Goal: Task Accomplishment & Management: Manage account settings

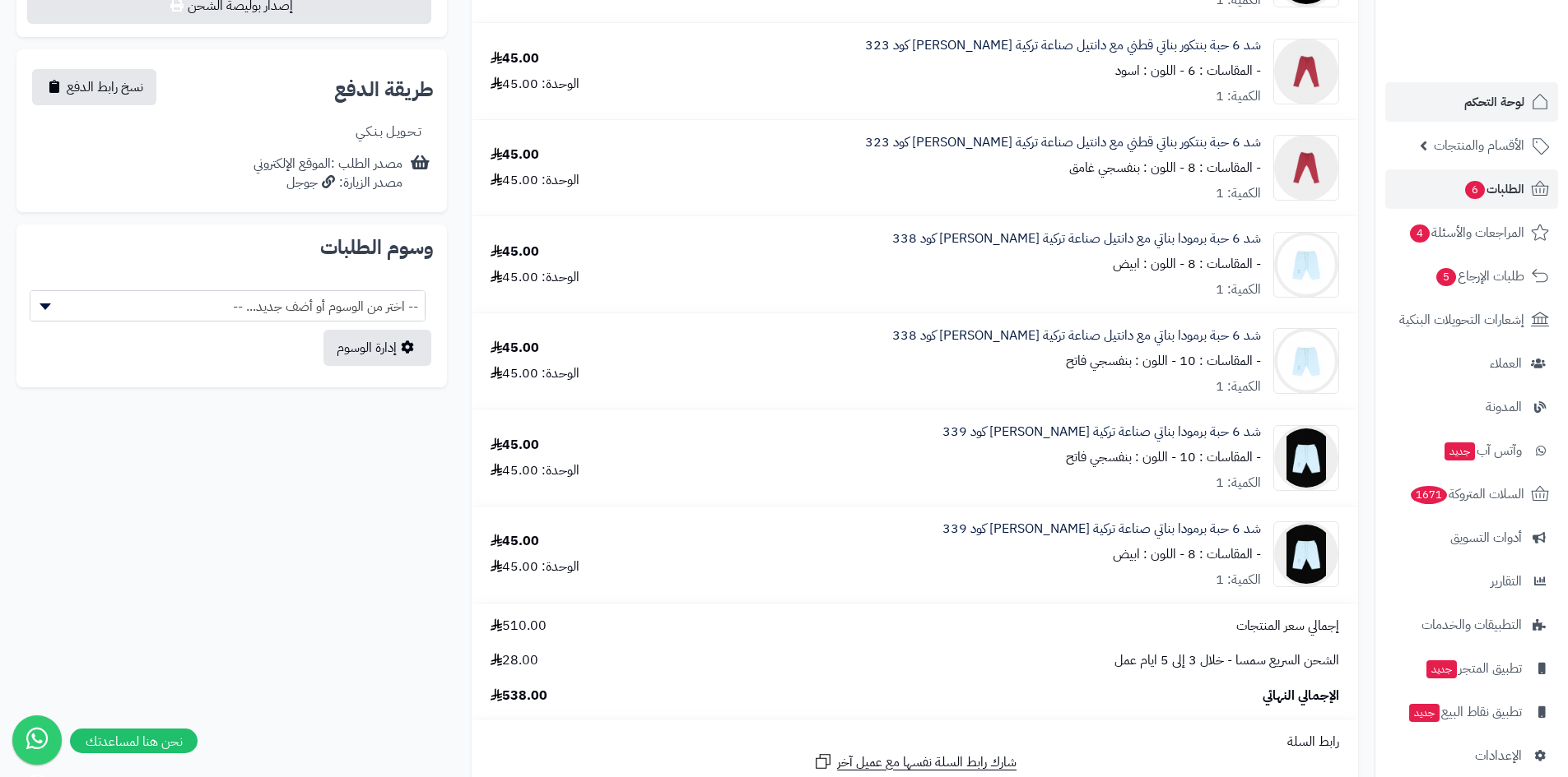
scroll to position [658, 0]
click at [1492, 183] on span "الطلبات 6" at bounding box center [1493, 190] width 61 height 23
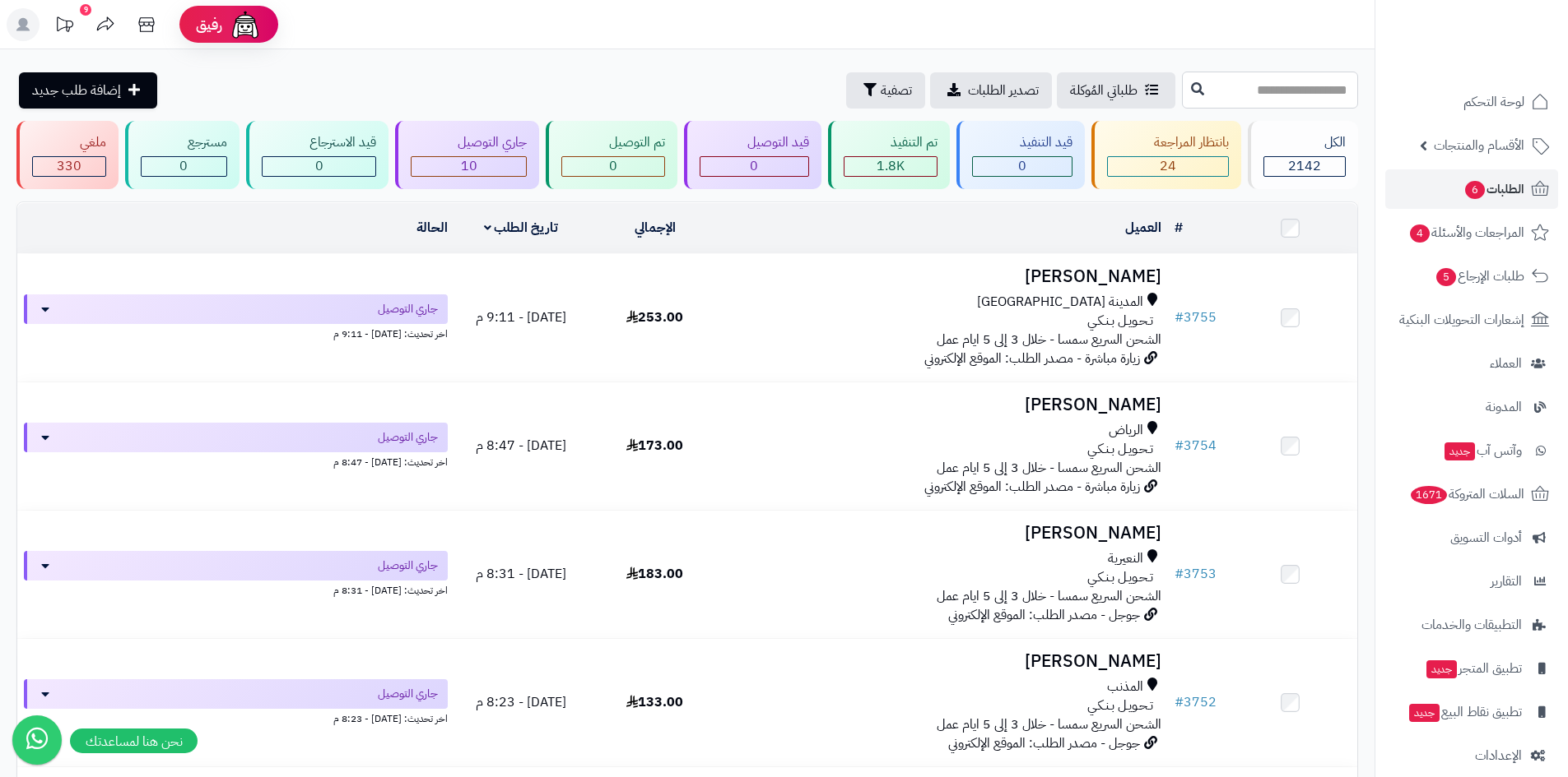
click at [1250, 85] on input "text" at bounding box center [1270, 90] width 176 height 37
type input "****"
click at [1190, 90] on icon at bounding box center [1197, 87] width 13 height 13
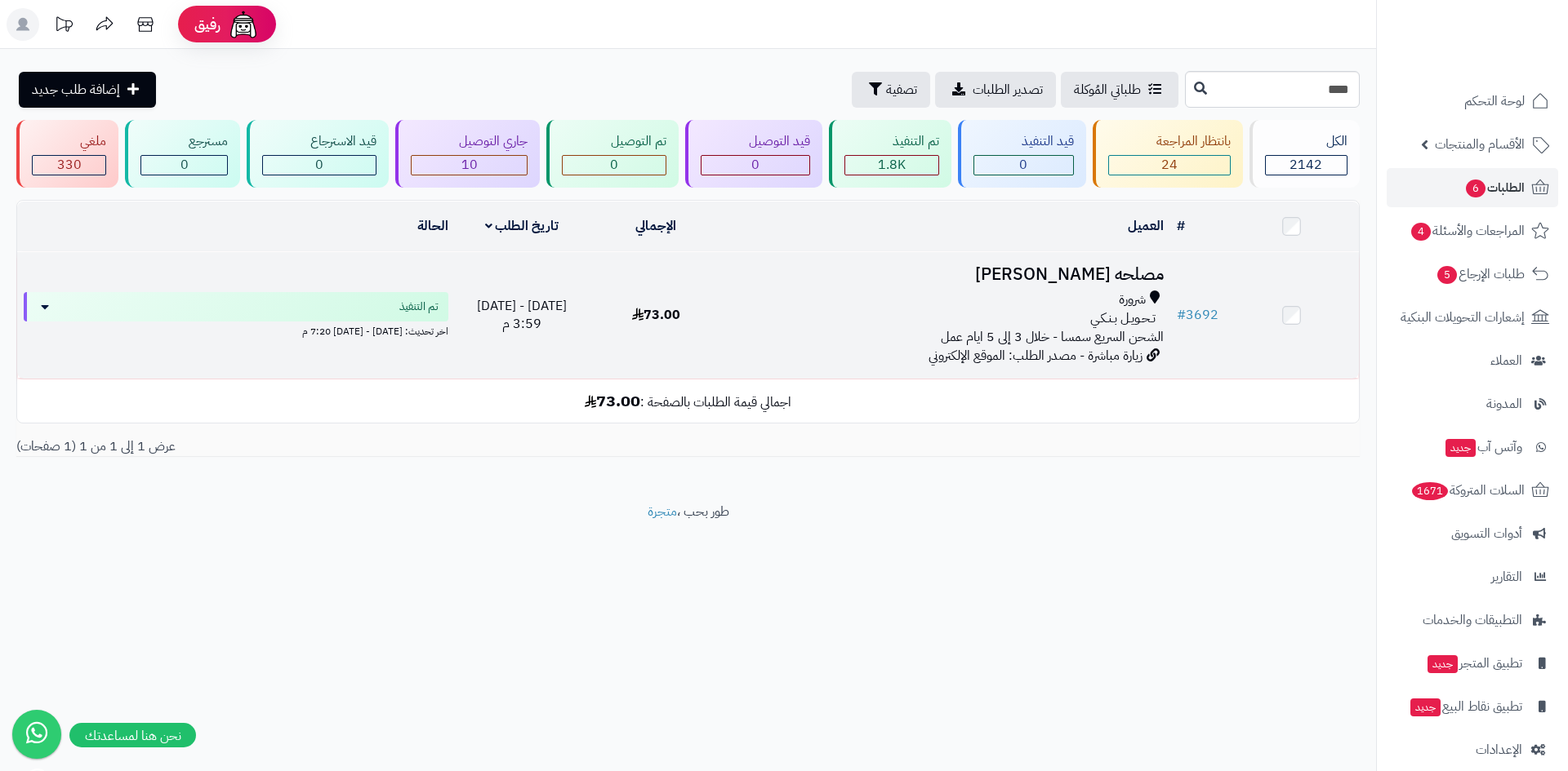
click at [1110, 312] on span "تـحـويـل بـنـكـي" at bounding box center [1123, 318] width 65 height 19
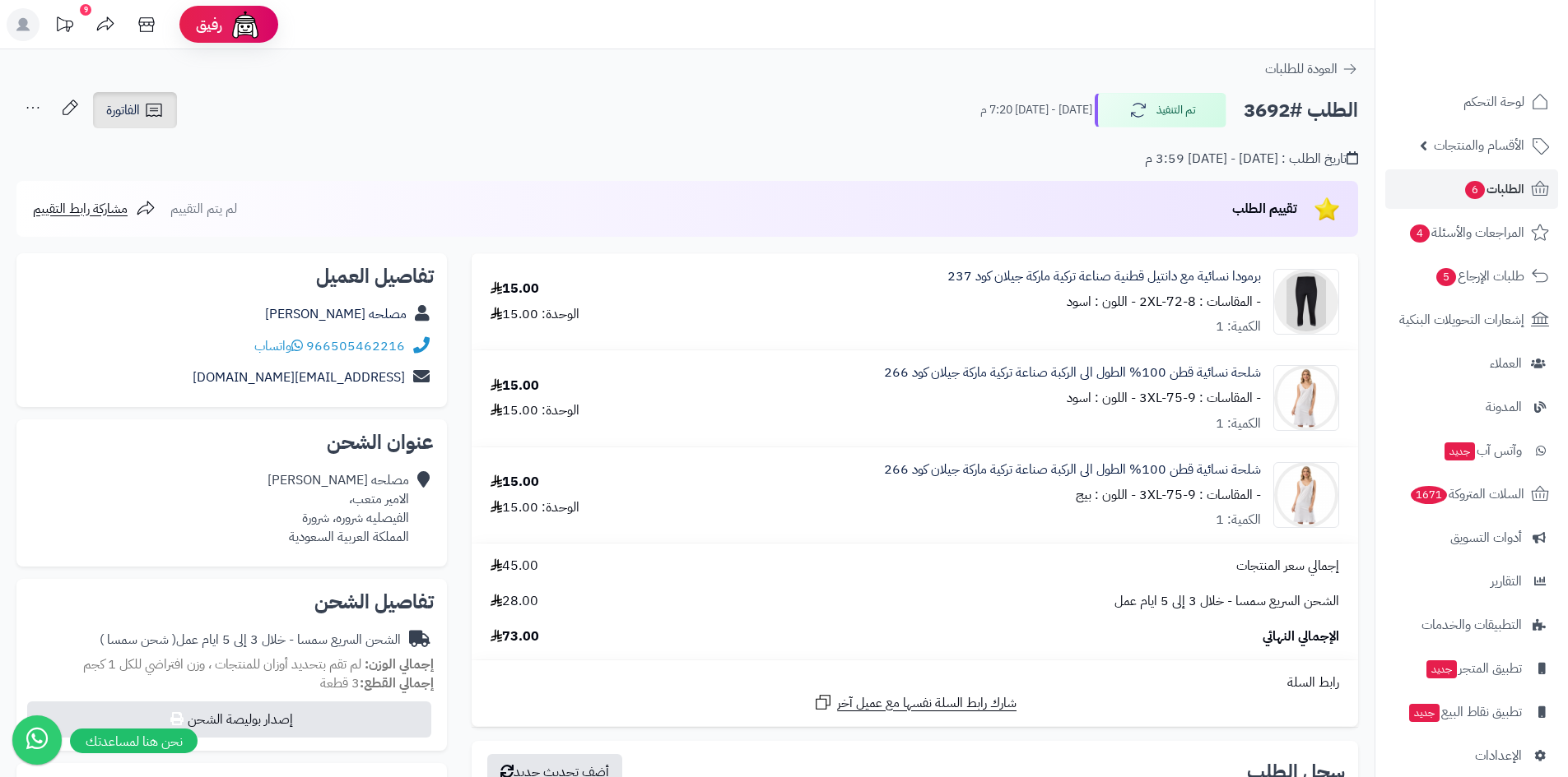
click at [133, 120] on span "الفاتورة" at bounding box center [123, 110] width 34 height 20
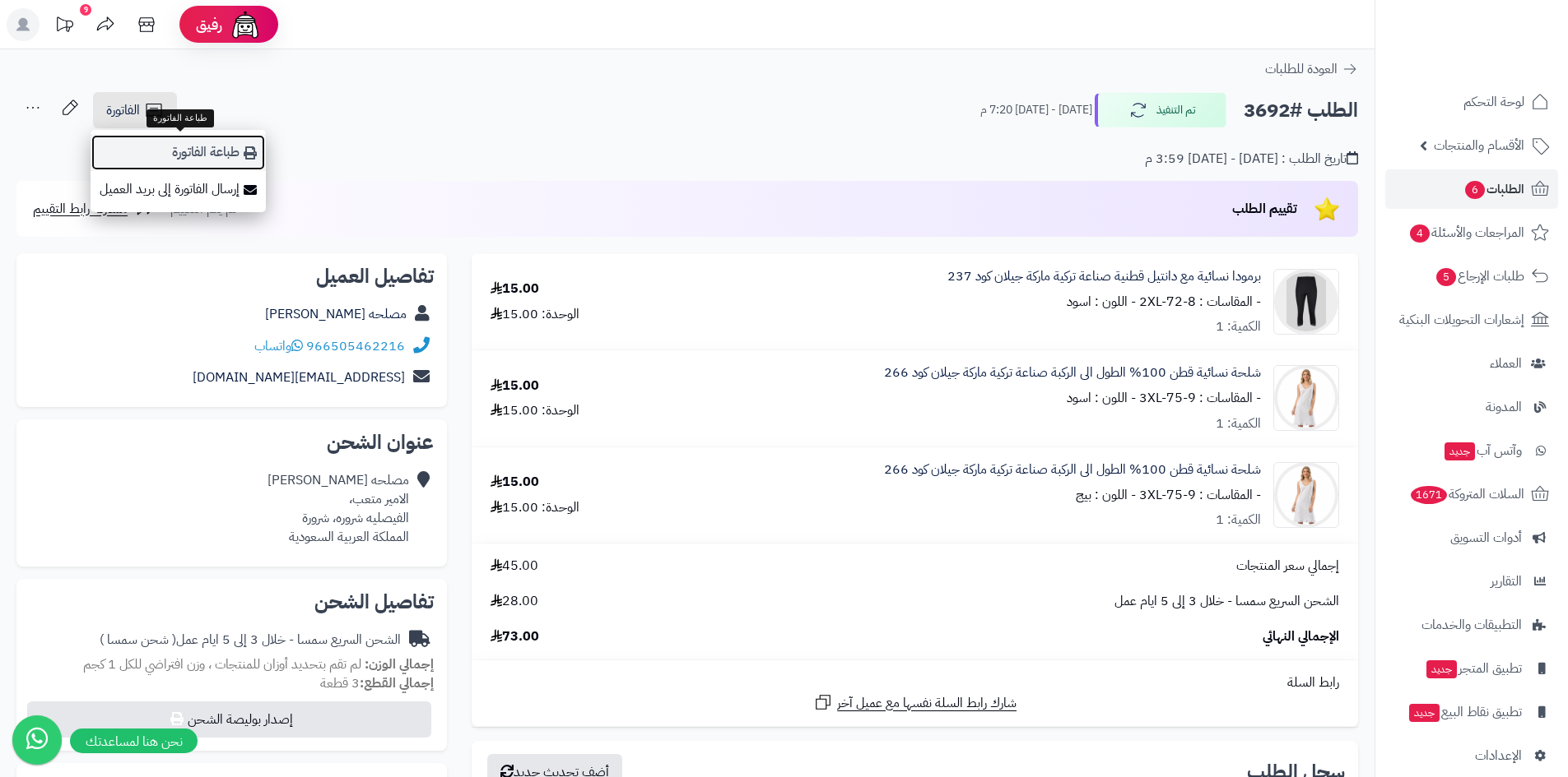
click at [204, 158] on link "طباعة الفاتورة" at bounding box center [178, 153] width 175 height 37
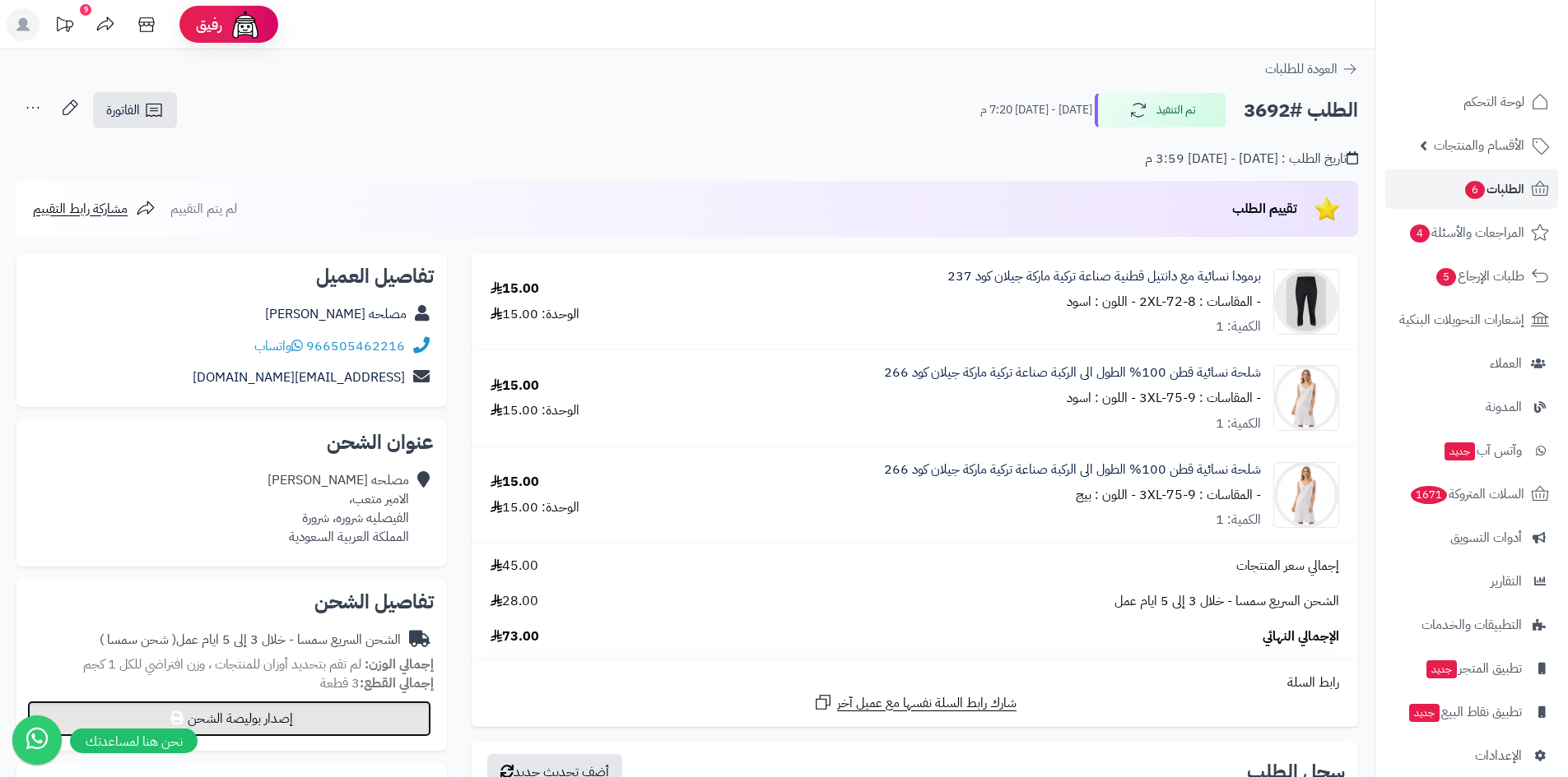
click at [252, 724] on button "إصدار بوليصة الشحن" at bounding box center [229, 718] width 404 height 36
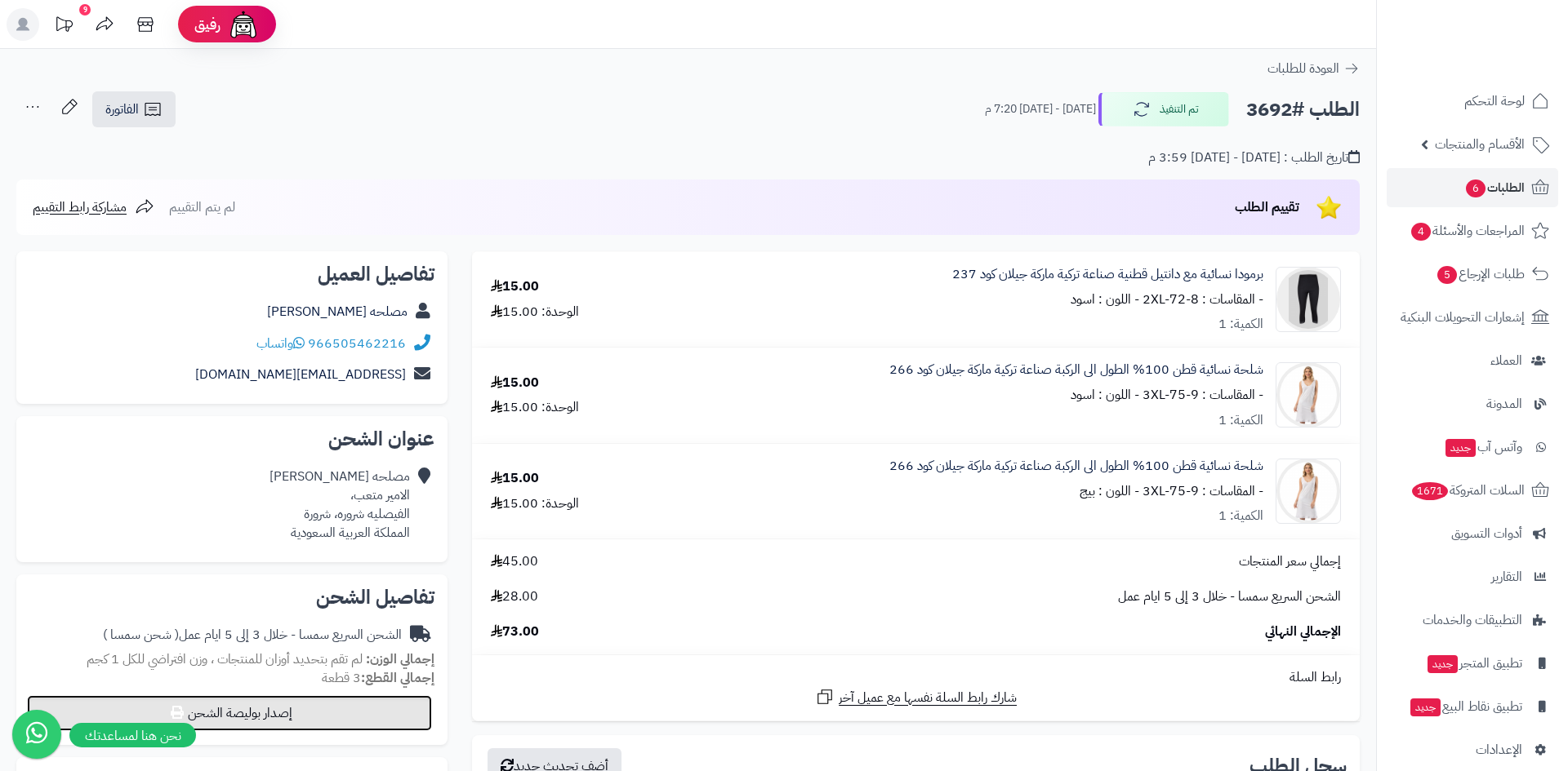
select select "****"
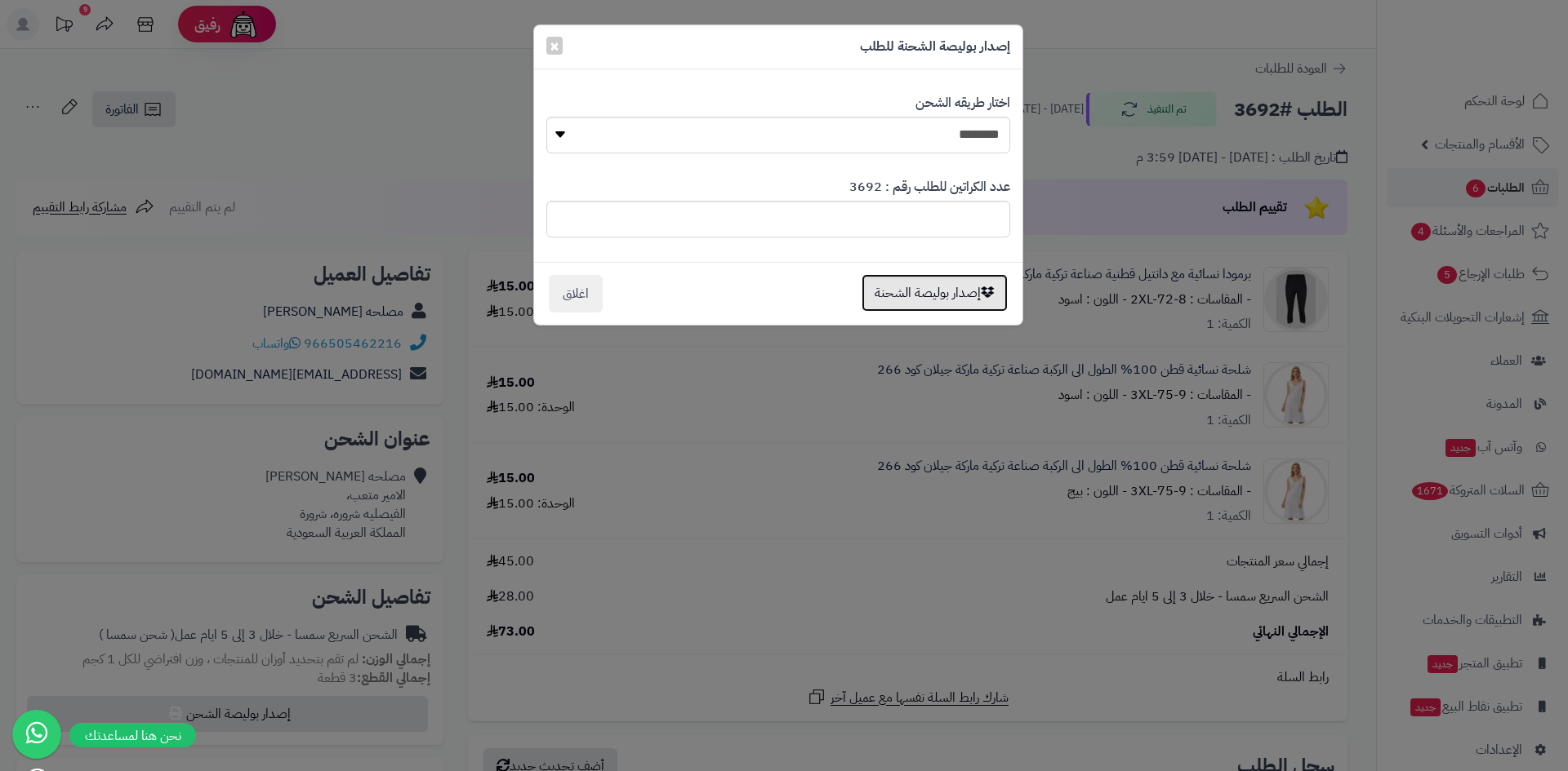
click at [932, 296] on button "إصدار بوليصة الشحنة" at bounding box center [934, 293] width 146 height 38
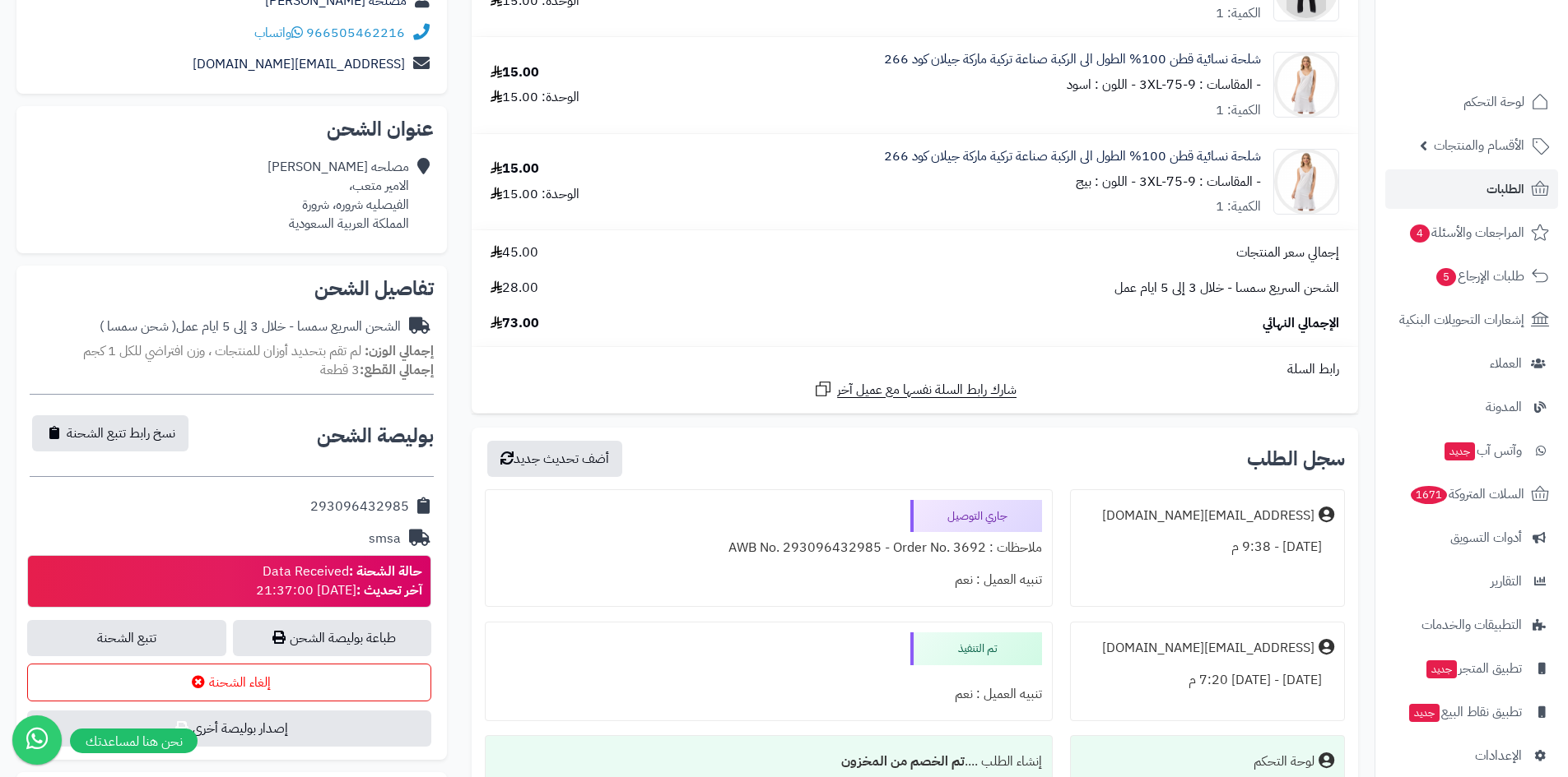
scroll to position [329, 0]
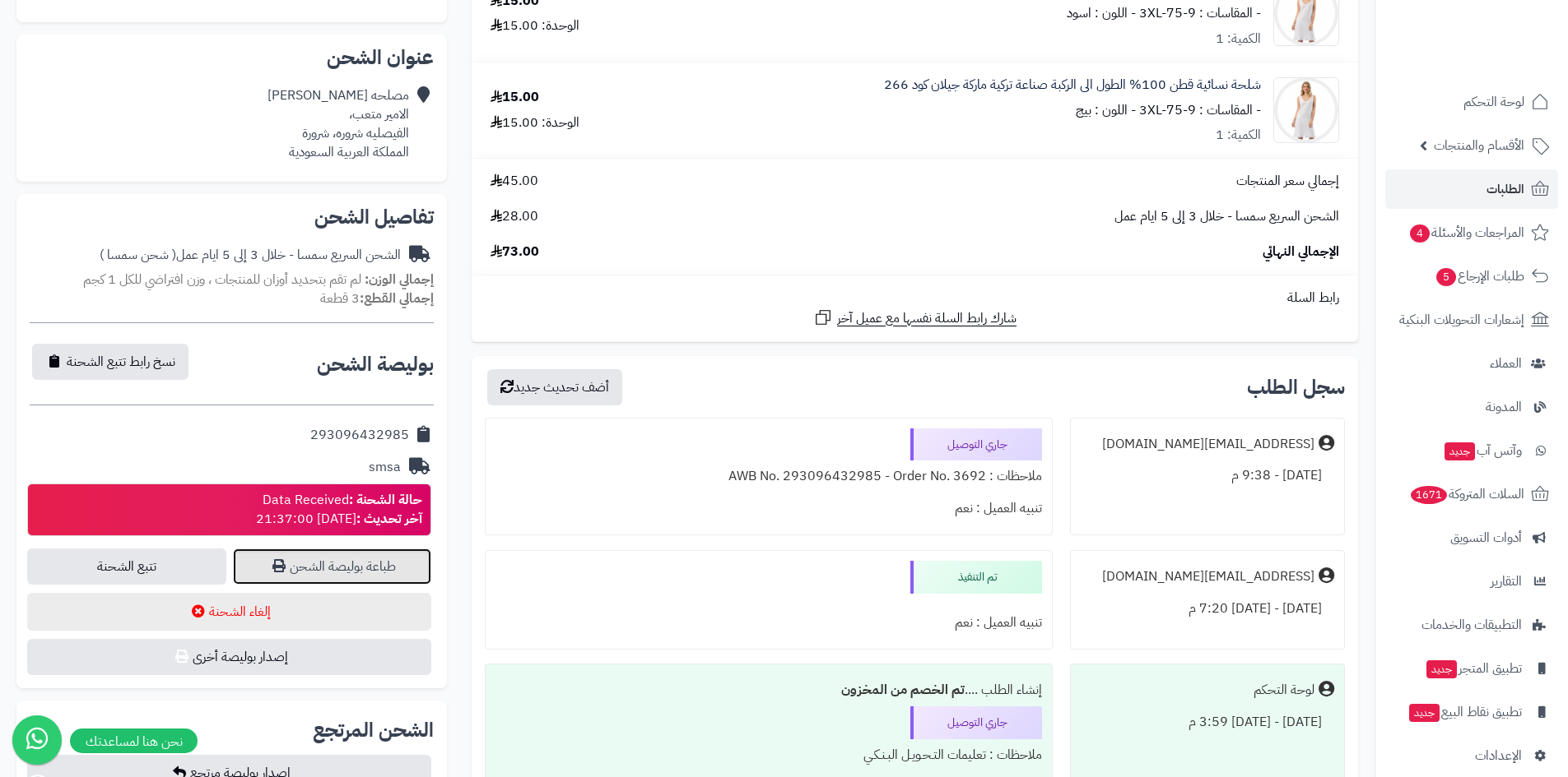
click at [341, 570] on link "طباعة بوليصة الشحن" at bounding box center [333, 566] width 199 height 36
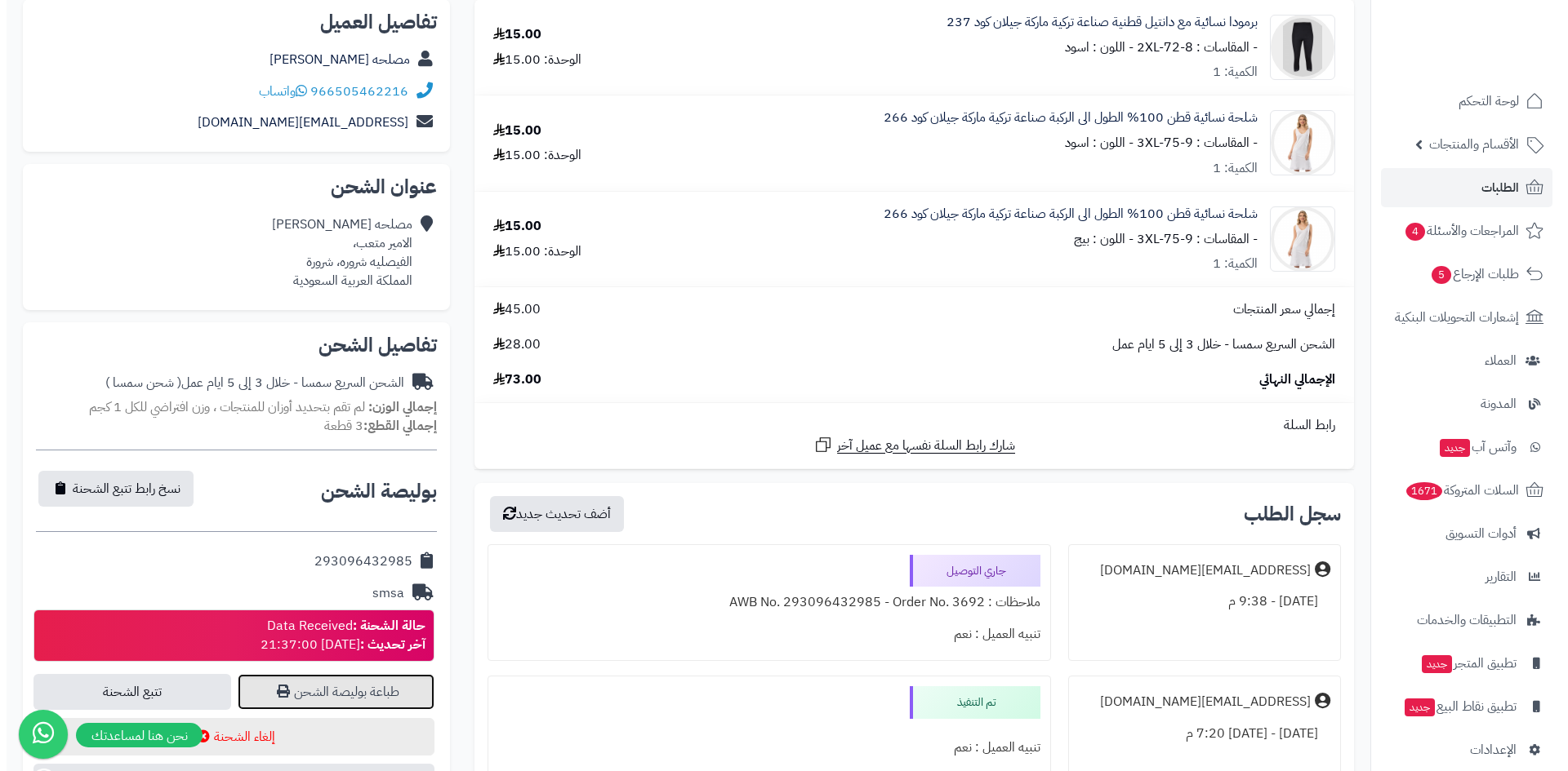
scroll to position [0, 0]
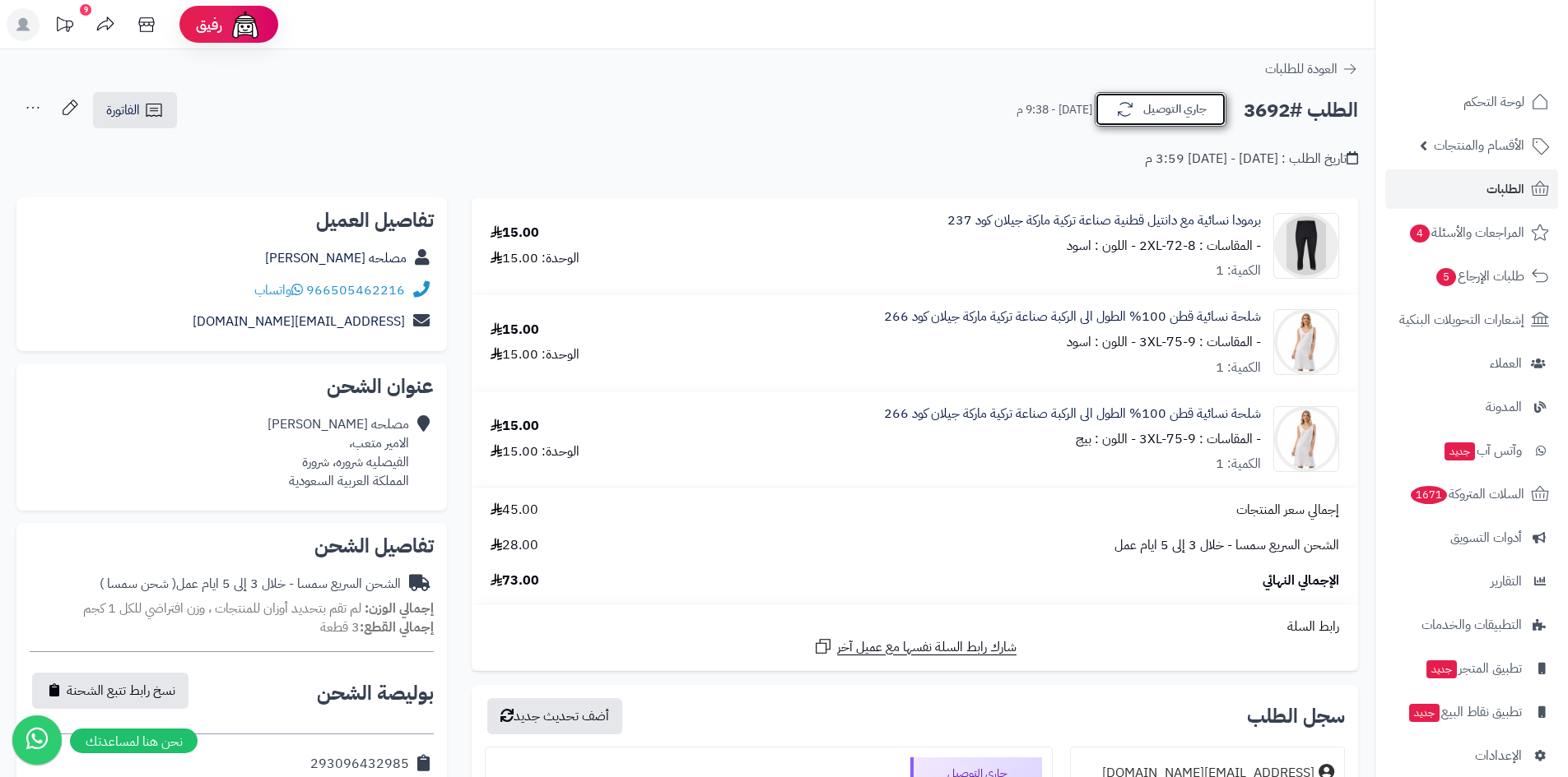
click at [1163, 109] on button "جاري التوصيل" at bounding box center [1160, 109] width 132 height 35
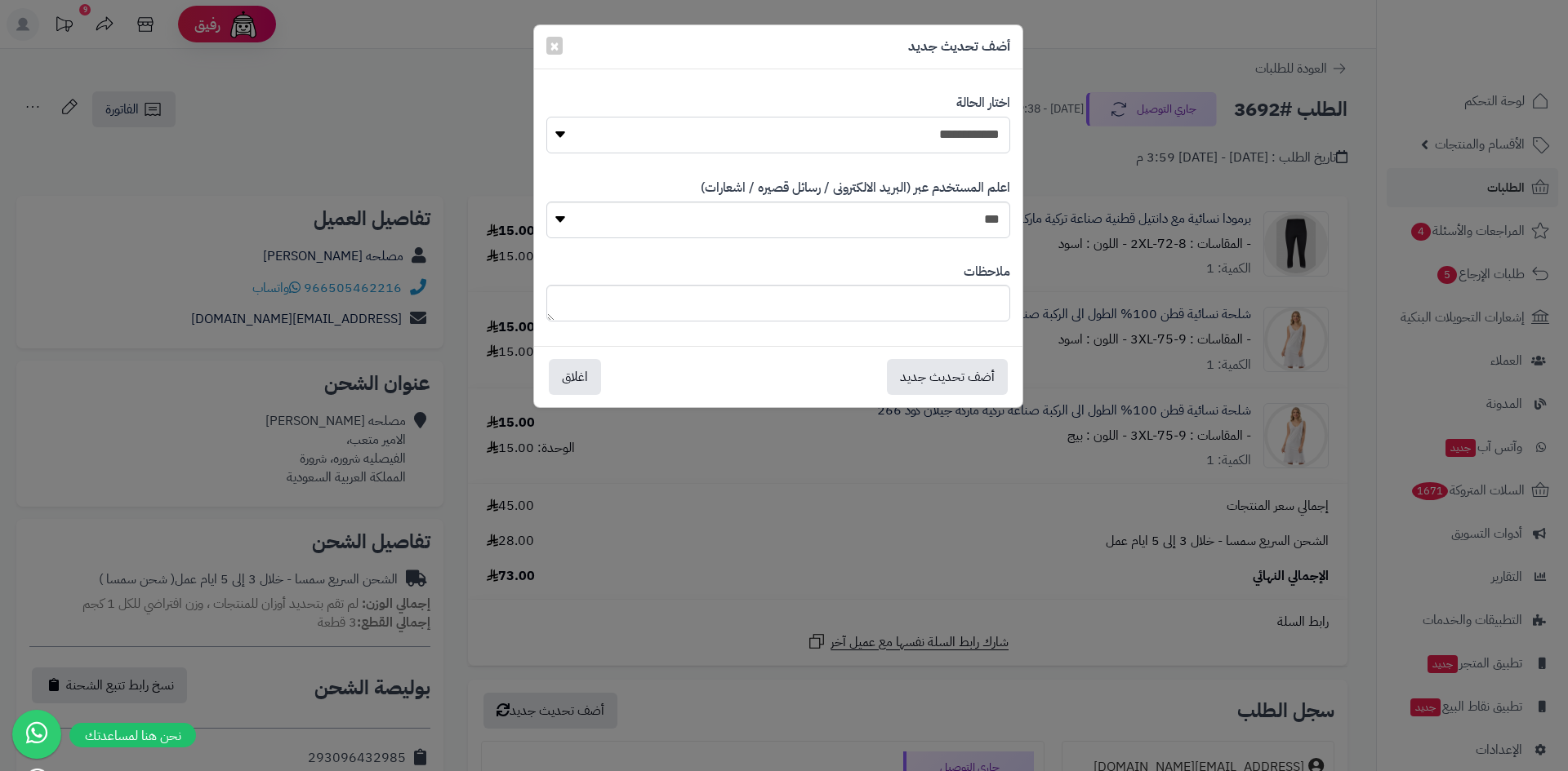
click at [953, 140] on select "**********" at bounding box center [777, 135] width 464 height 37
select select "*"
click at [546, 117] on select "**********" at bounding box center [777, 135] width 464 height 37
click at [976, 374] on button "أضف تحديث جديد" at bounding box center [947, 376] width 121 height 36
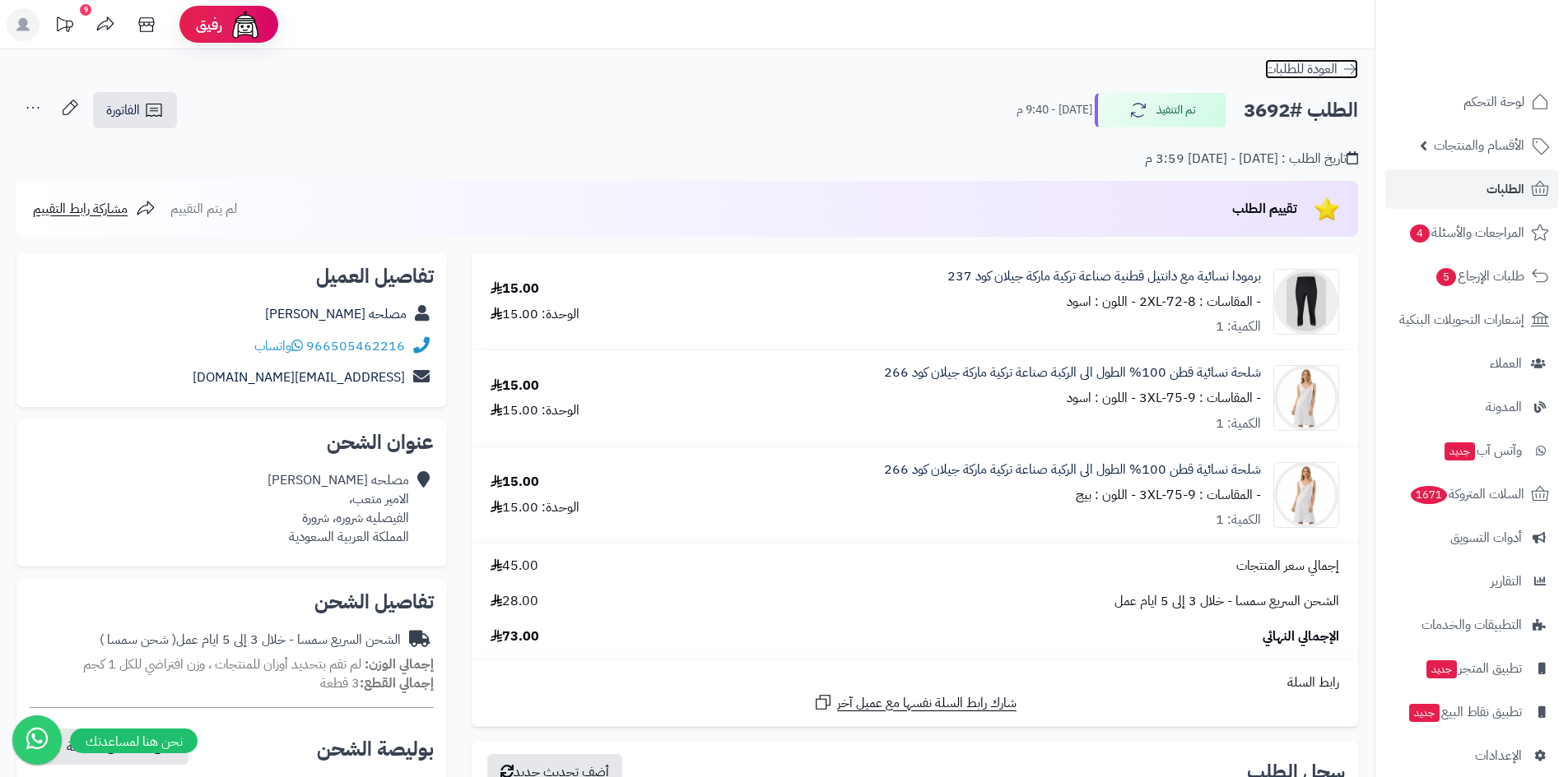
click at [1304, 70] on span "العودة للطلبات" at bounding box center [1301, 69] width 72 height 20
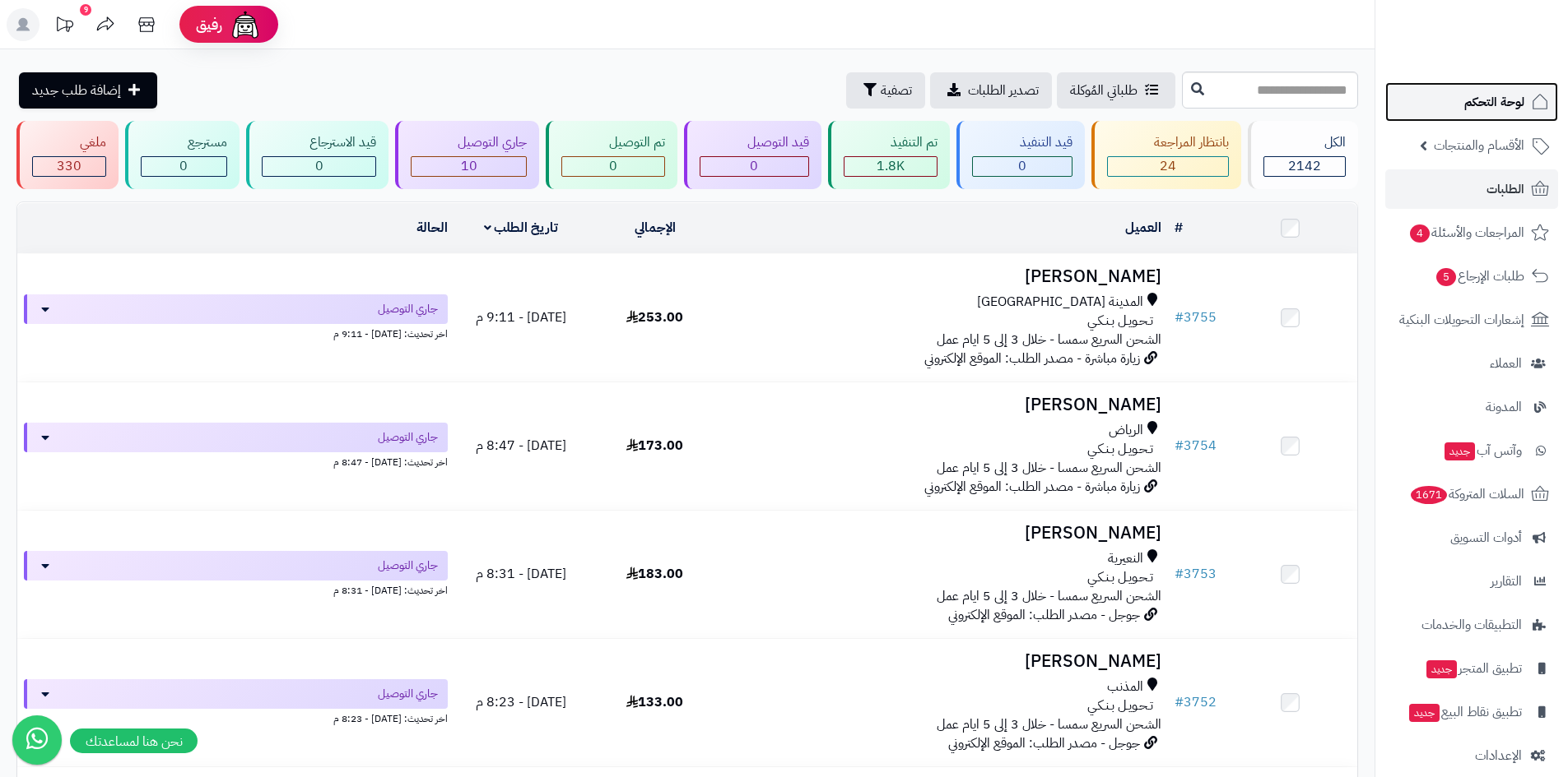
click at [1515, 112] on span "لوحة التحكم" at bounding box center [1493, 102] width 60 height 23
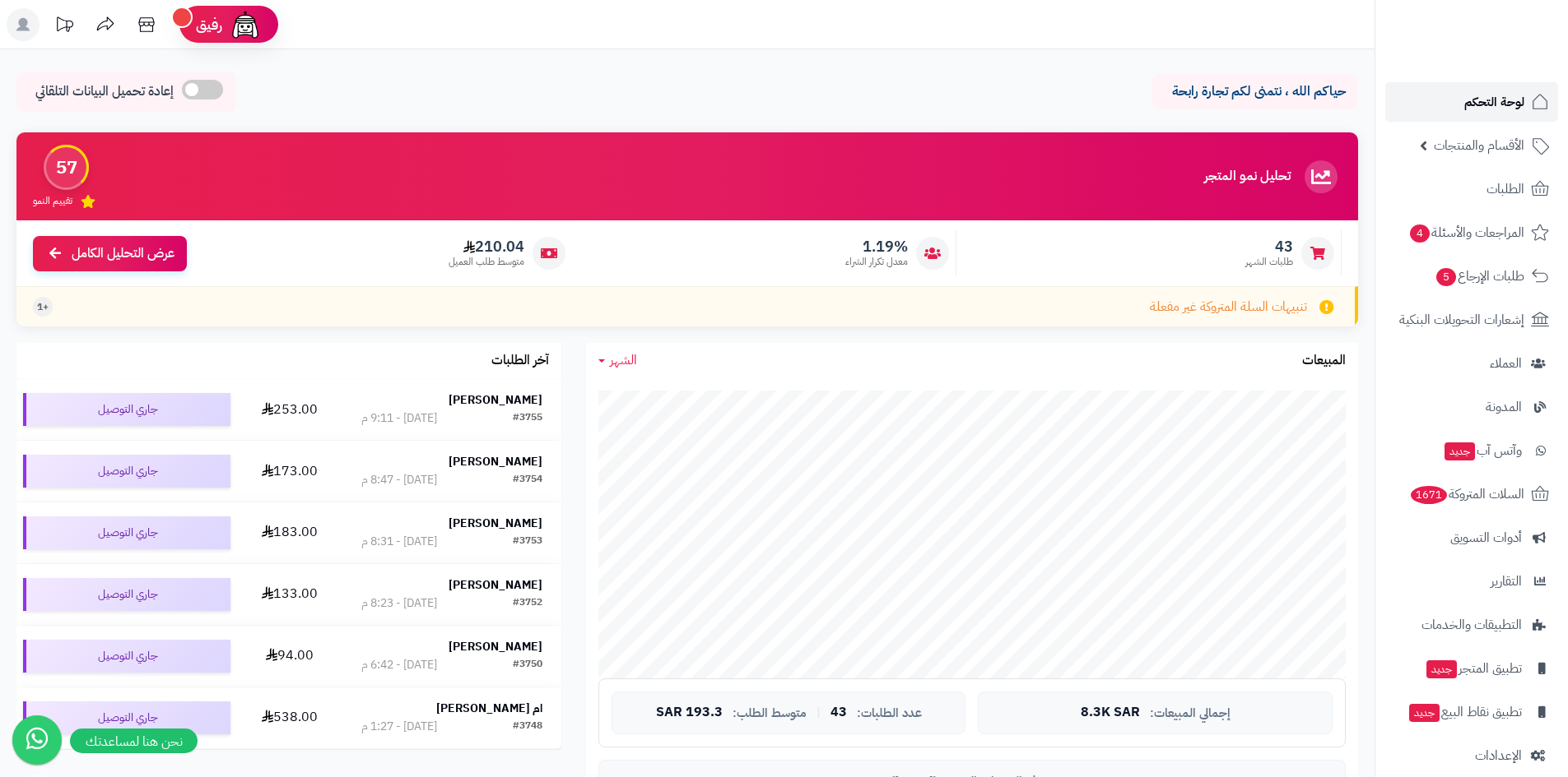
click at [1504, 101] on span "لوحة التحكم" at bounding box center [1493, 102] width 60 height 23
click at [1506, 109] on span "لوحة التحكم" at bounding box center [1493, 102] width 60 height 23
click at [1501, 141] on span "الأقسام والمنتجات" at bounding box center [1479, 146] width 91 height 23
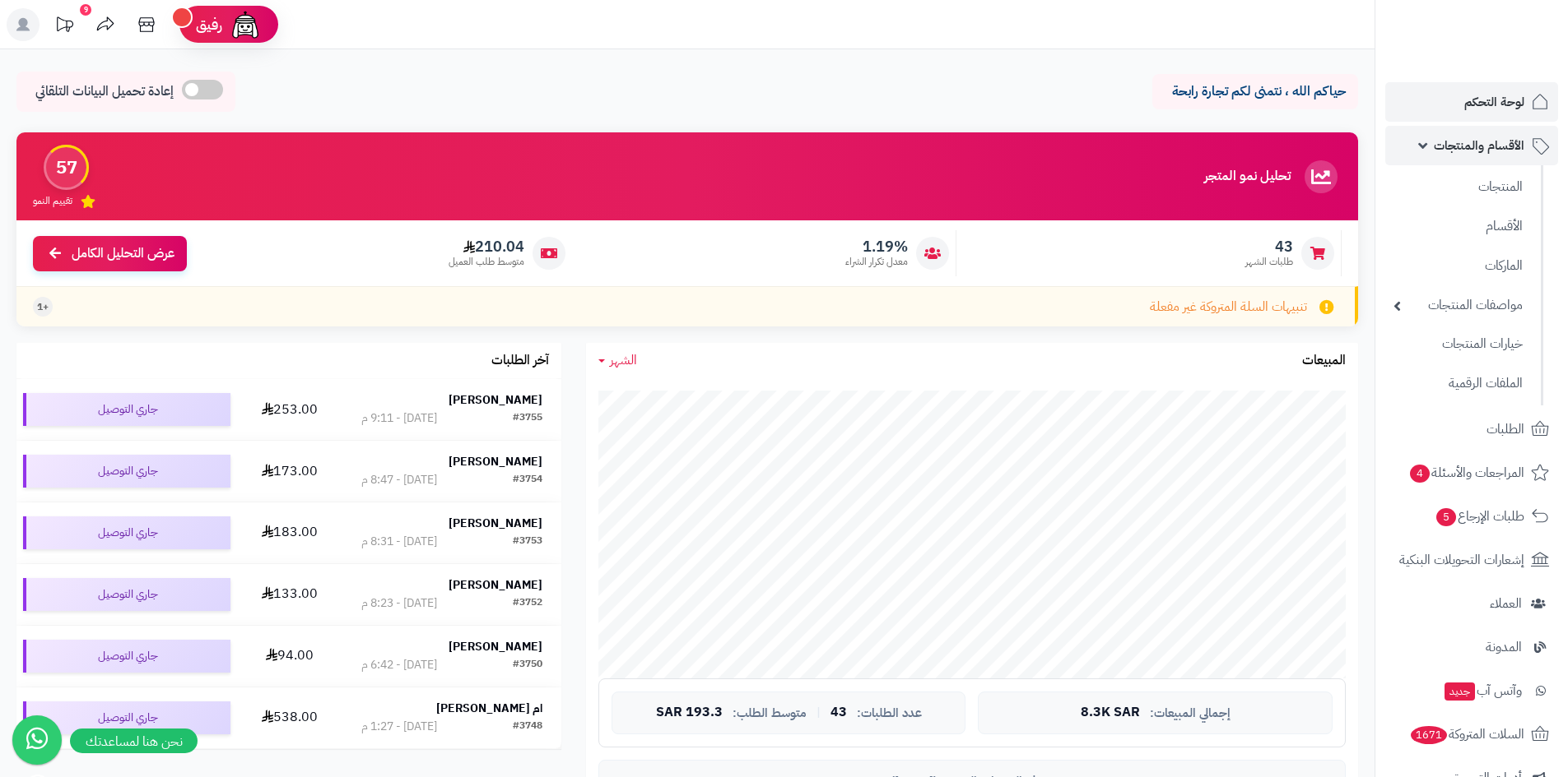
click at [1426, 150] on link "الأقسام والمنتجات" at bounding box center [1471, 145] width 173 height 39
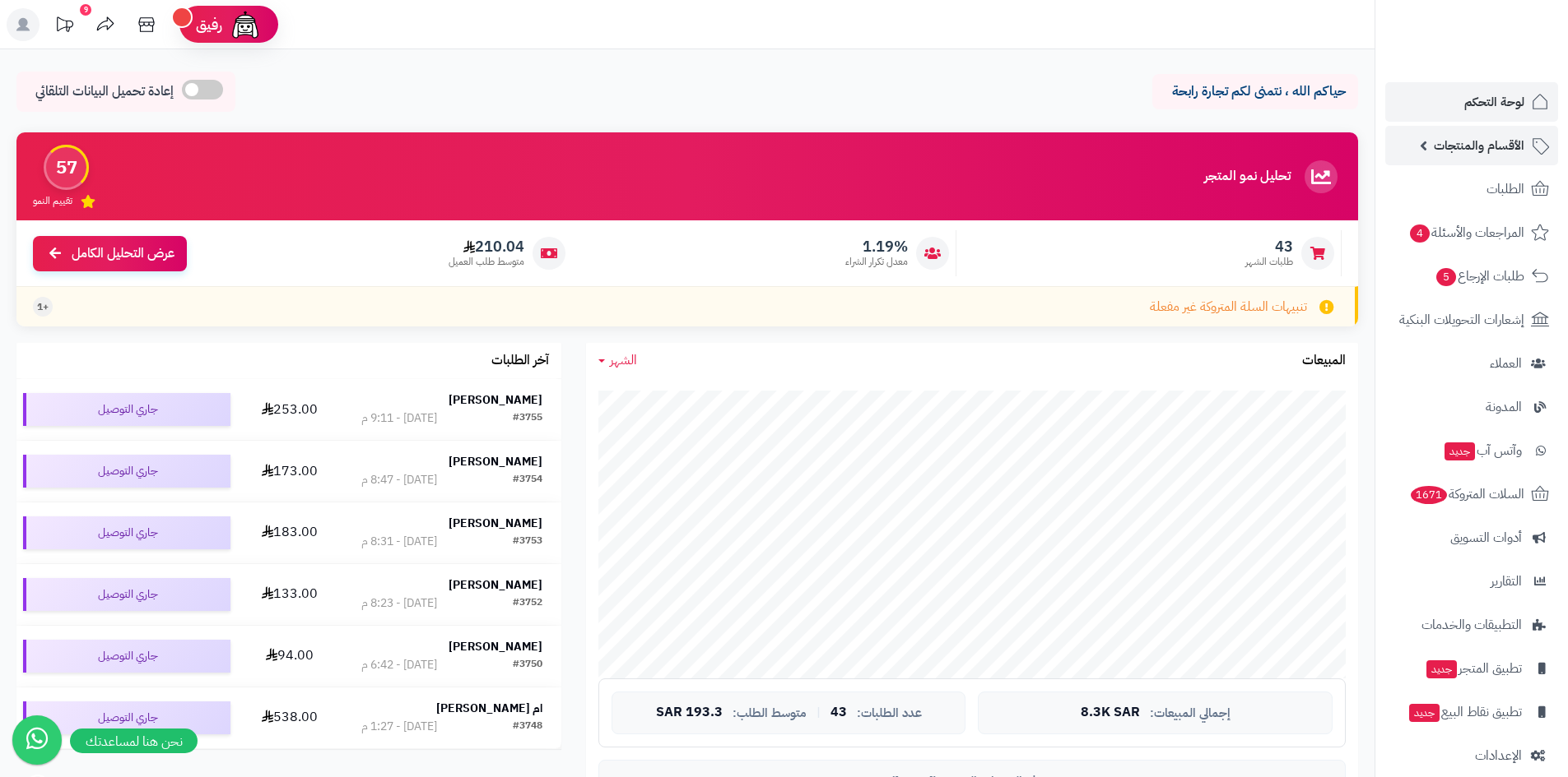
click at [1445, 145] on span "الأقسام والمنتجات" at bounding box center [1479, 146] width 91 height 23
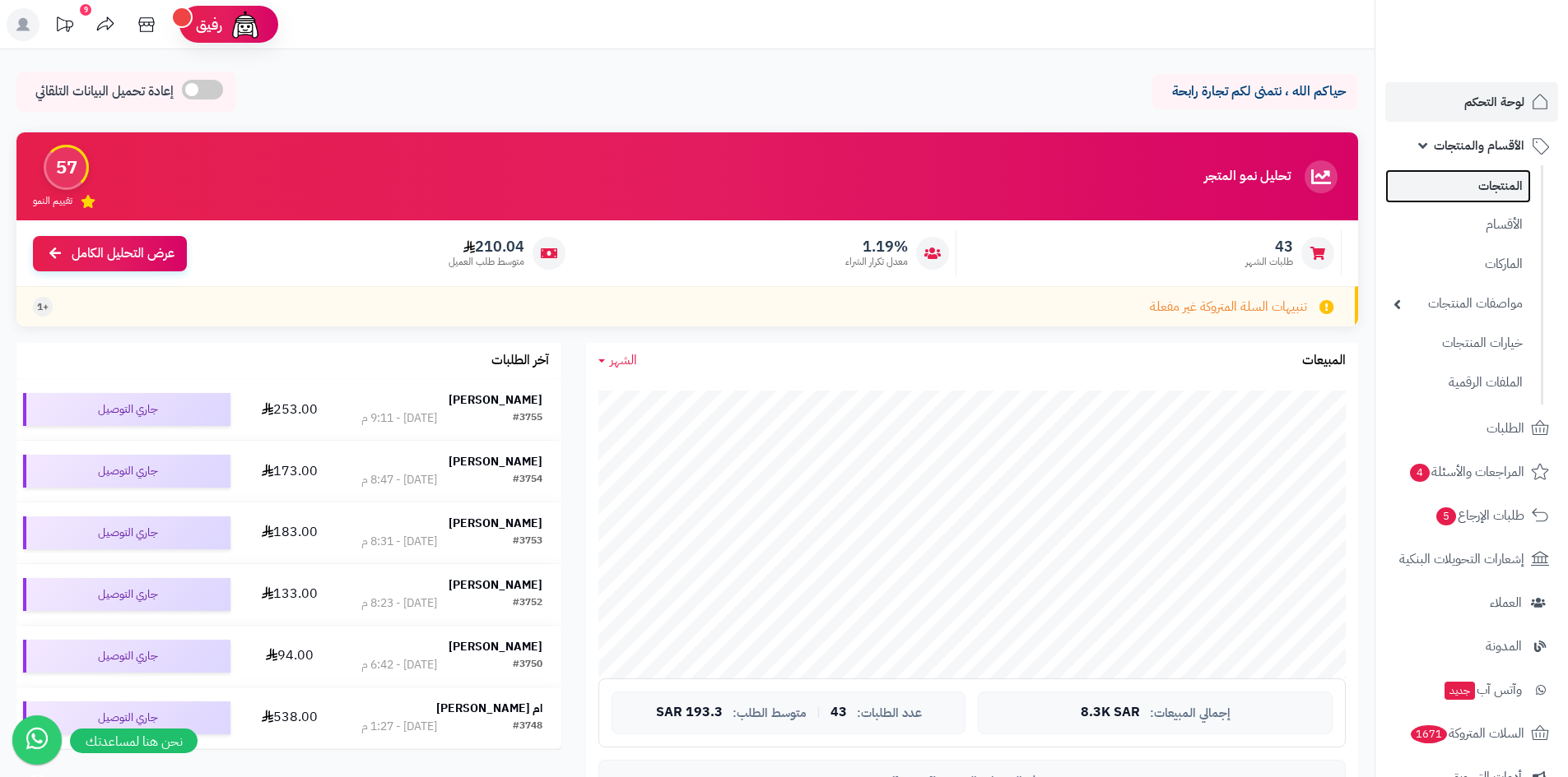
click at [1505, 192] on link "المنتجات" at bounding box center [1458, 186] width 146 height 34
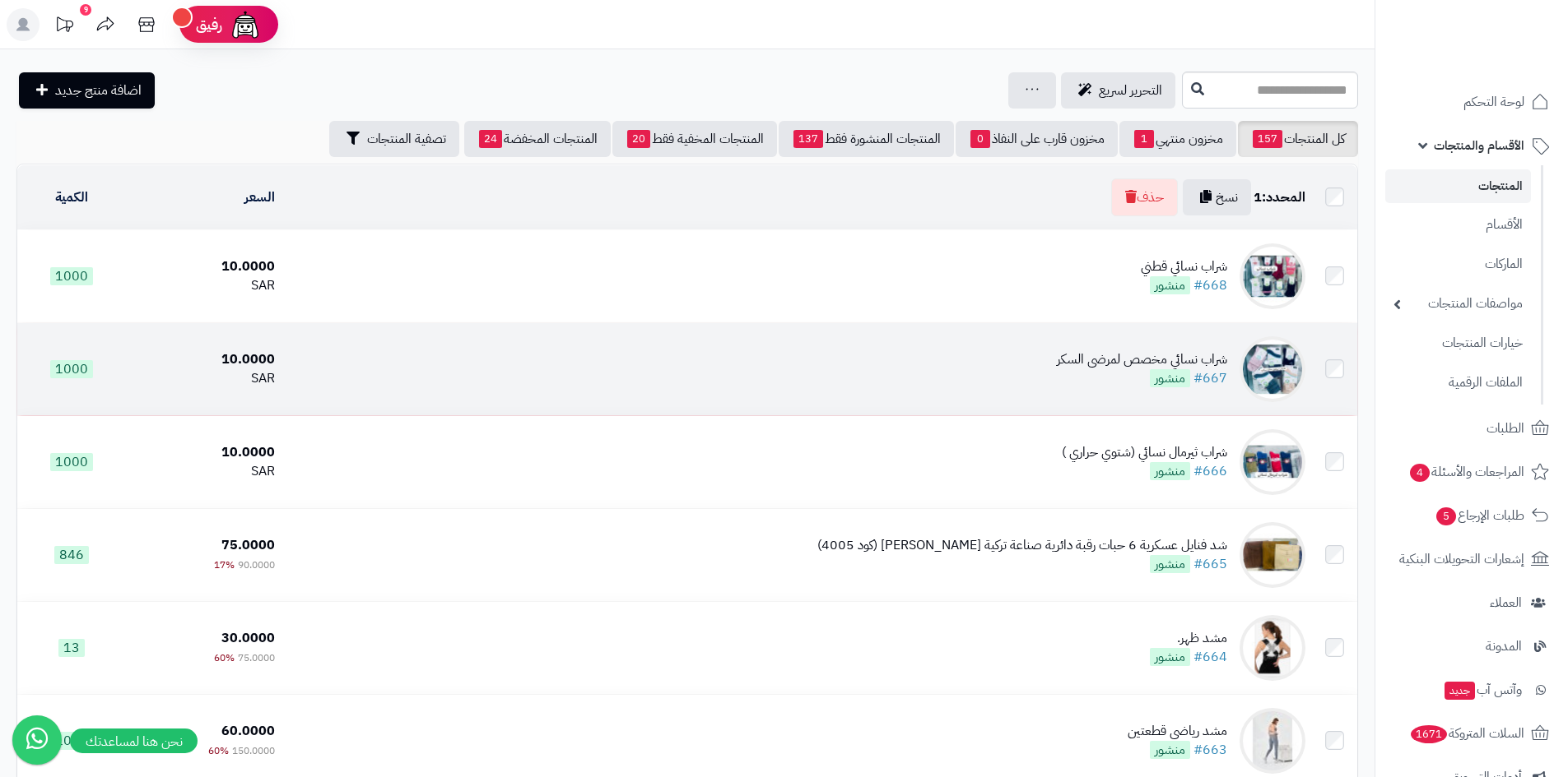
click at [1333, 387] on td at bounding box center [1334, 369] width 45 height 93
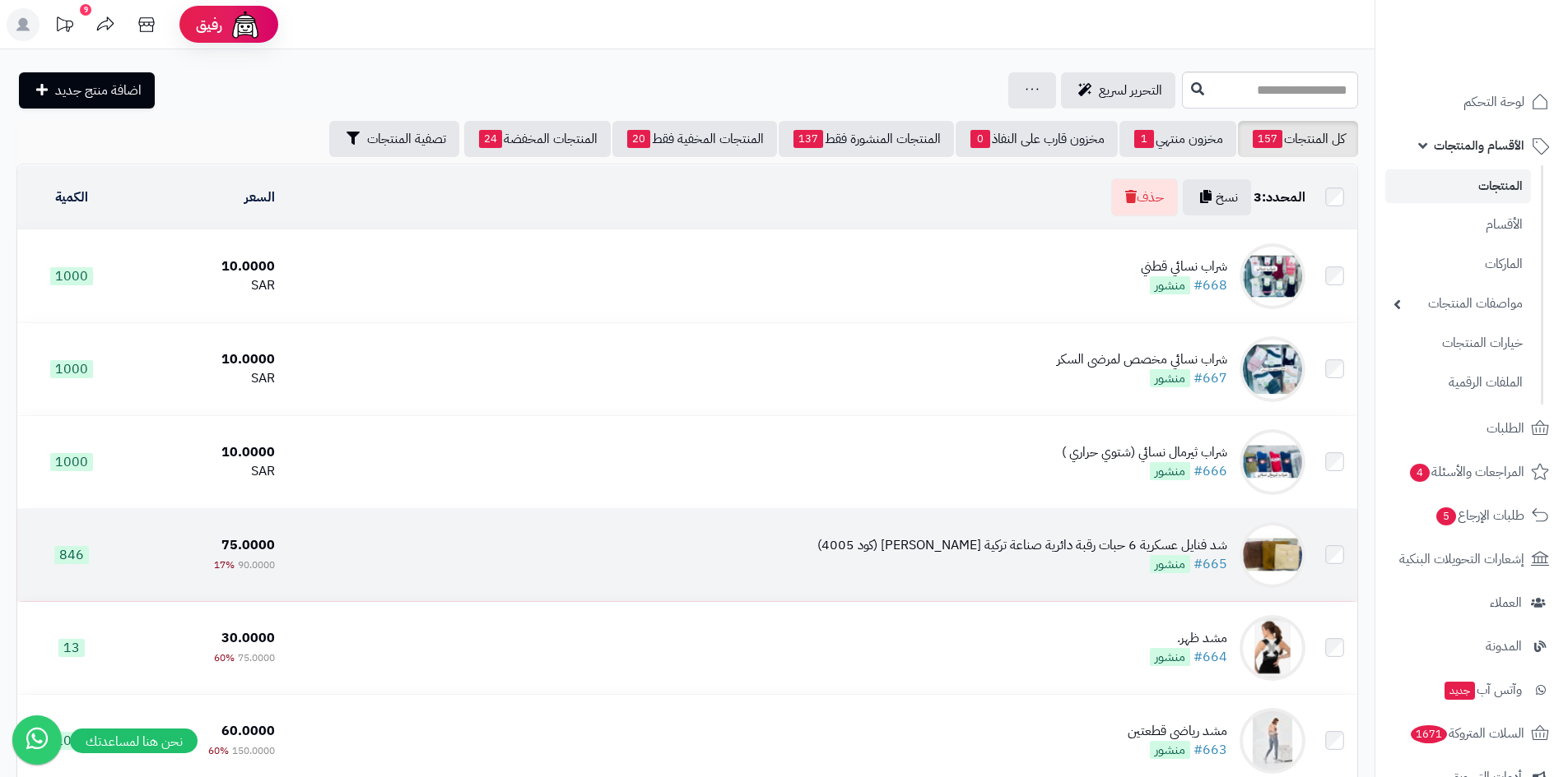
click at [1338, 546] on td at bounding box center [1334, 555] width 45 height 93
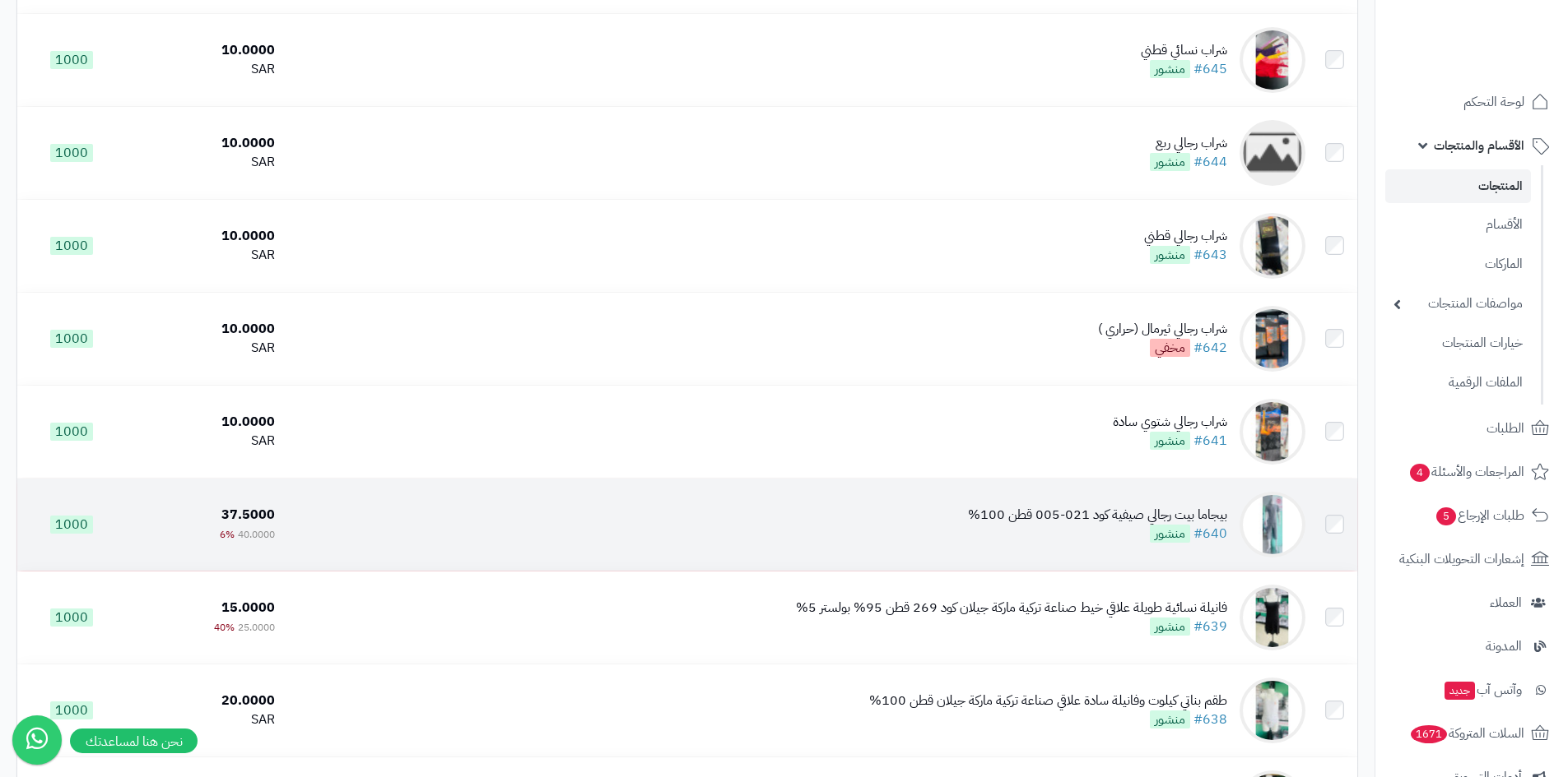
scroll to position [2385, 0]
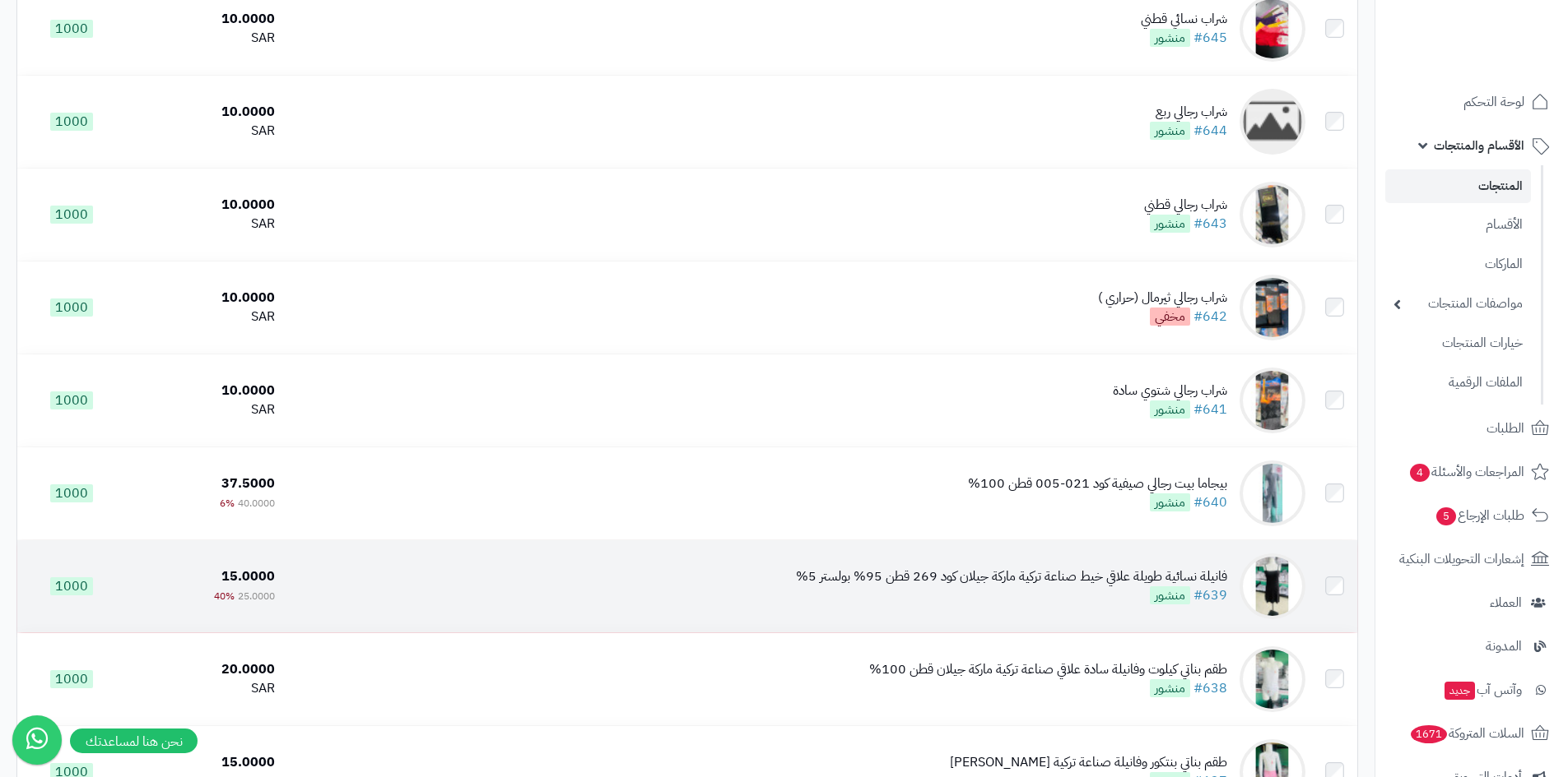
click at [1326, 593] on td at bounding box center [1334, 587] width 45 height 93
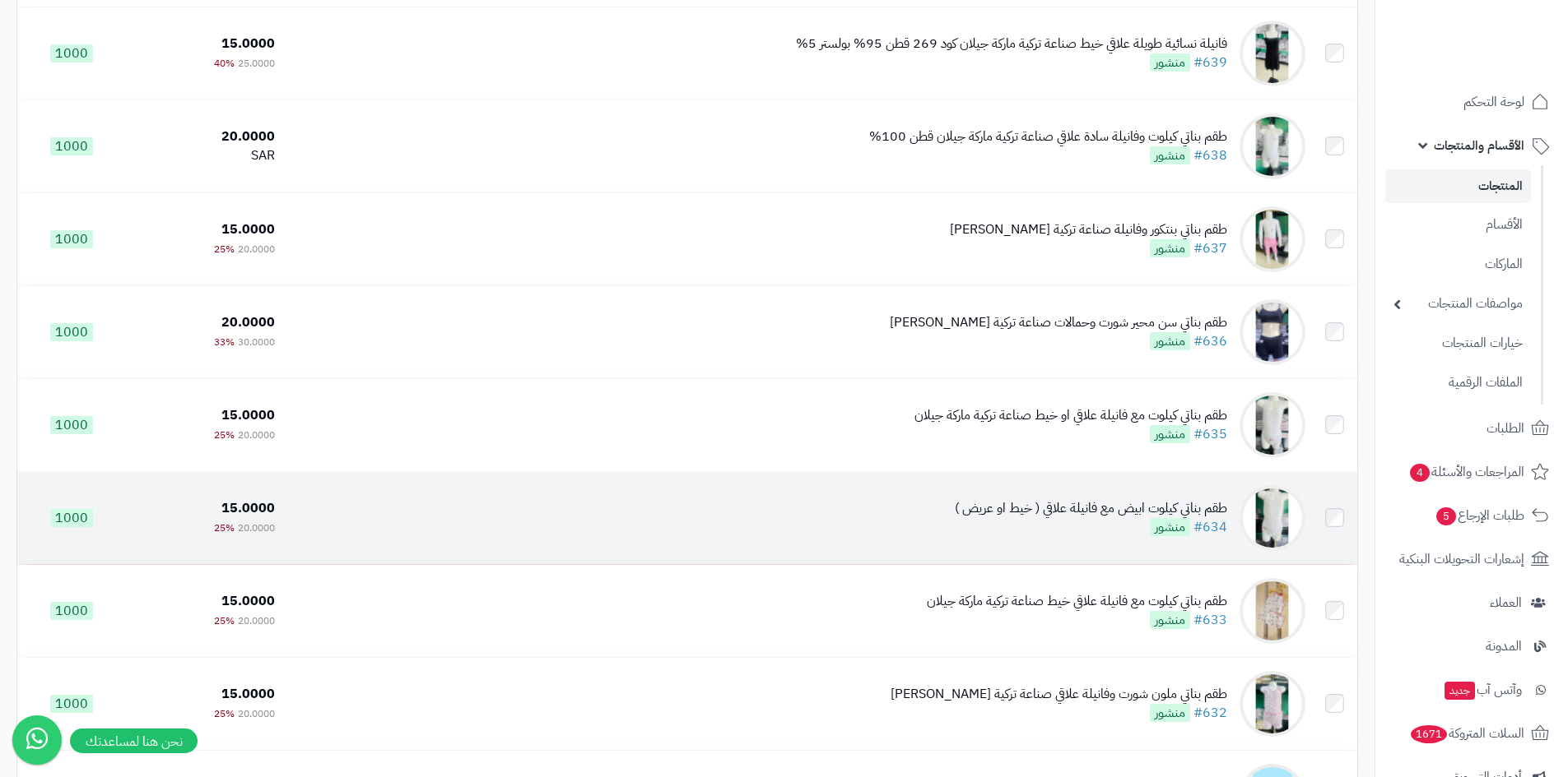
scroll to position [2961, 0]
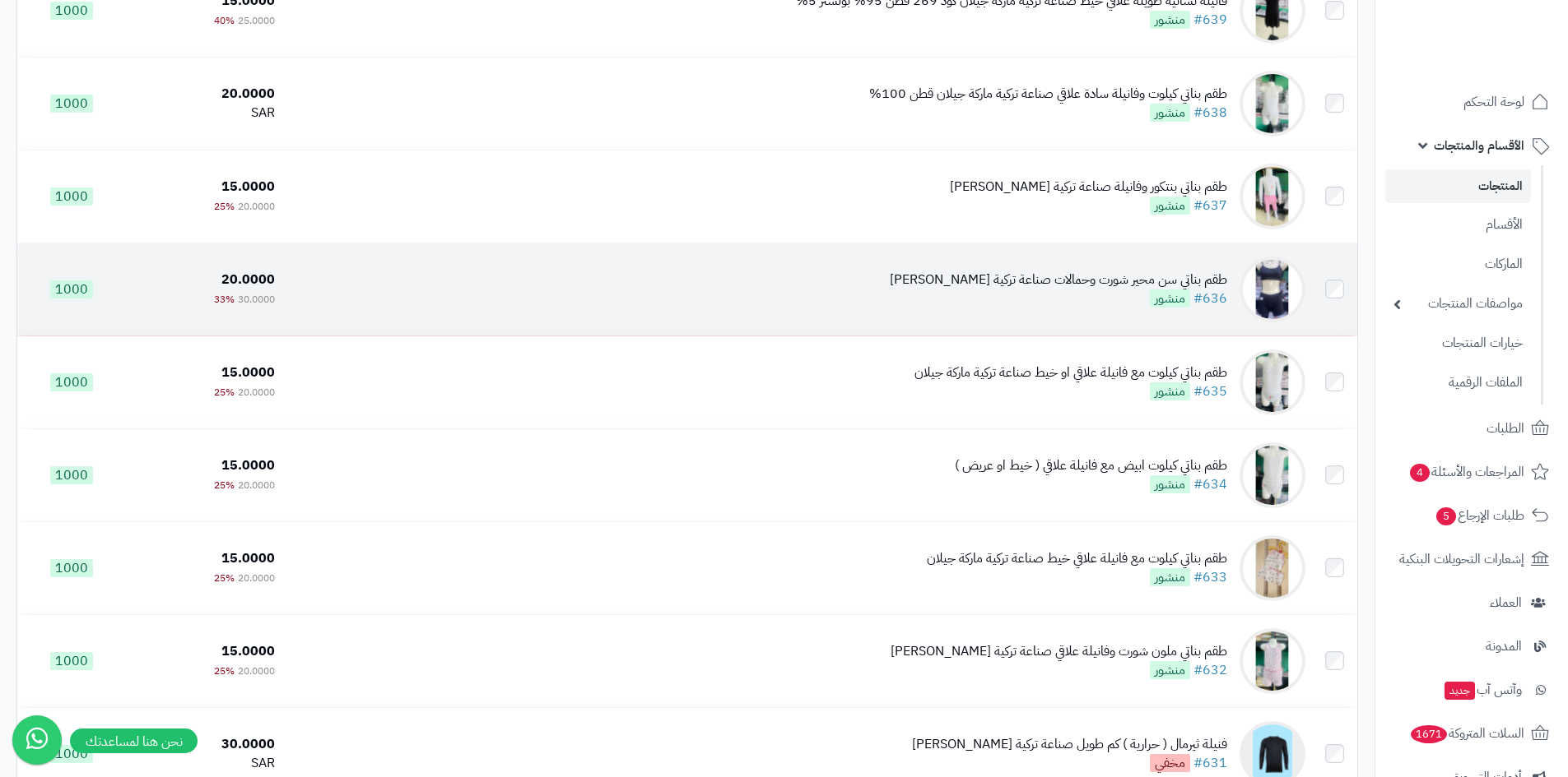
click at [1330, 299] on td at bounding box center [1334, 290] width 45 height 93
click at [1342, 280] on td at bounding box center [1334, 290] width 45 height 93
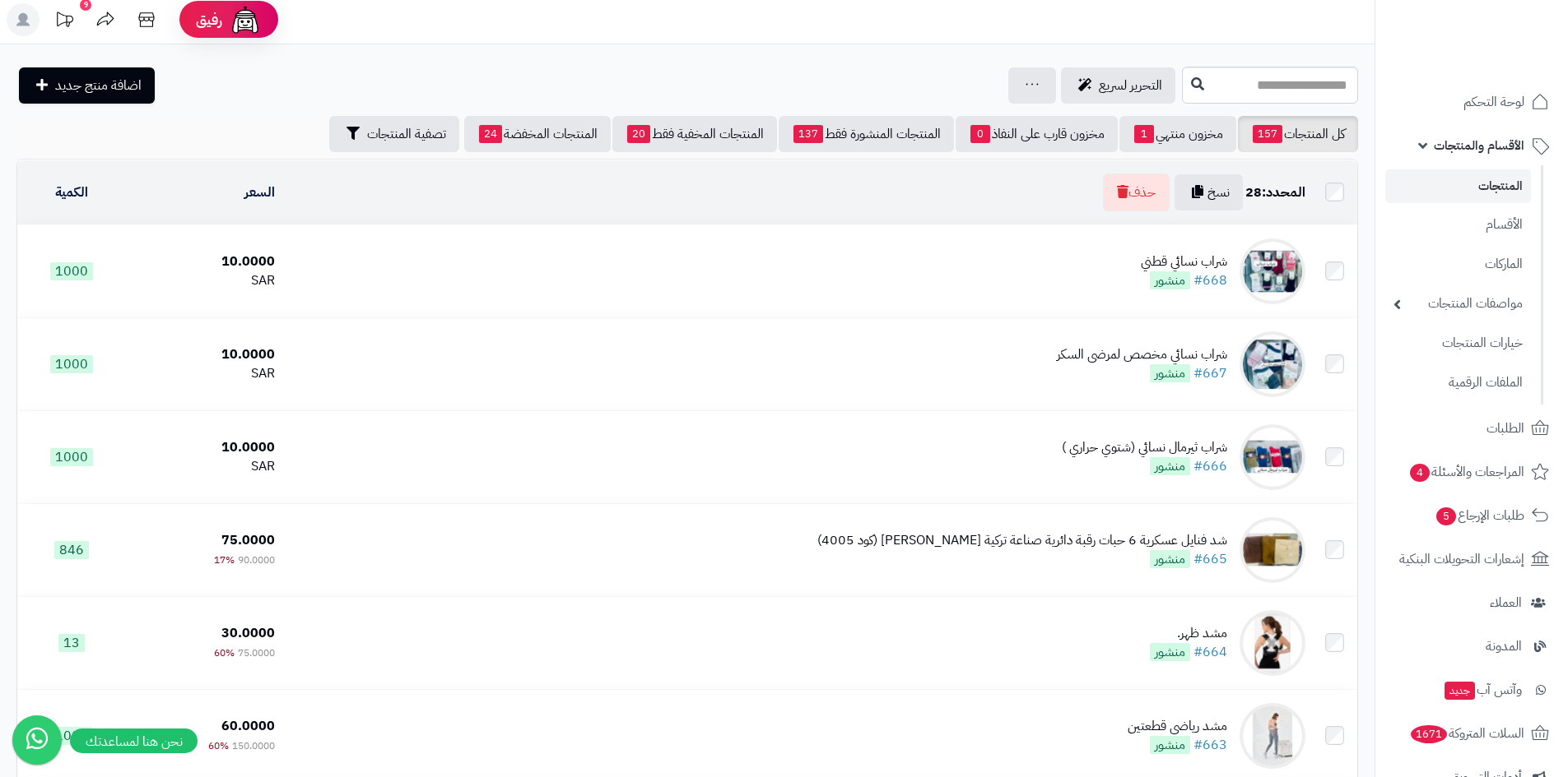
scroll to position [0, 0]
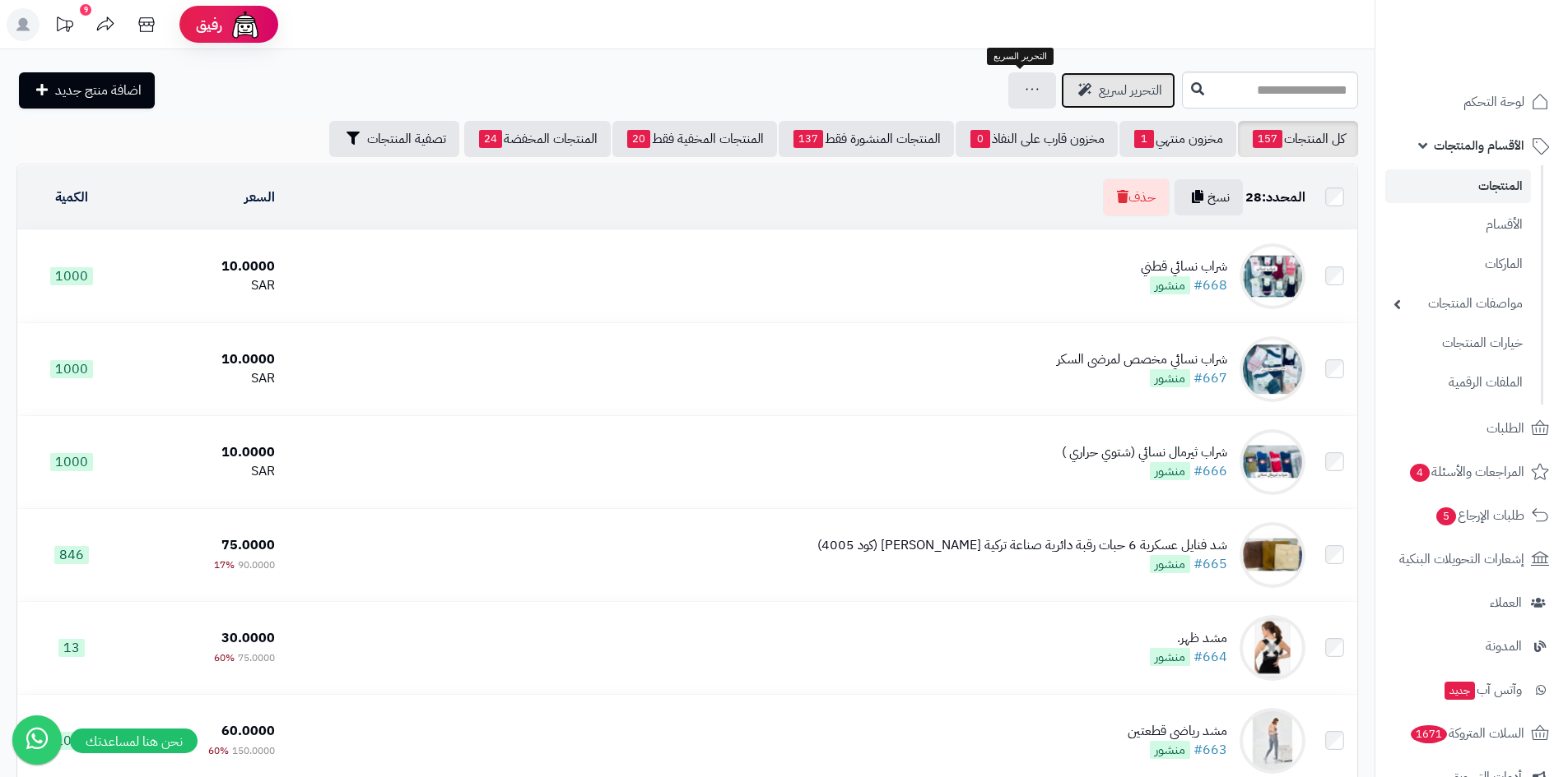
click at [1099, 99] on span "التحرير لسريع" at bounding box center [1130, 91] width 63 height 20
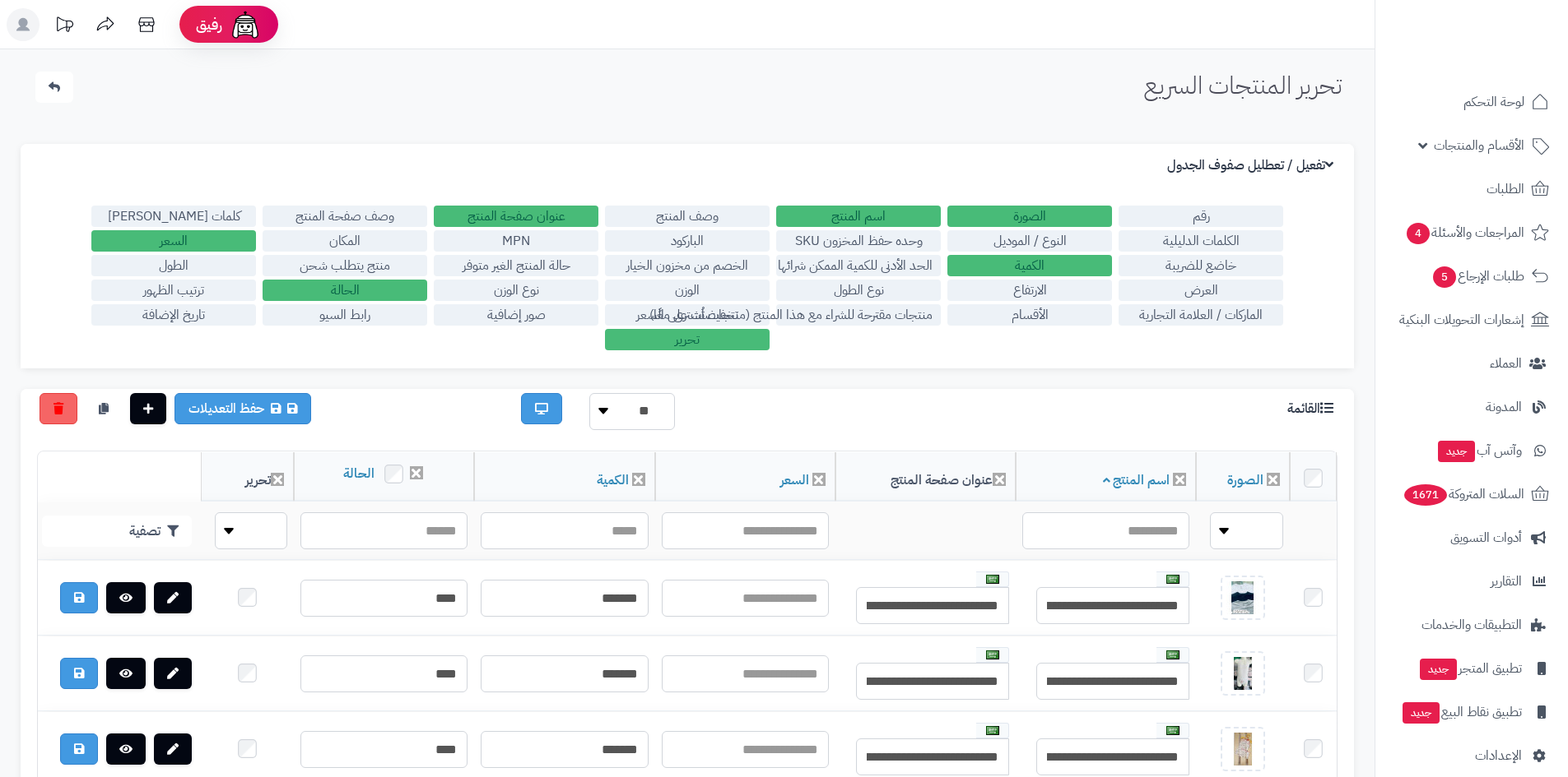
click at [1323, 477] on th at bounding box center [1312, 476] width 47 height 49
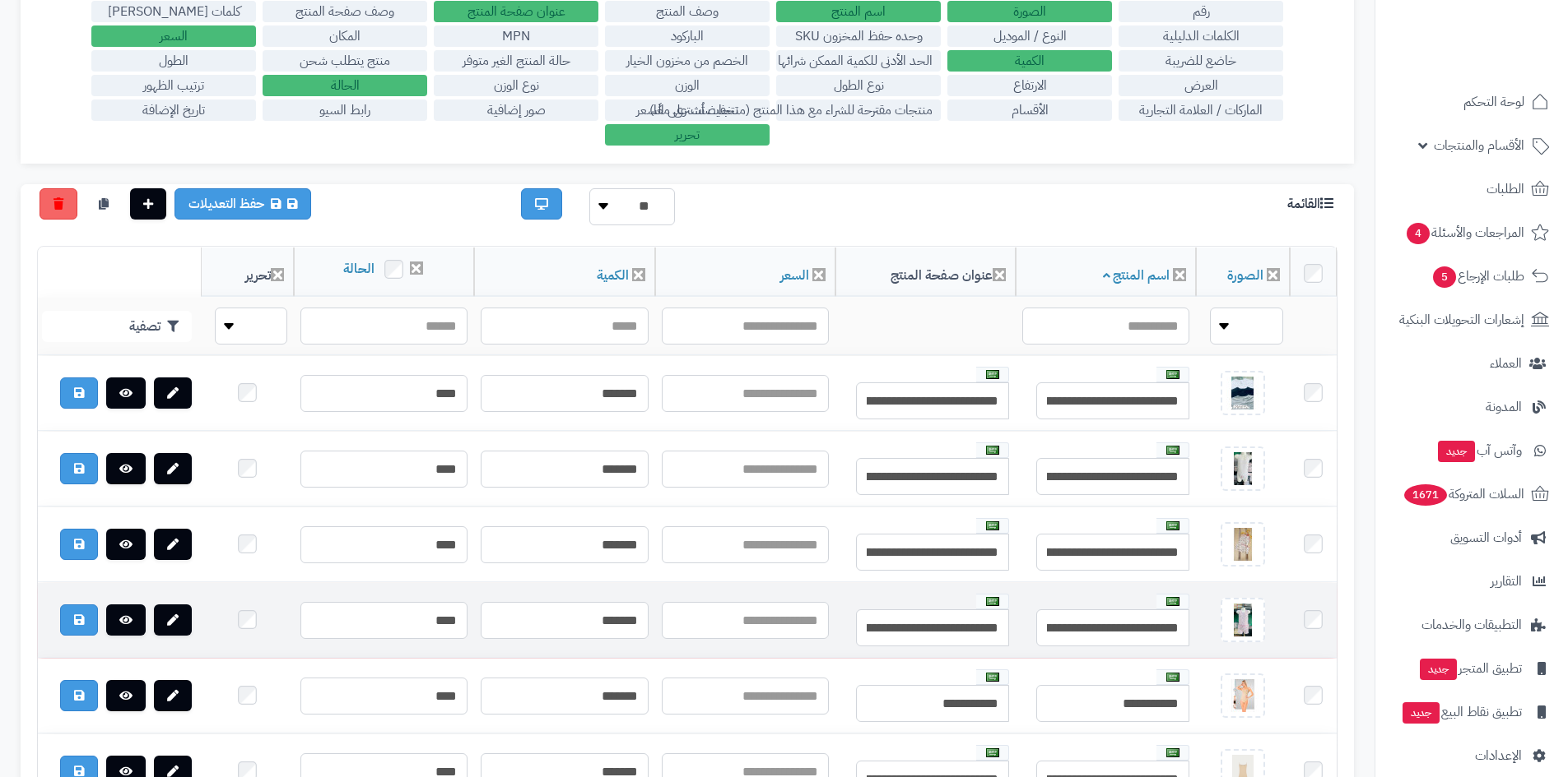
scroll to position [247, 0]
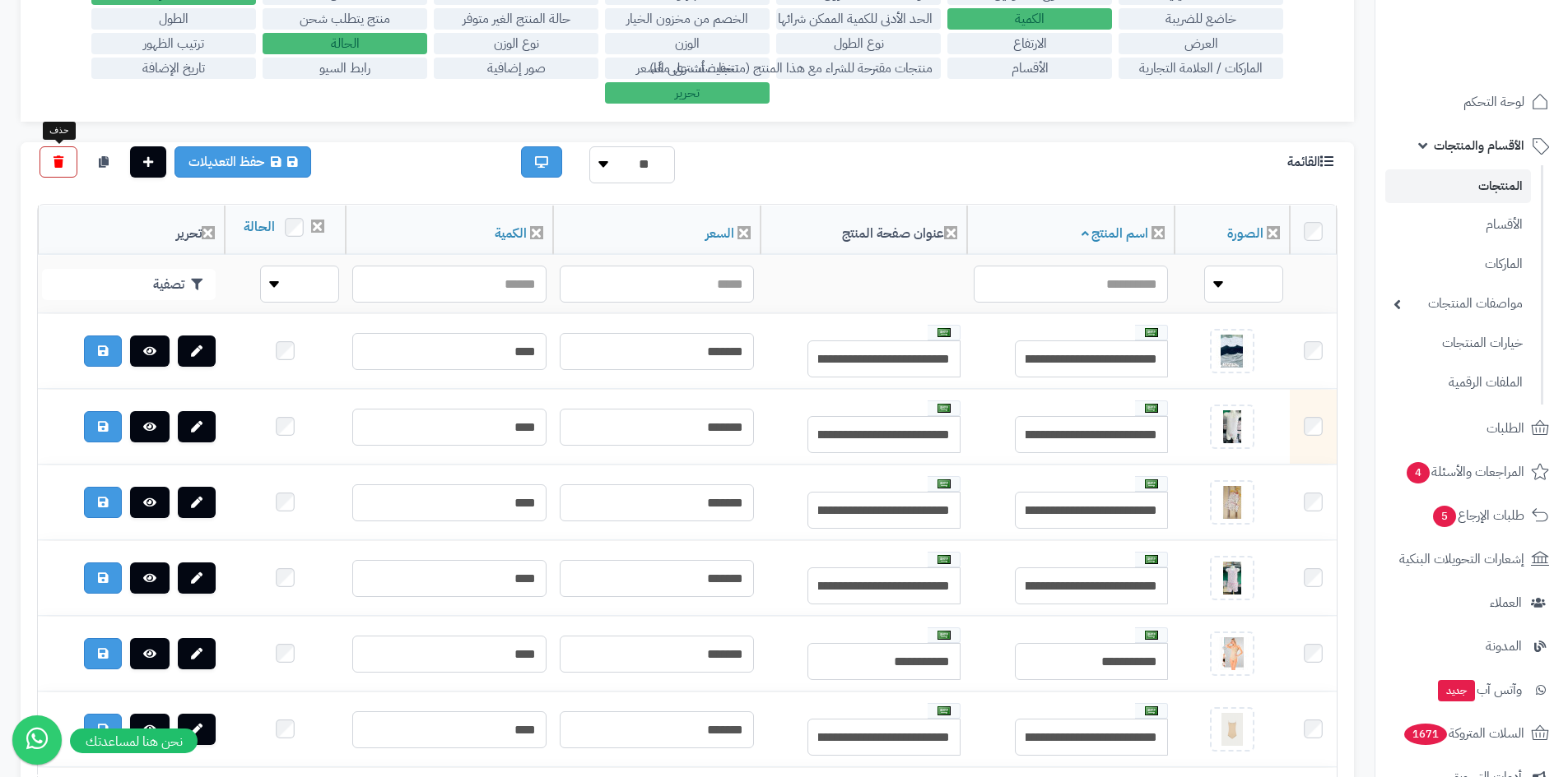
click at [64, 159] on link at bounding box center [58, 162] width 38 height 31
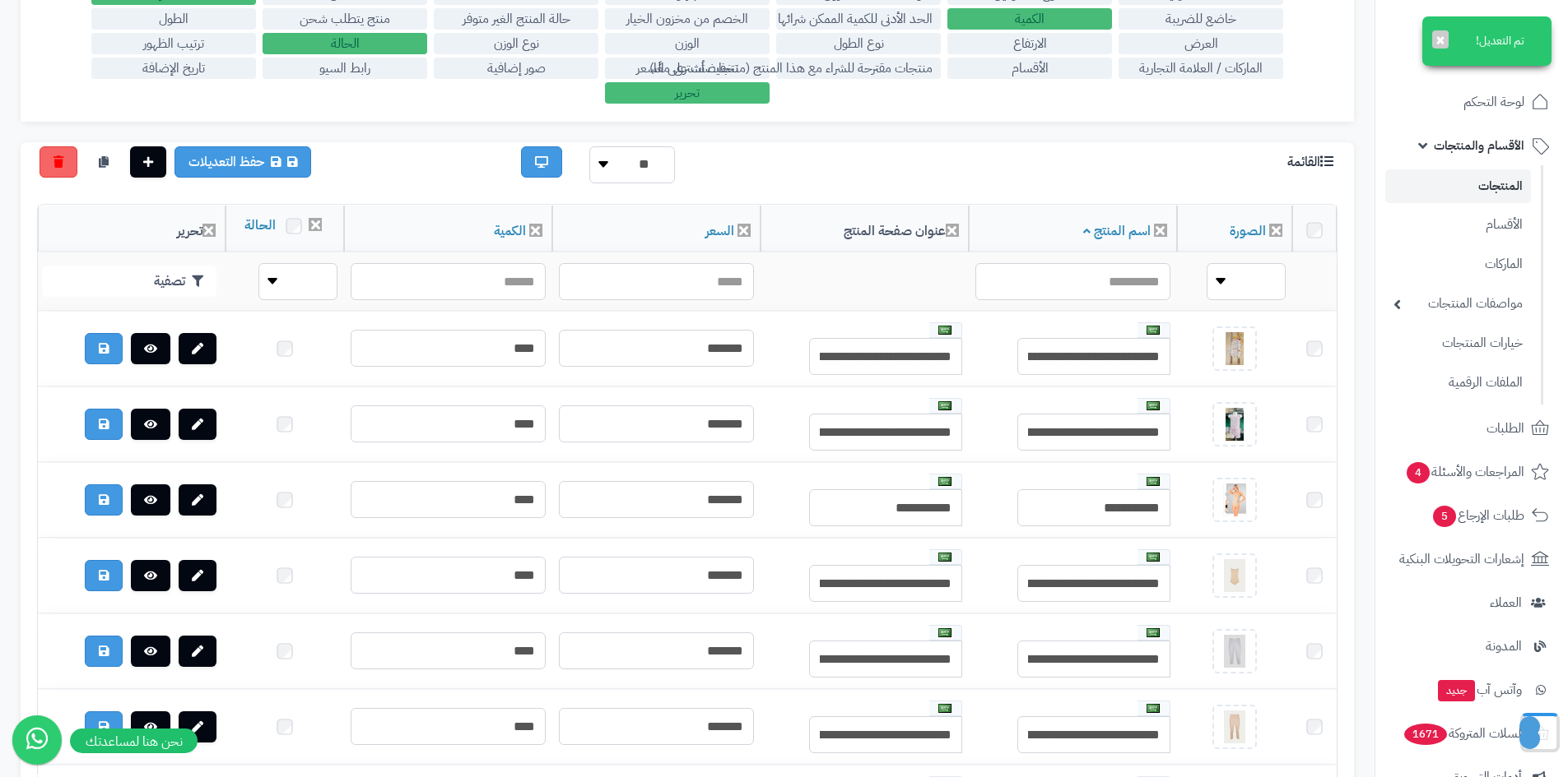
click at [1149, 163] on div "القائمة" at bounding box center [1184, 159] width 331 height 26
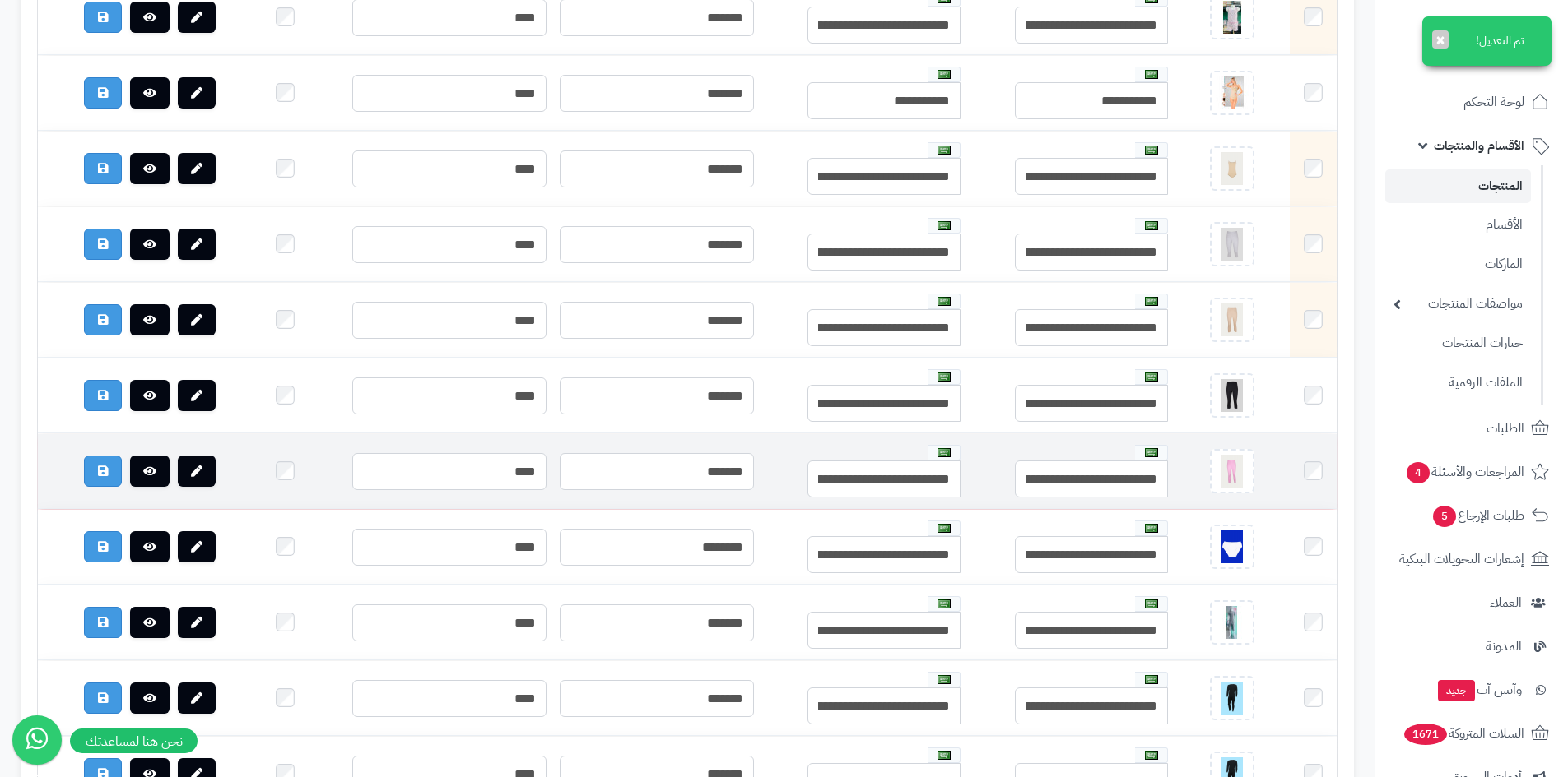
scroll to position [658, 0]
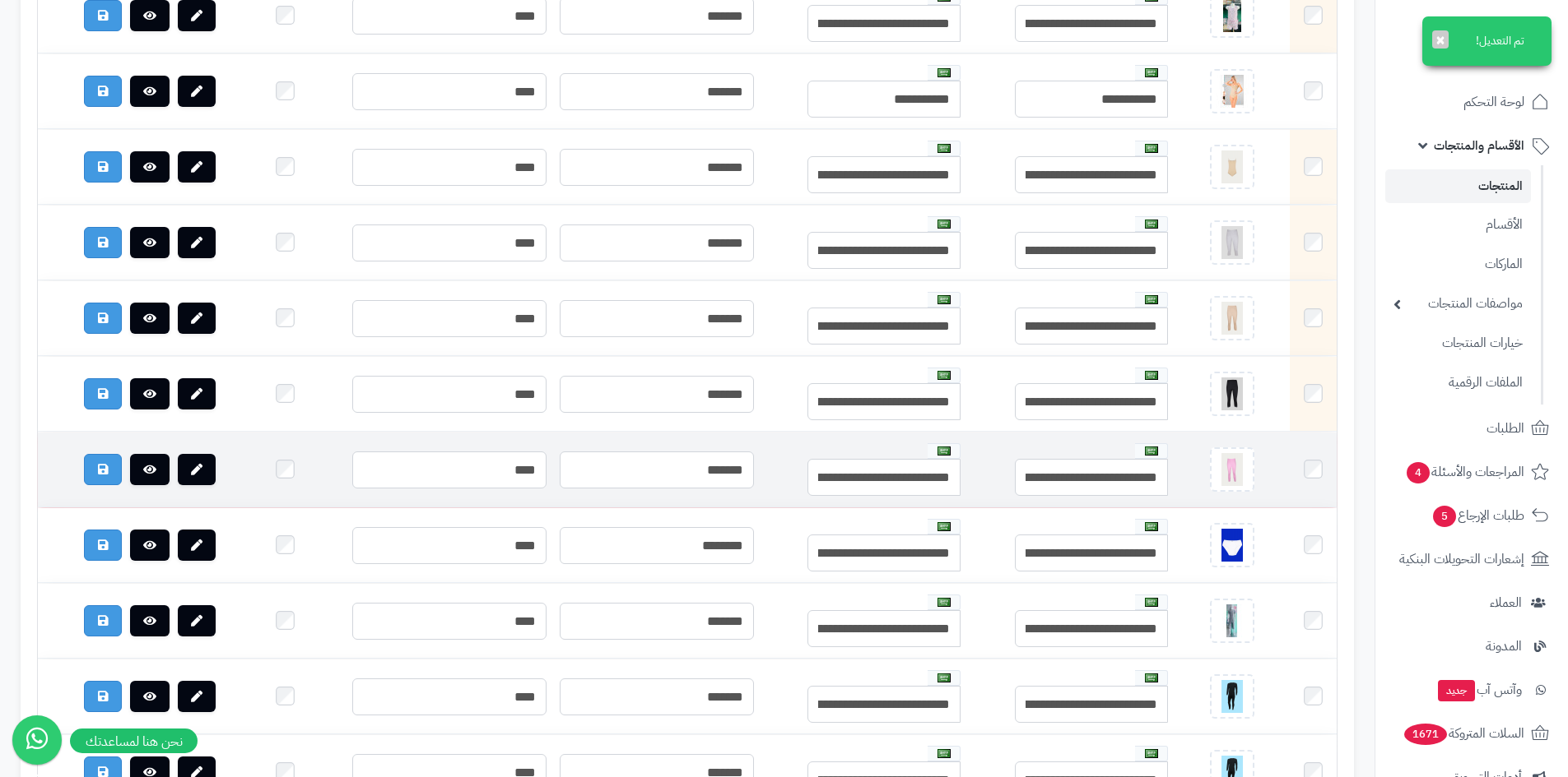
click at [1315, 477] on td at bounding box center [1312, 470] width 47 height 75
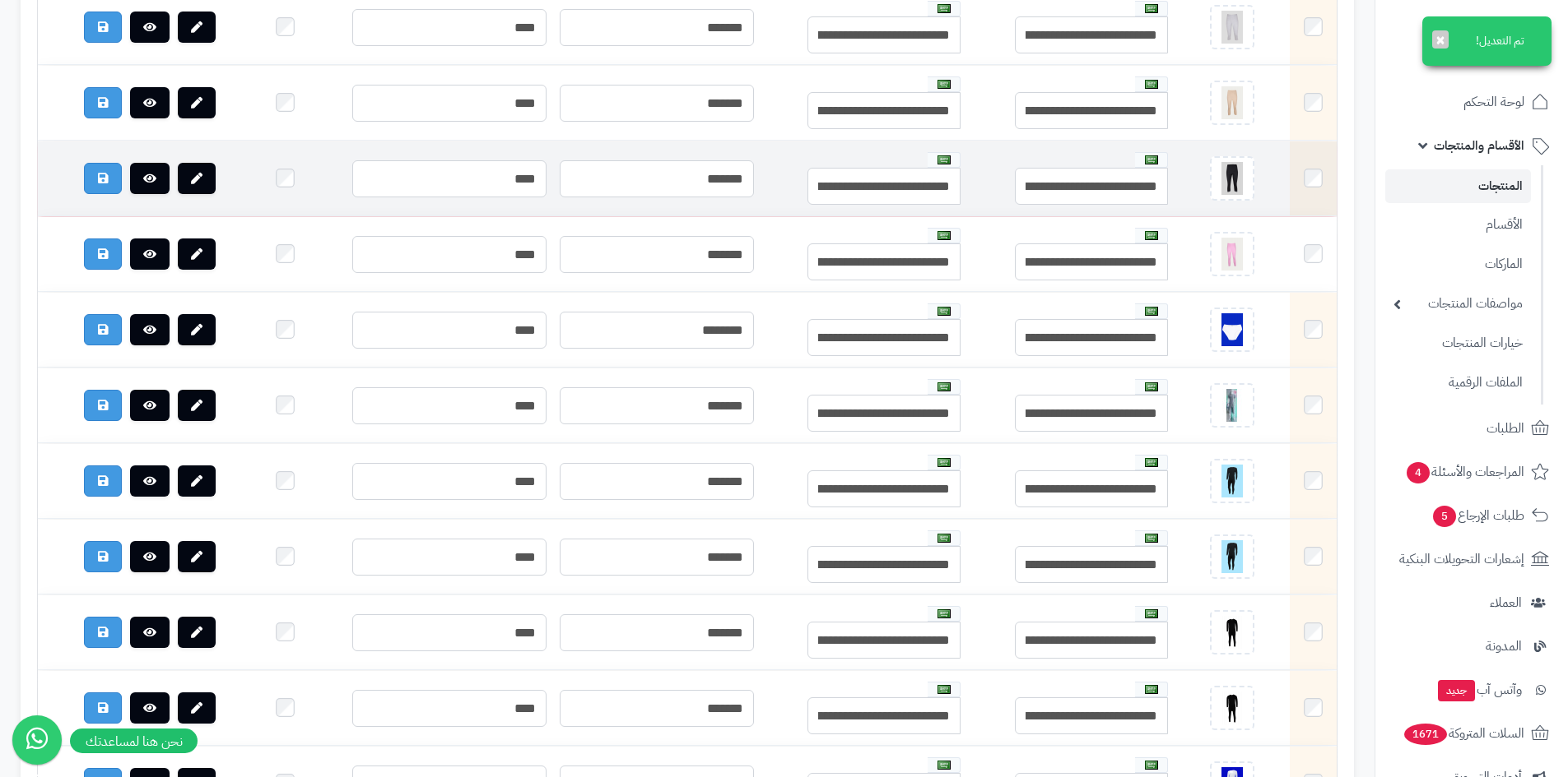
scroll to position [822, 0]
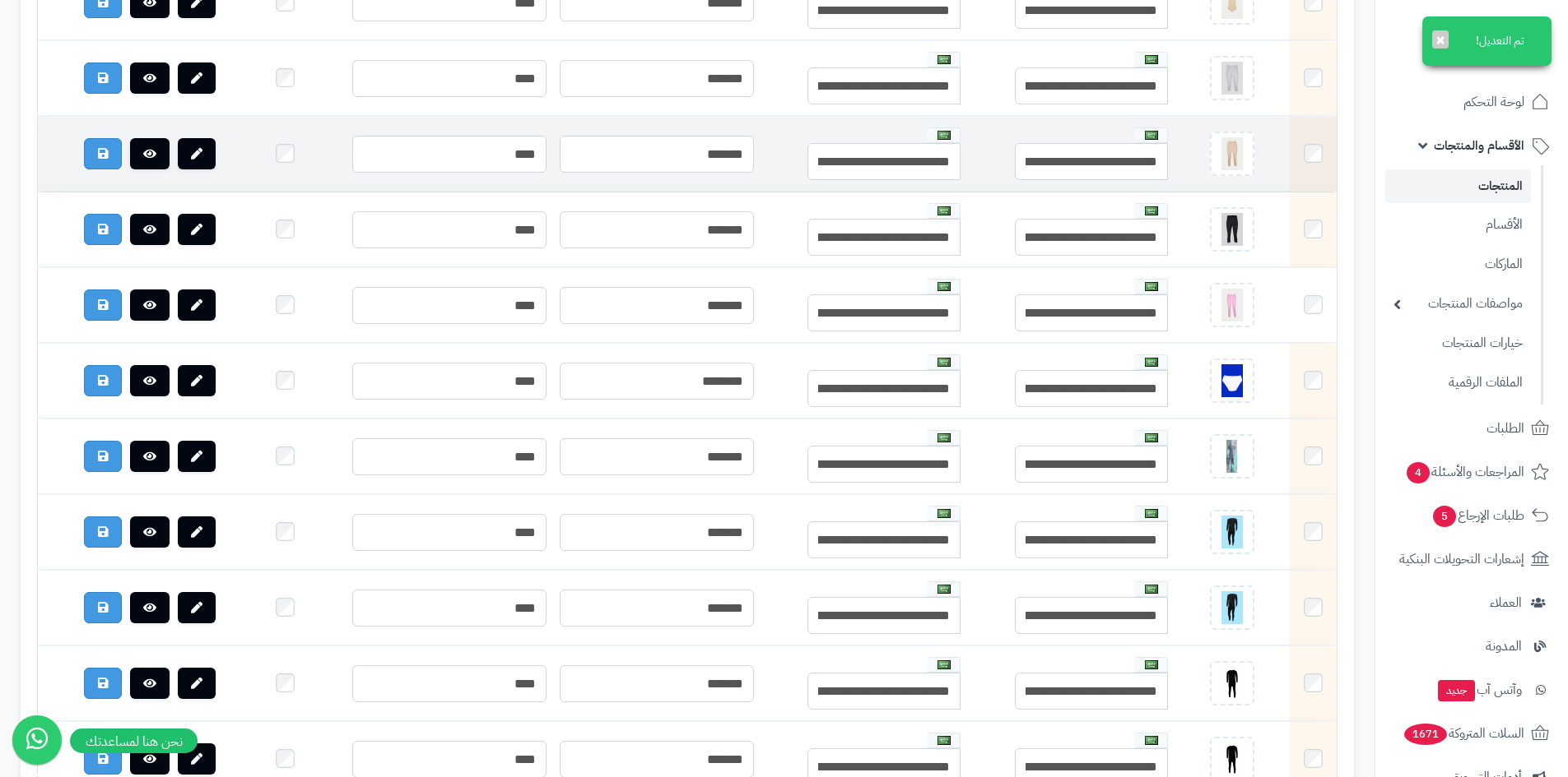
click at [1322, 166] on td at bounding box center [1312, 154] width 47 height 75
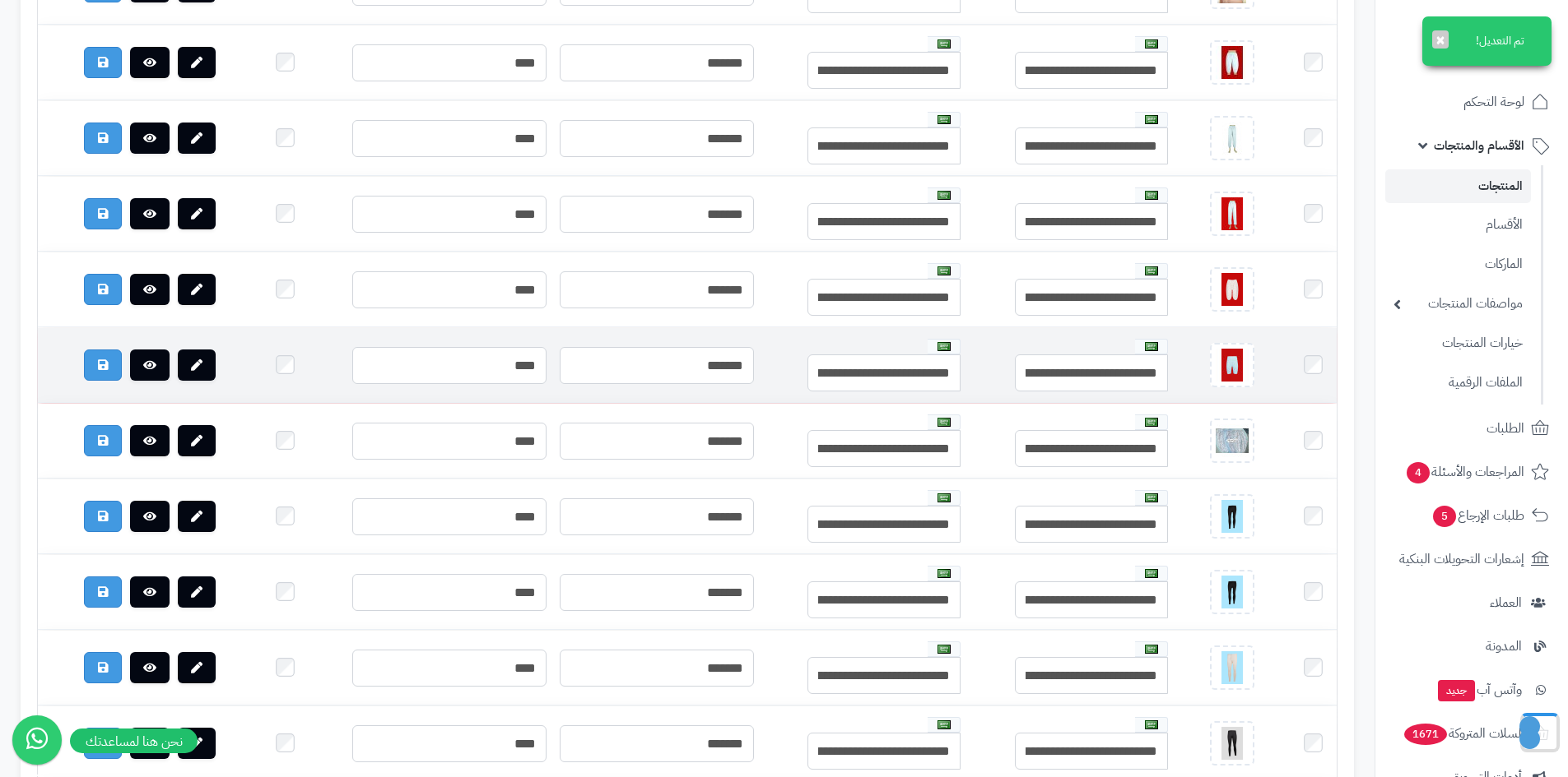
scroll to position [1974, 0]
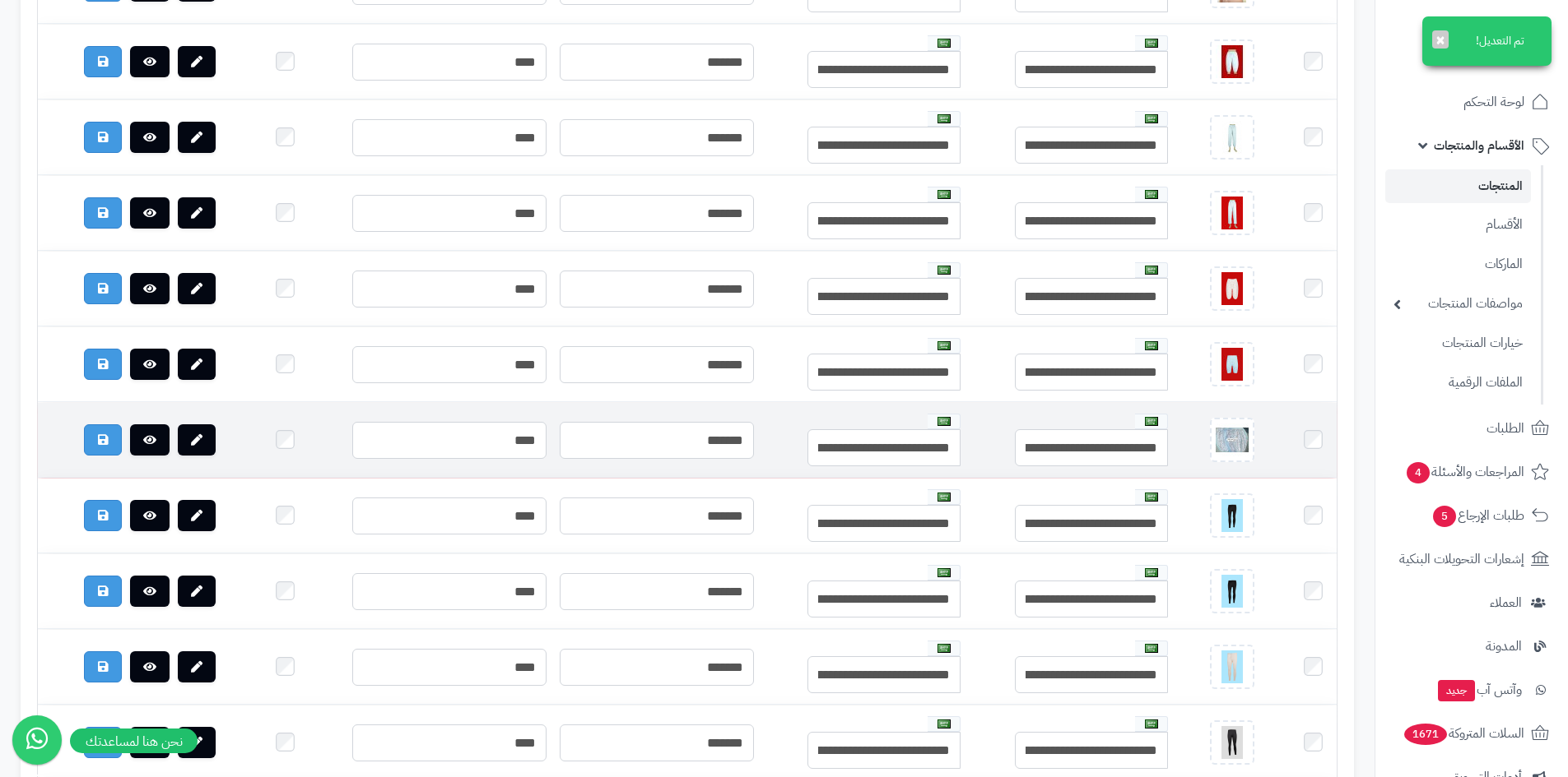
click at [1301, 457] on td at bounding box center [1312, 441] width 47 height 75
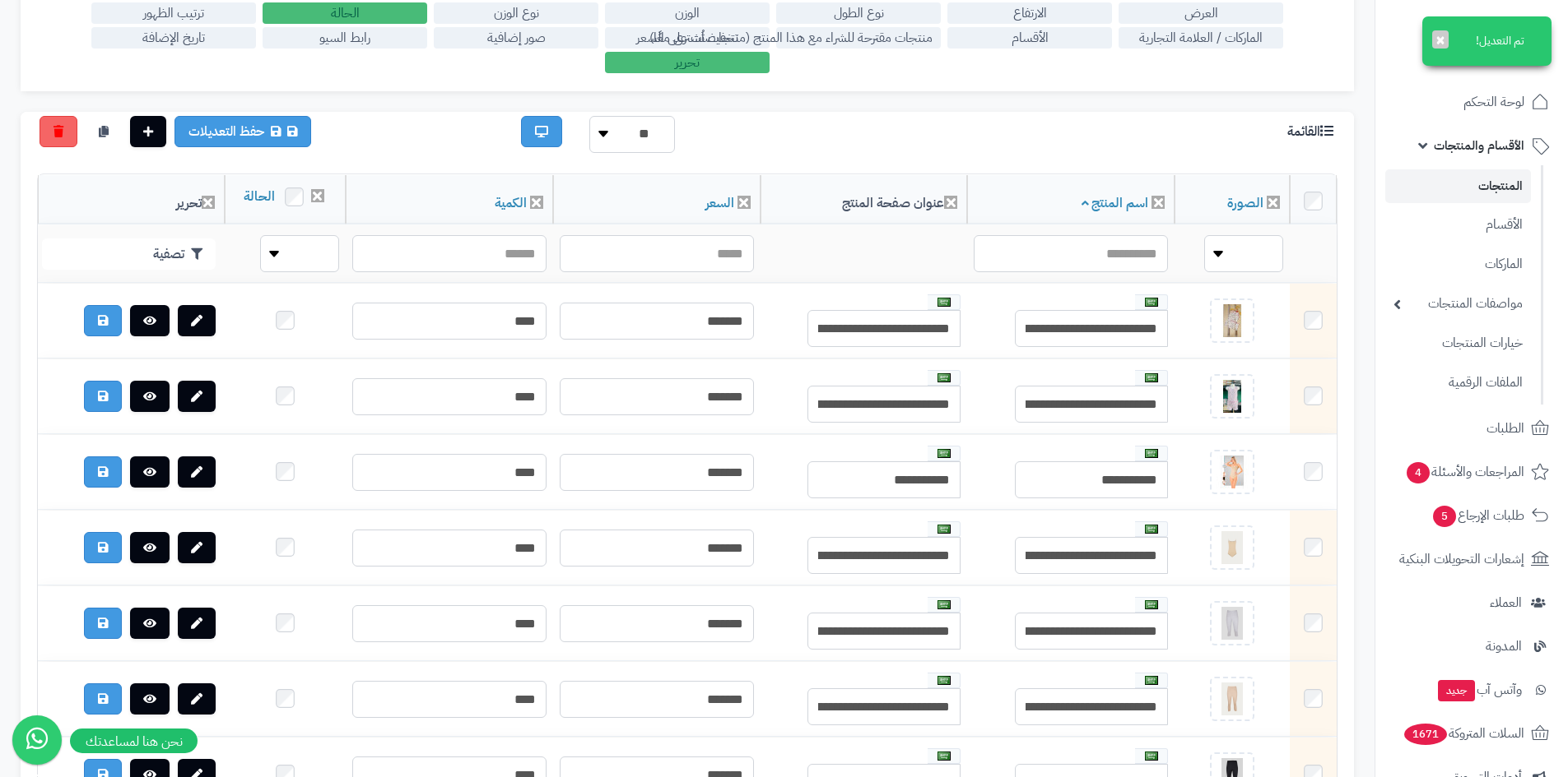
scroll to position [0, 0]
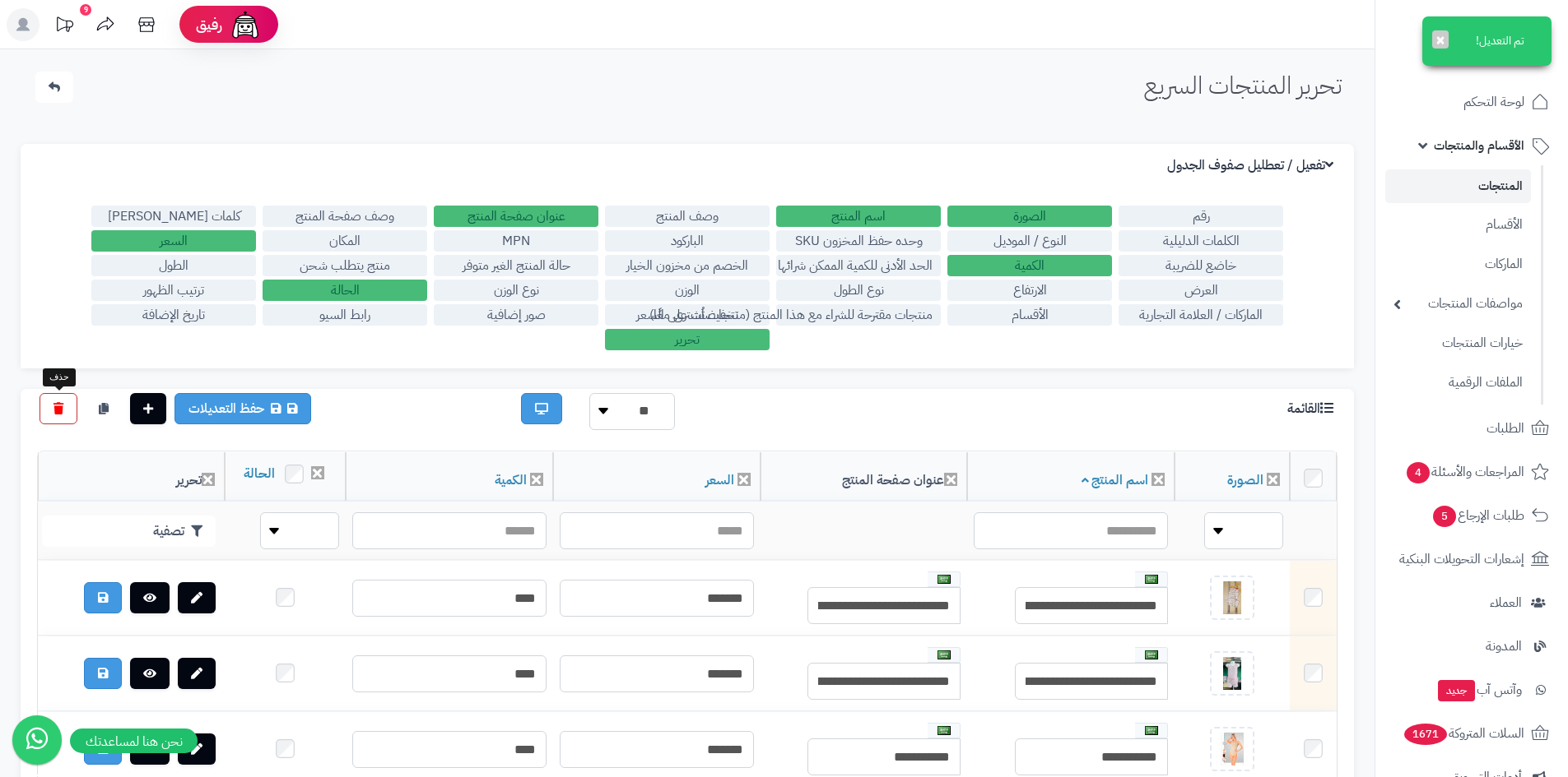
click at [66, 416] on link at bounding box center [58, 409] width 38 height 31
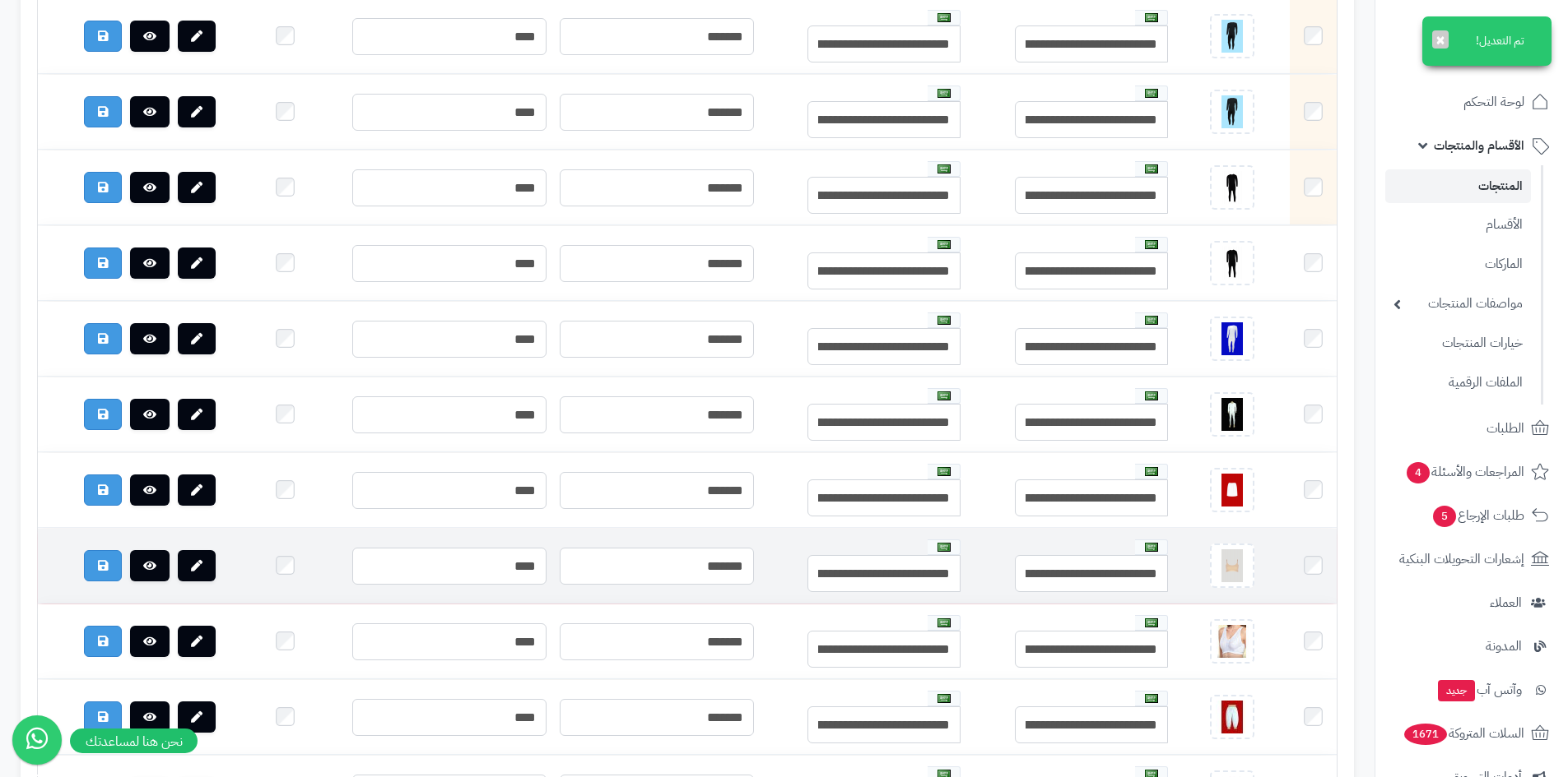
scroll to position [1316, 0]
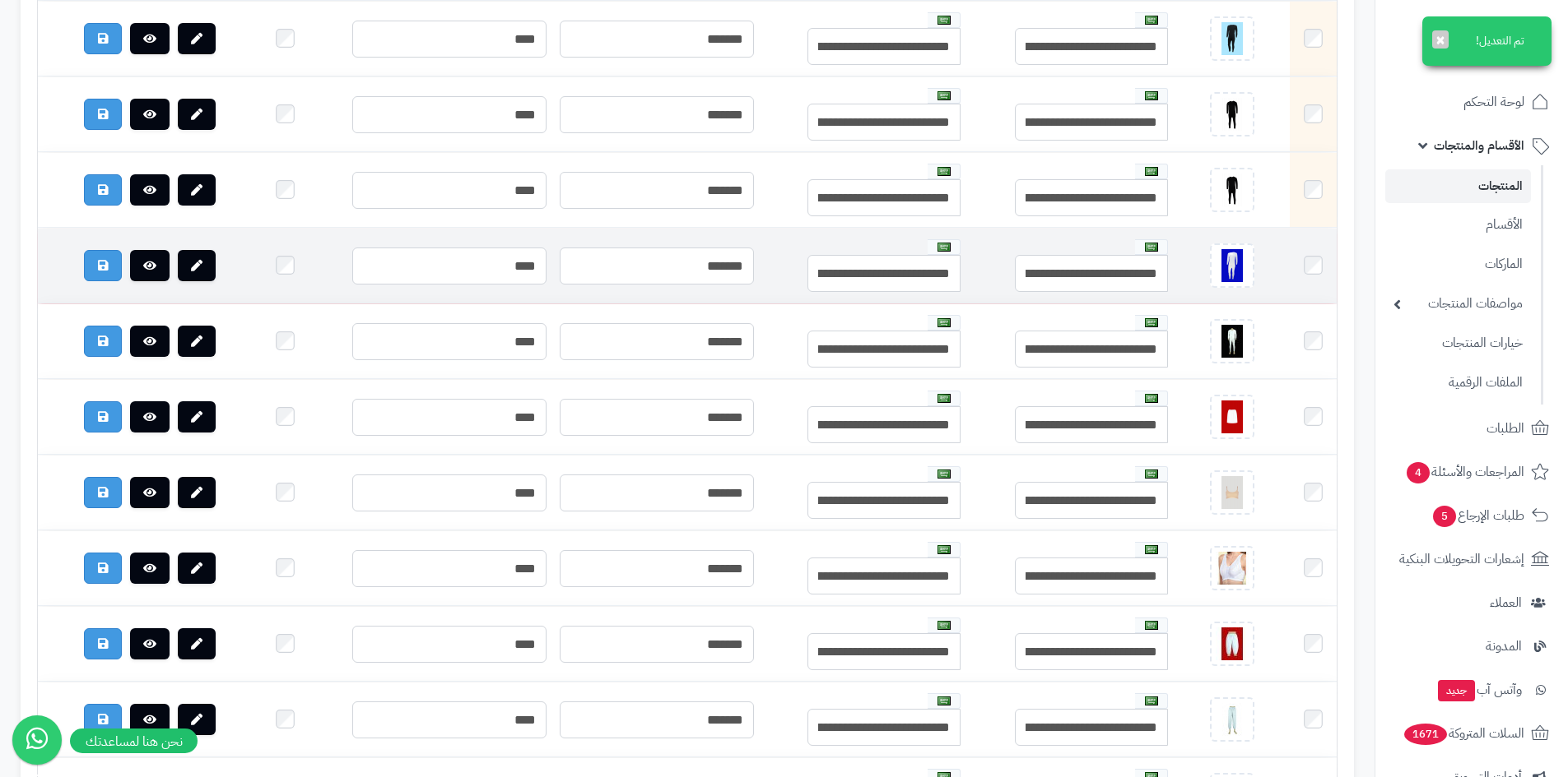
click at [1310, 275] on td at bounding box center [1312, 266] width 47 height 75
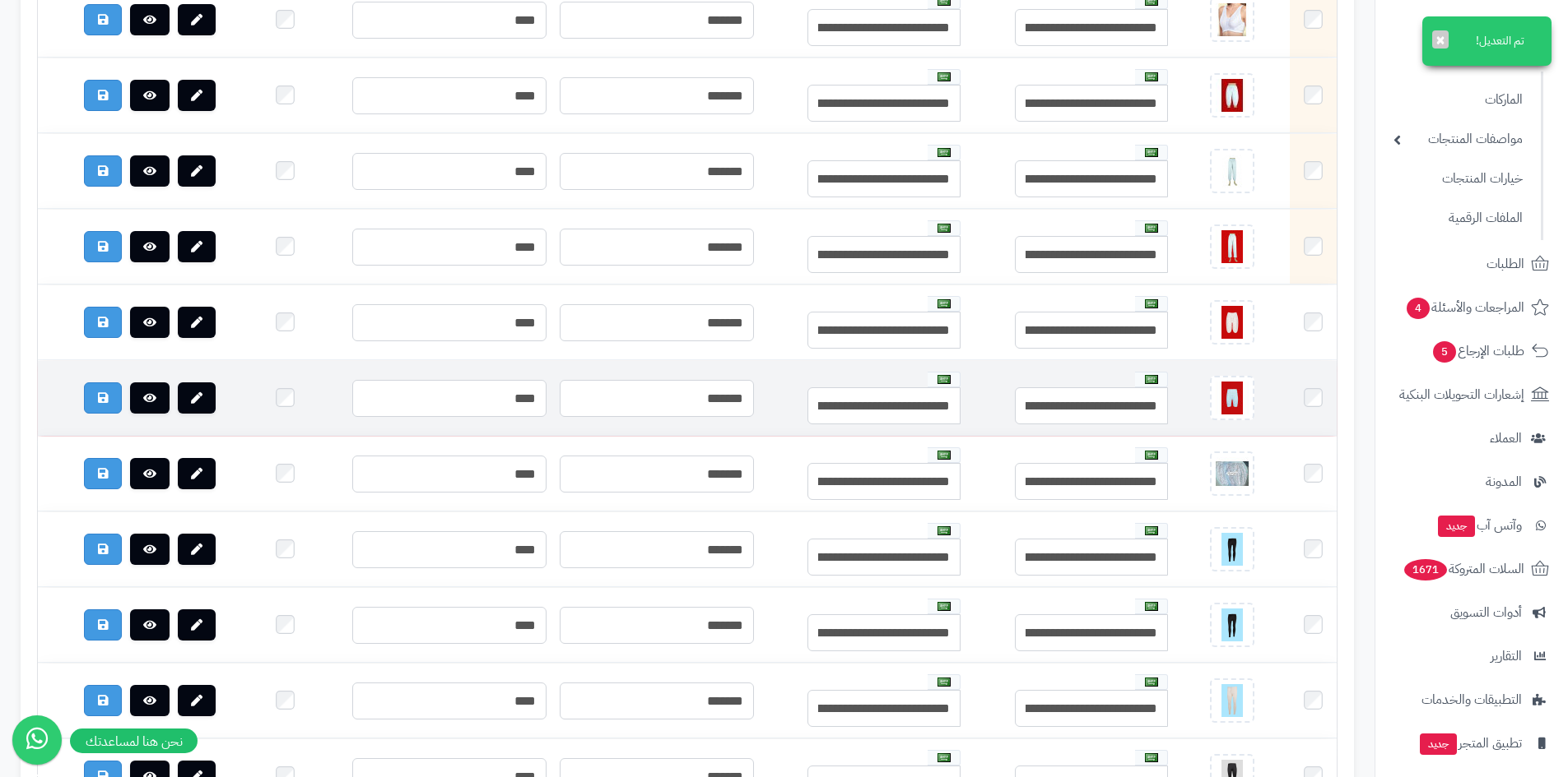
scroll to position [1892, 0]
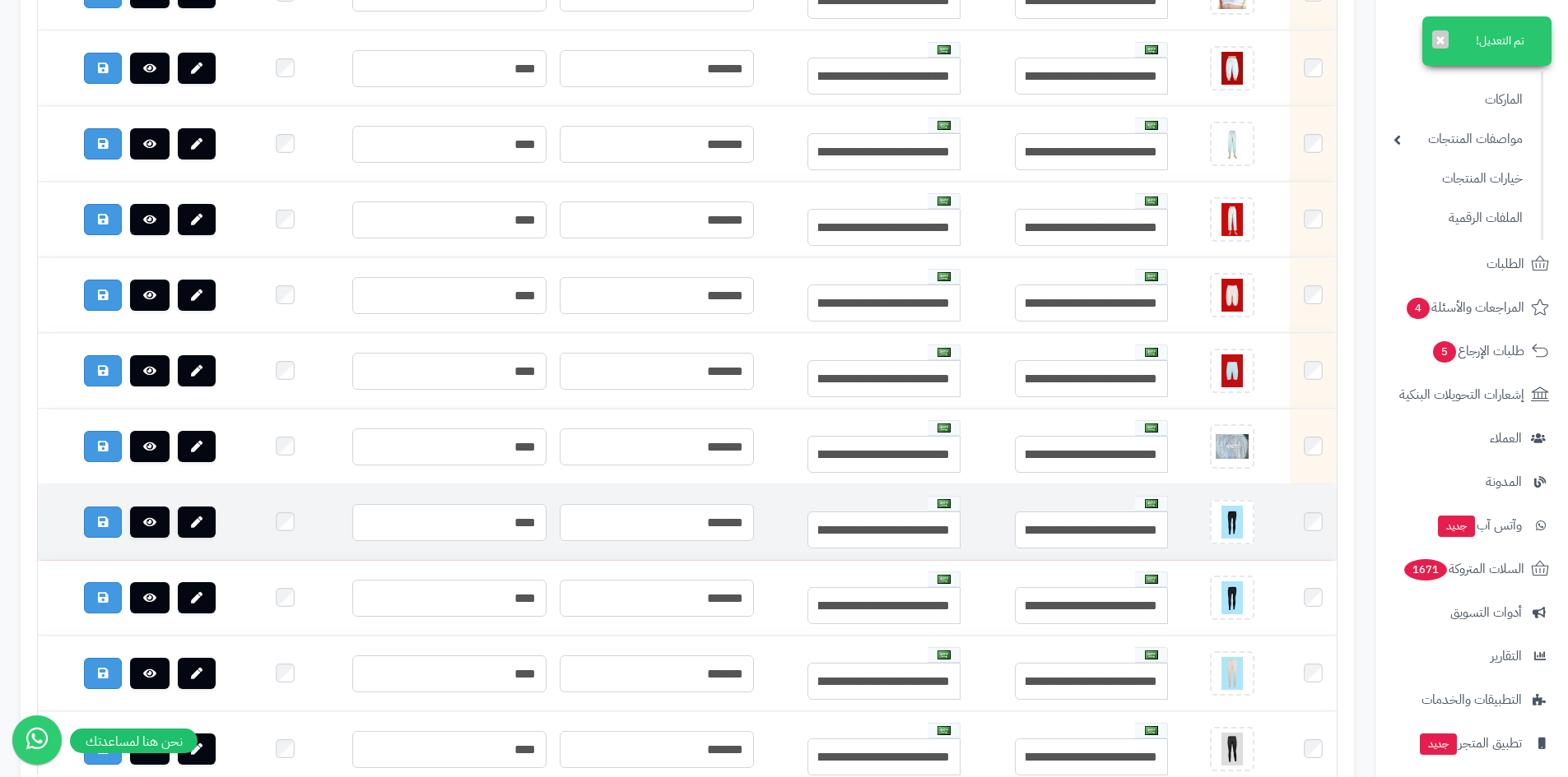
drag, startPoint x: 1312, startPoint y: 273, endPoint x: 1314, endPoint y: 551, distance: 278.0
click at [1316, 548] on td at bounding box center [1312, 522] width 47 height 75
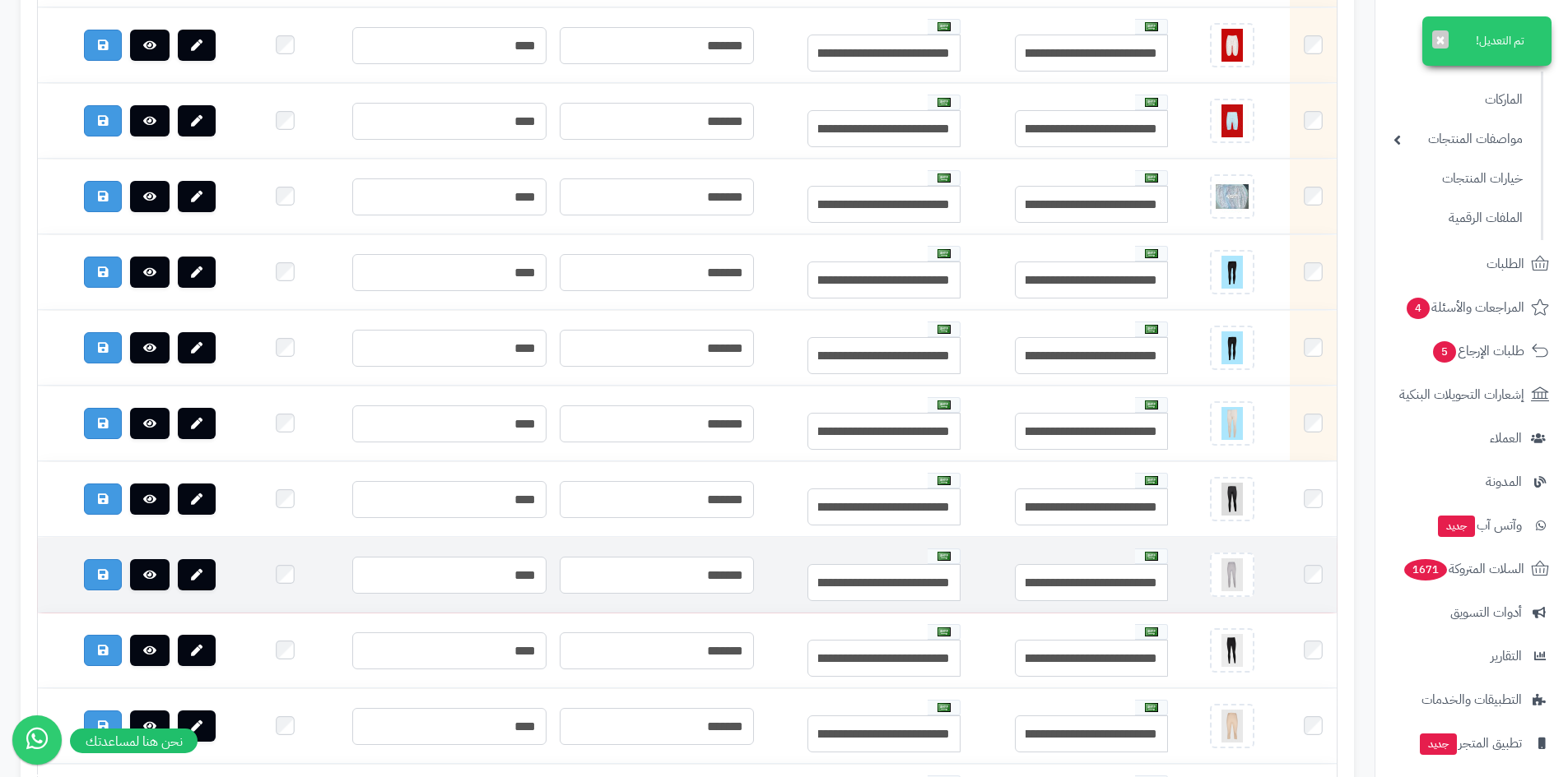
scroll to position [2221, 0]
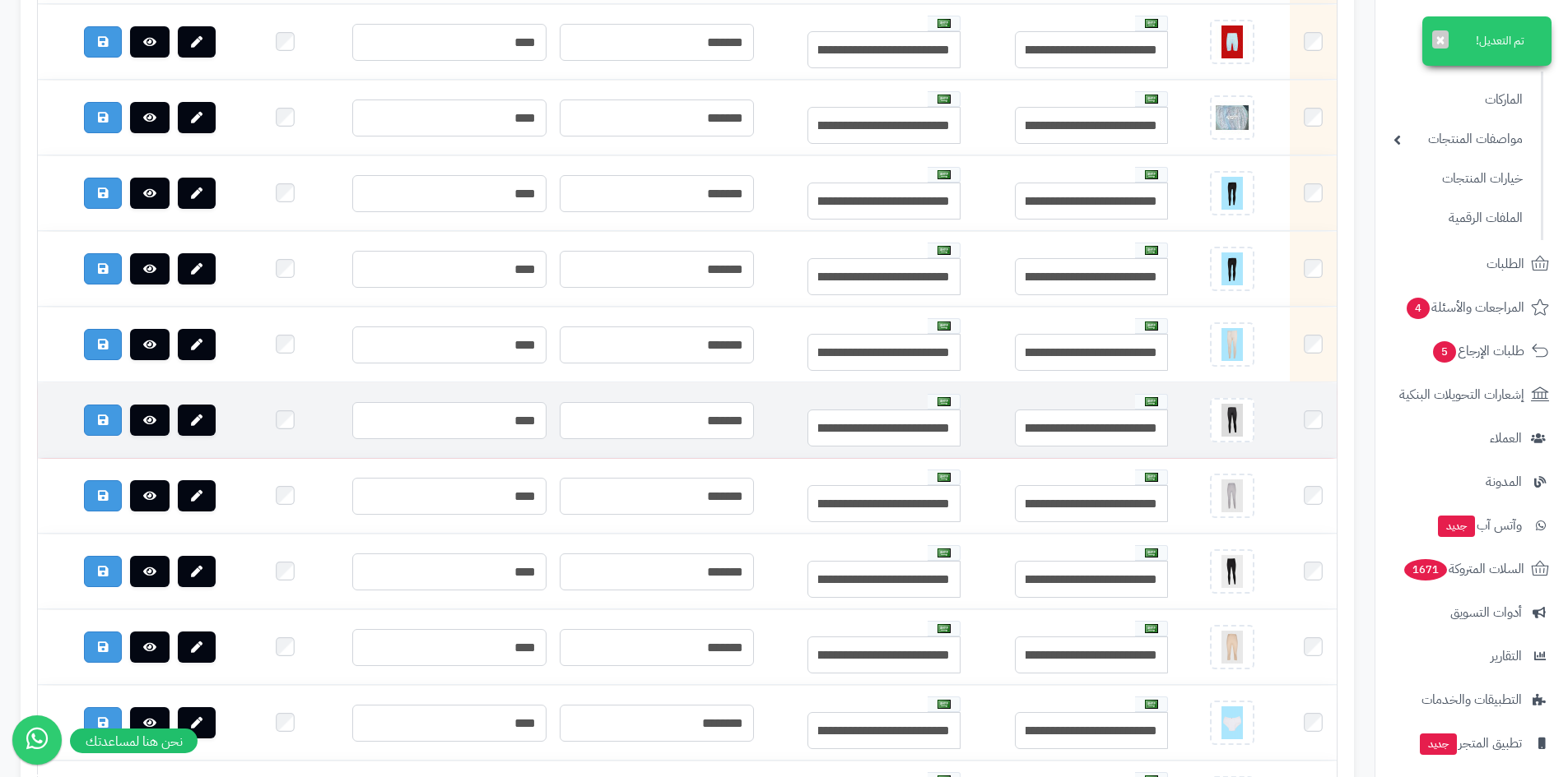
click at [1322, 429] on td at bounding box center [1312, 421] width 47 height 75
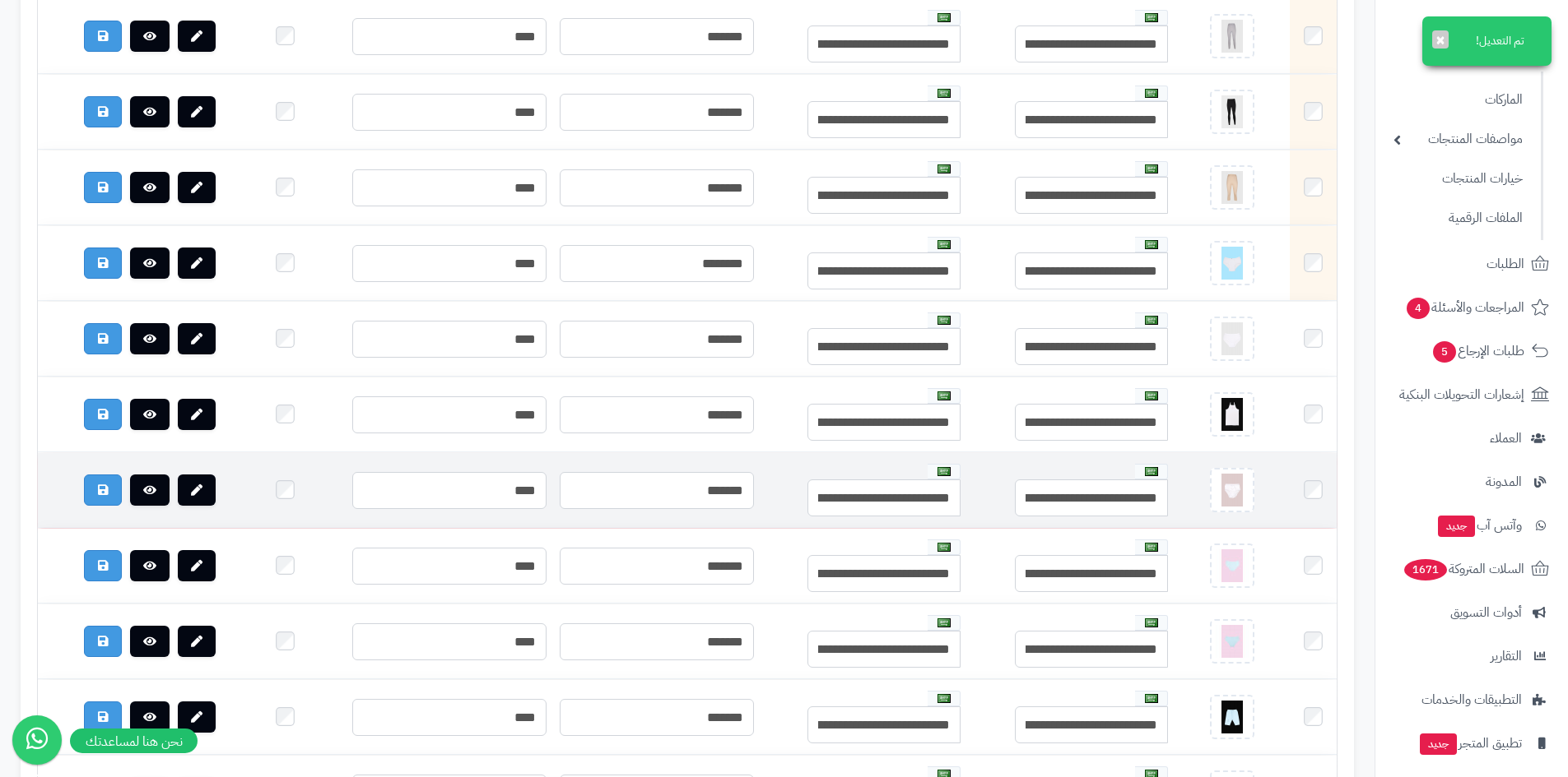
scroll to position [2715, 0]
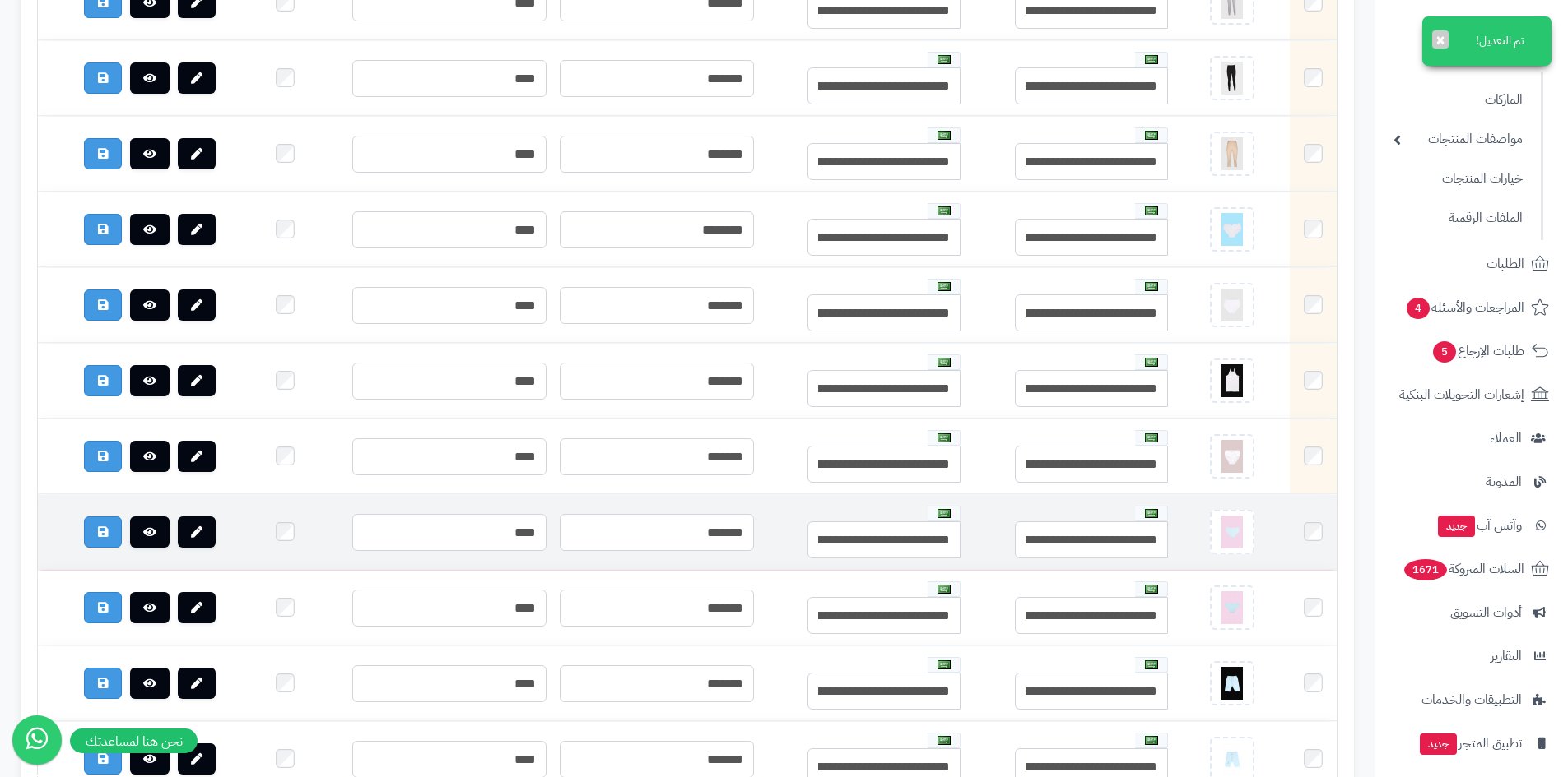
click at [1322, 548] on td at bounding box center [1312, 532] width 47 height 75
click at [1305, 550] on td at bounding box center [1312, 532] width 47 height 75
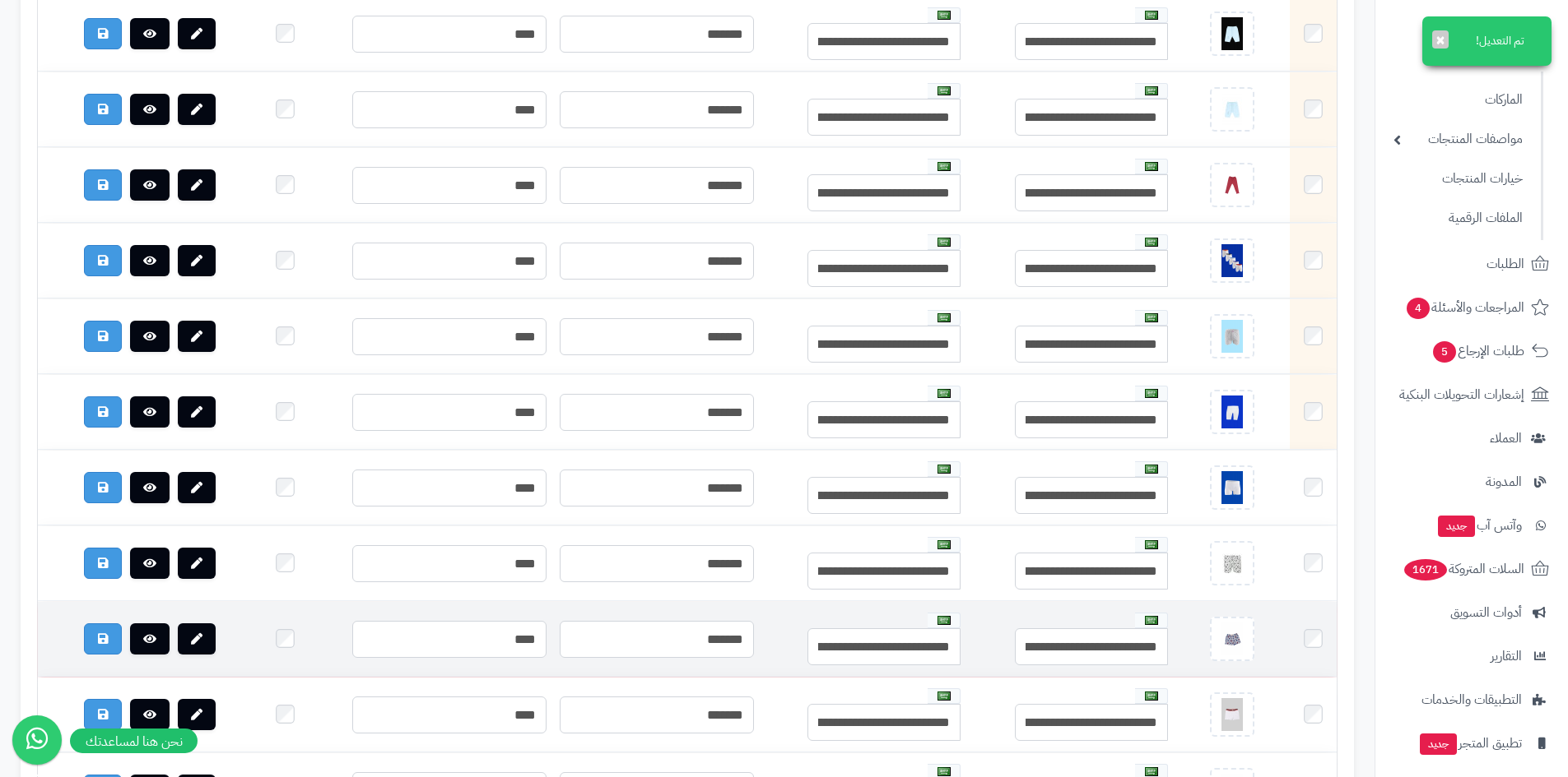
scroll to position [3537, 0]
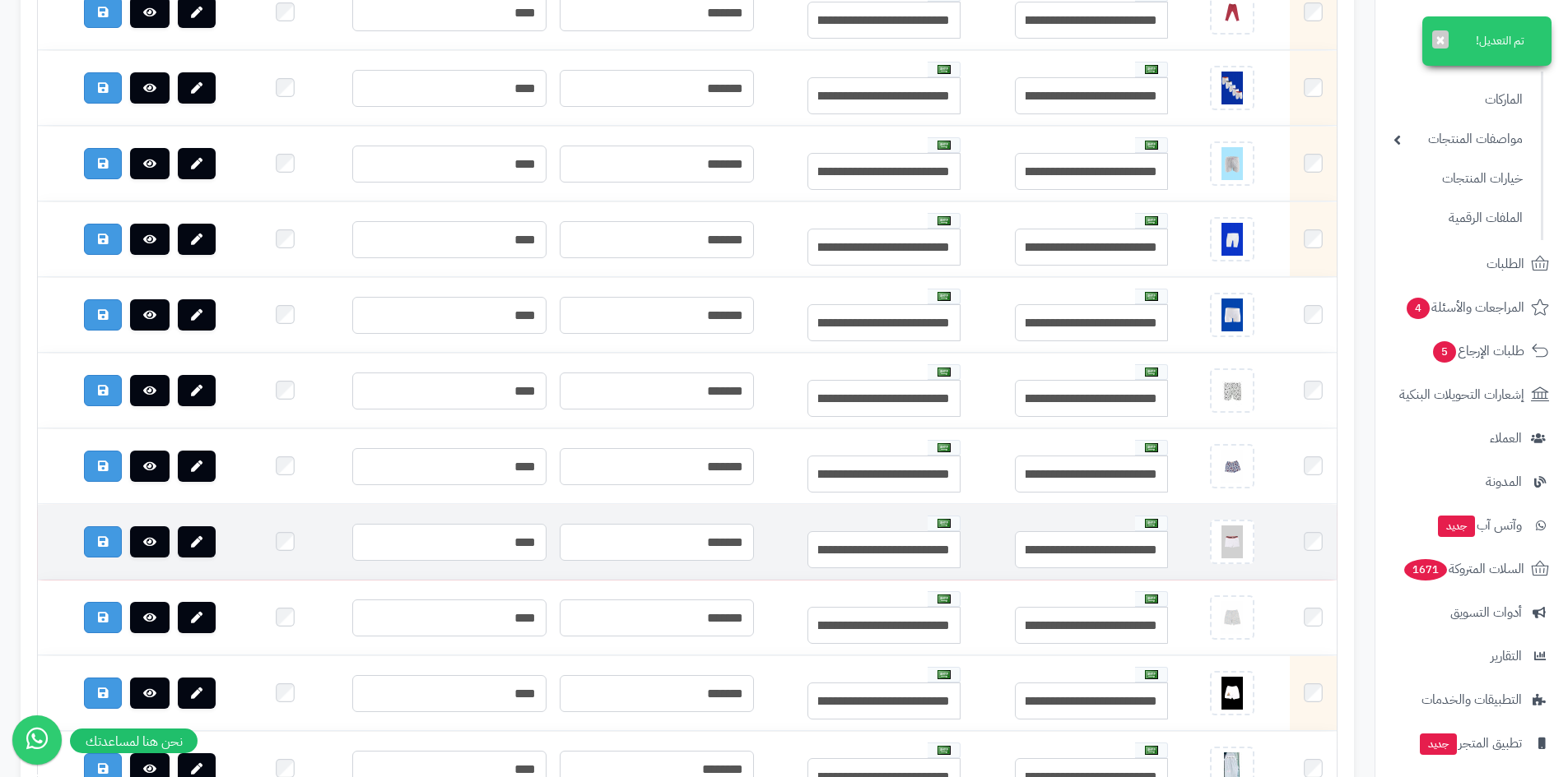
click at [1312, 625] on td at bounding box center [1312, 619] width 47 height 75
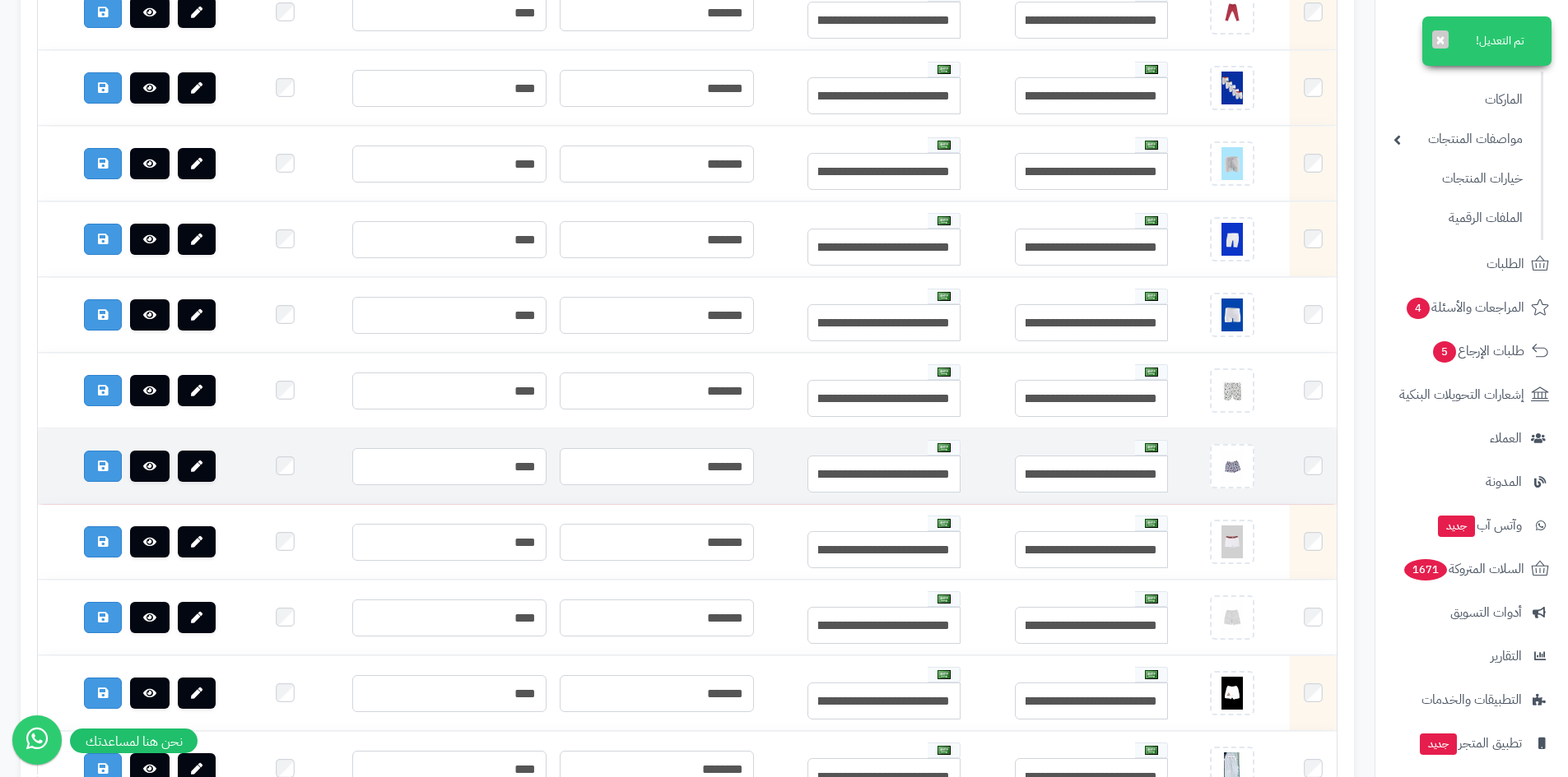
drag, startPoint x: 1319, startPoint y: 473, endPoint x: 1311, endPoint y: 468, distance: 9.4
click at [1319, 473] on td at bounding box center [1312, 466] width 47 height 75
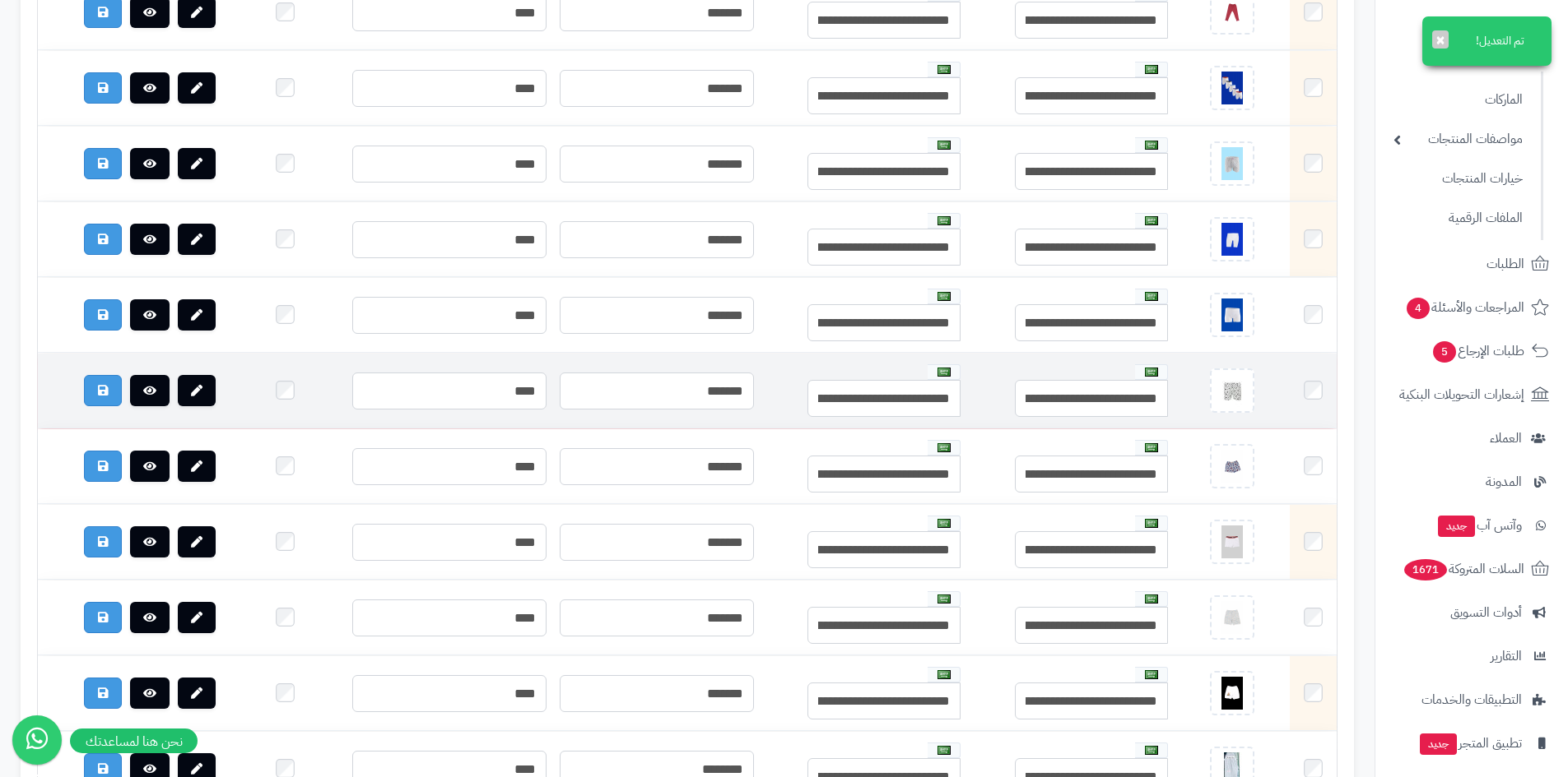
click at [1322, 405] on td at bounding box center [1312, 391] width 47 height 75
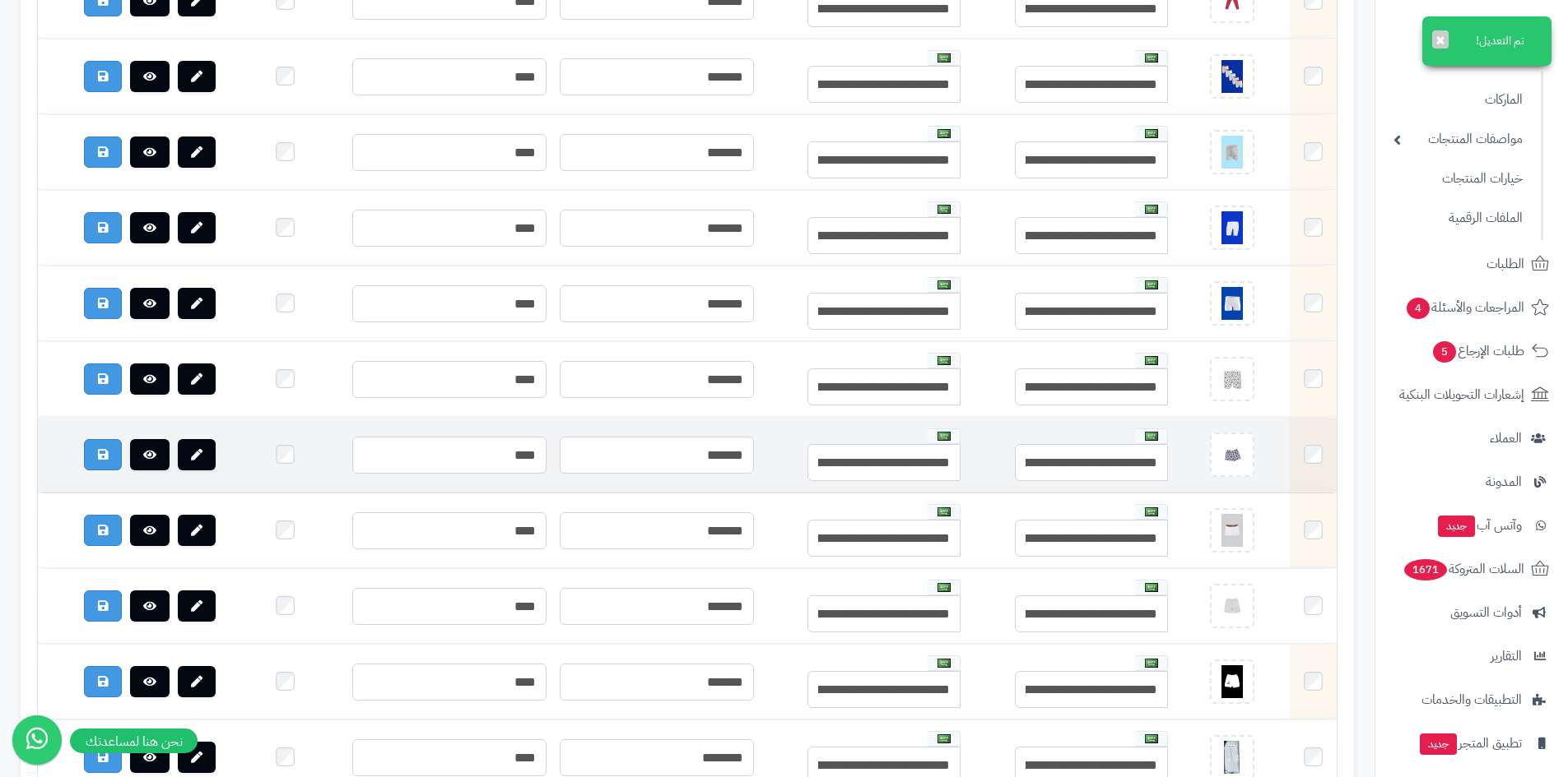
scroll to position [3784, 0]
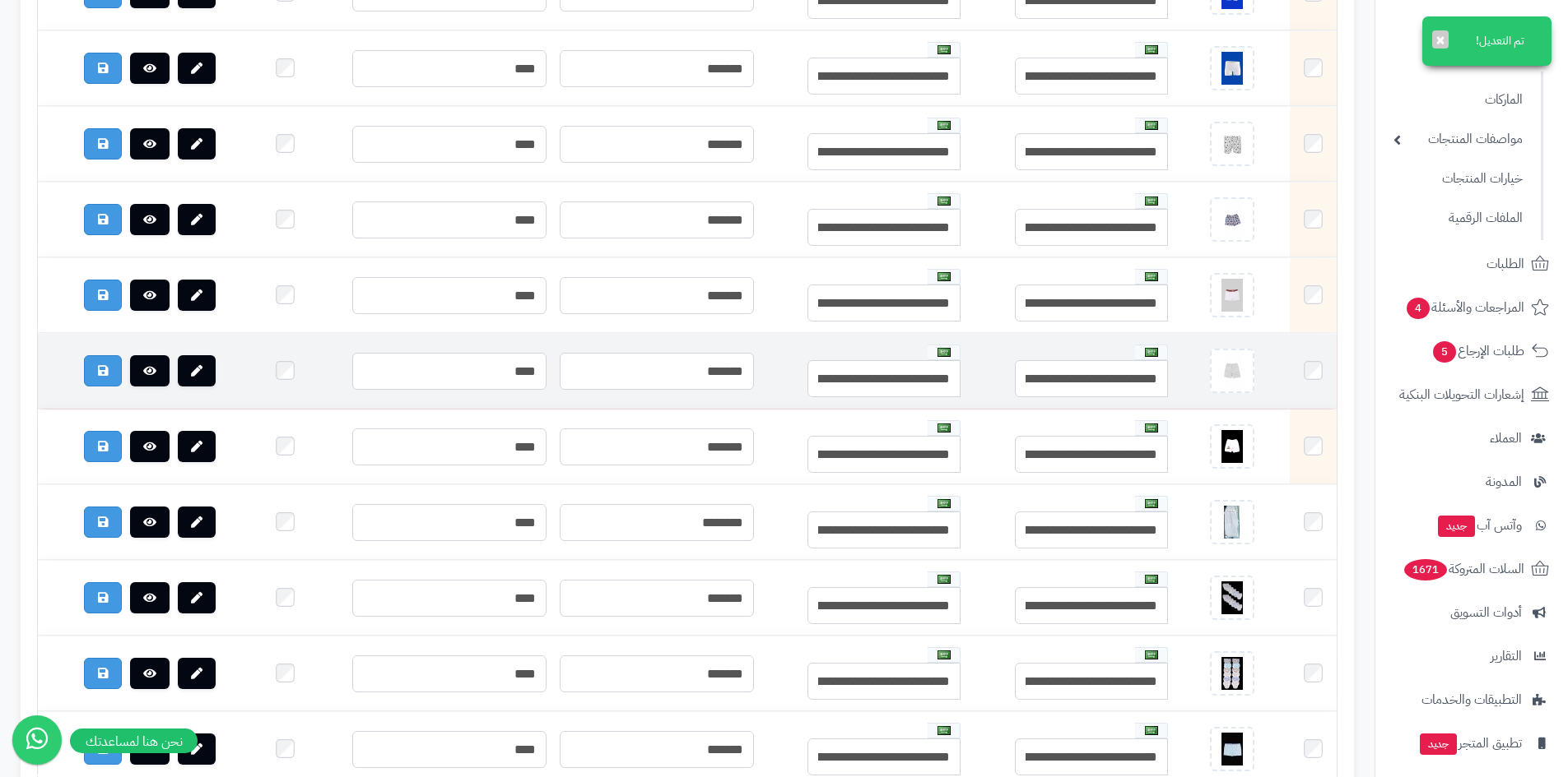
click at [1304, 389] on td at bounding box center [1312, 371] width 47 height 75
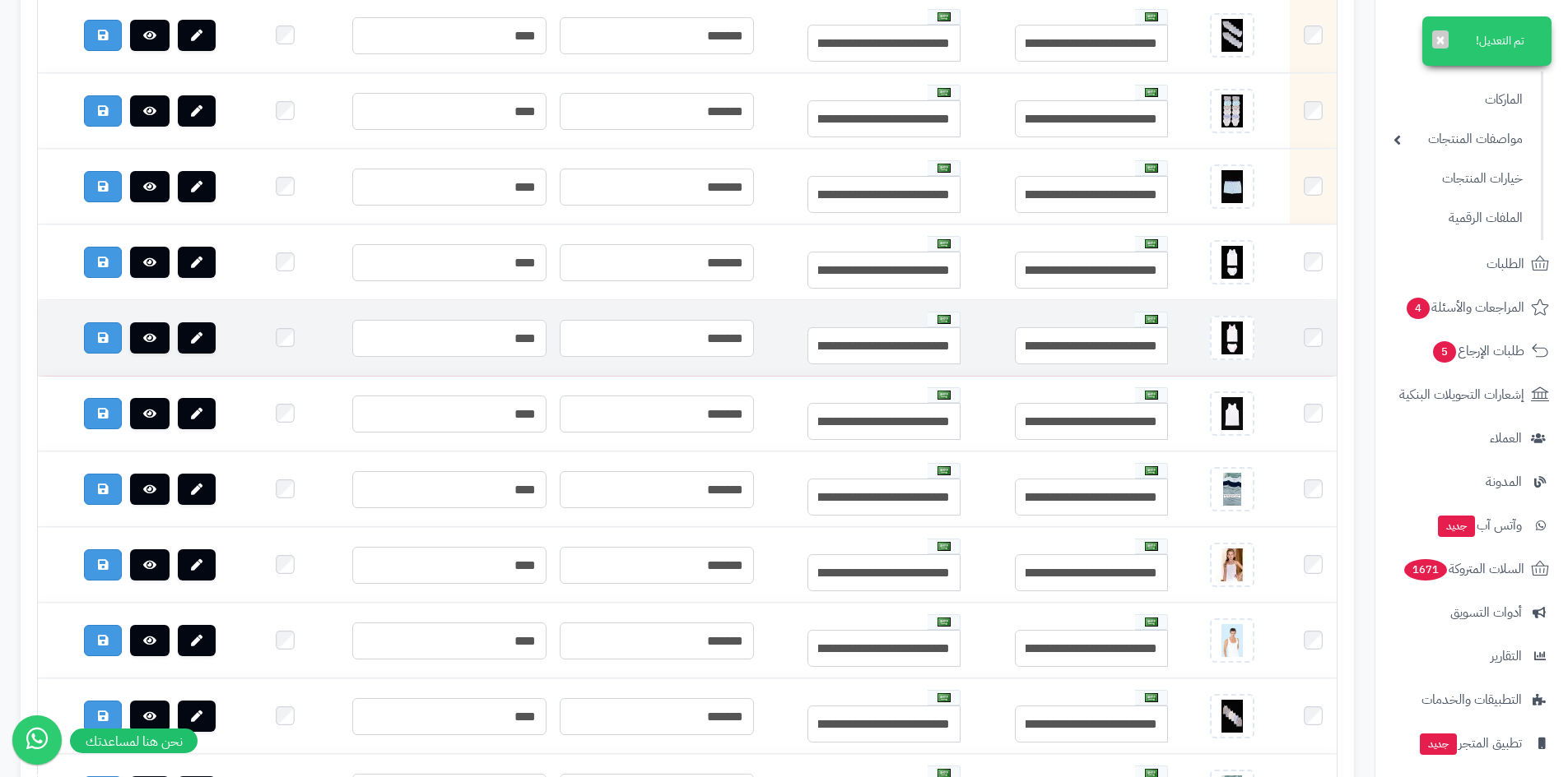
scroll to position [4359, 0]
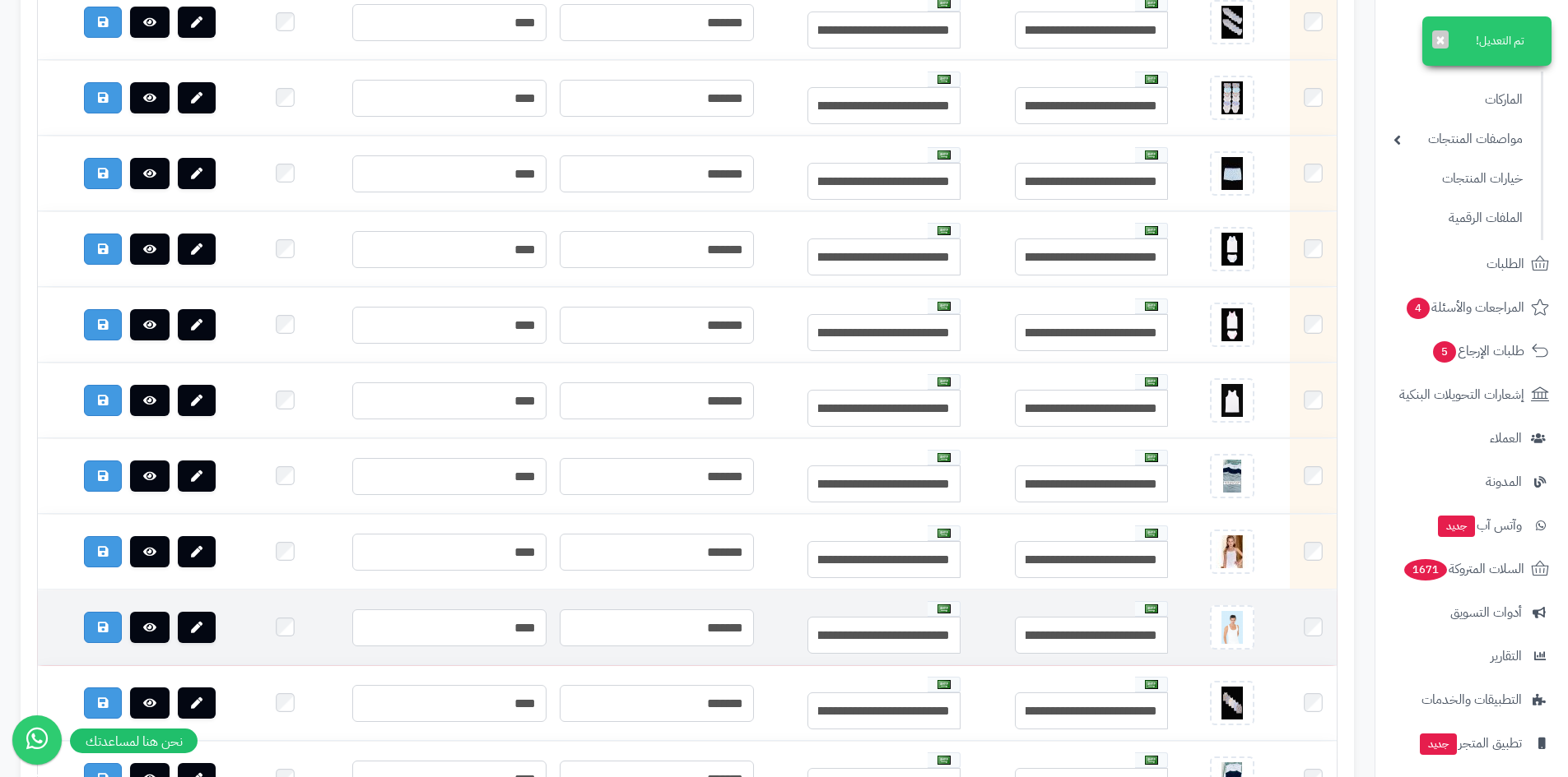
click at [1311, 635] on td at bounding box center [1312, 628] width 47 height 75
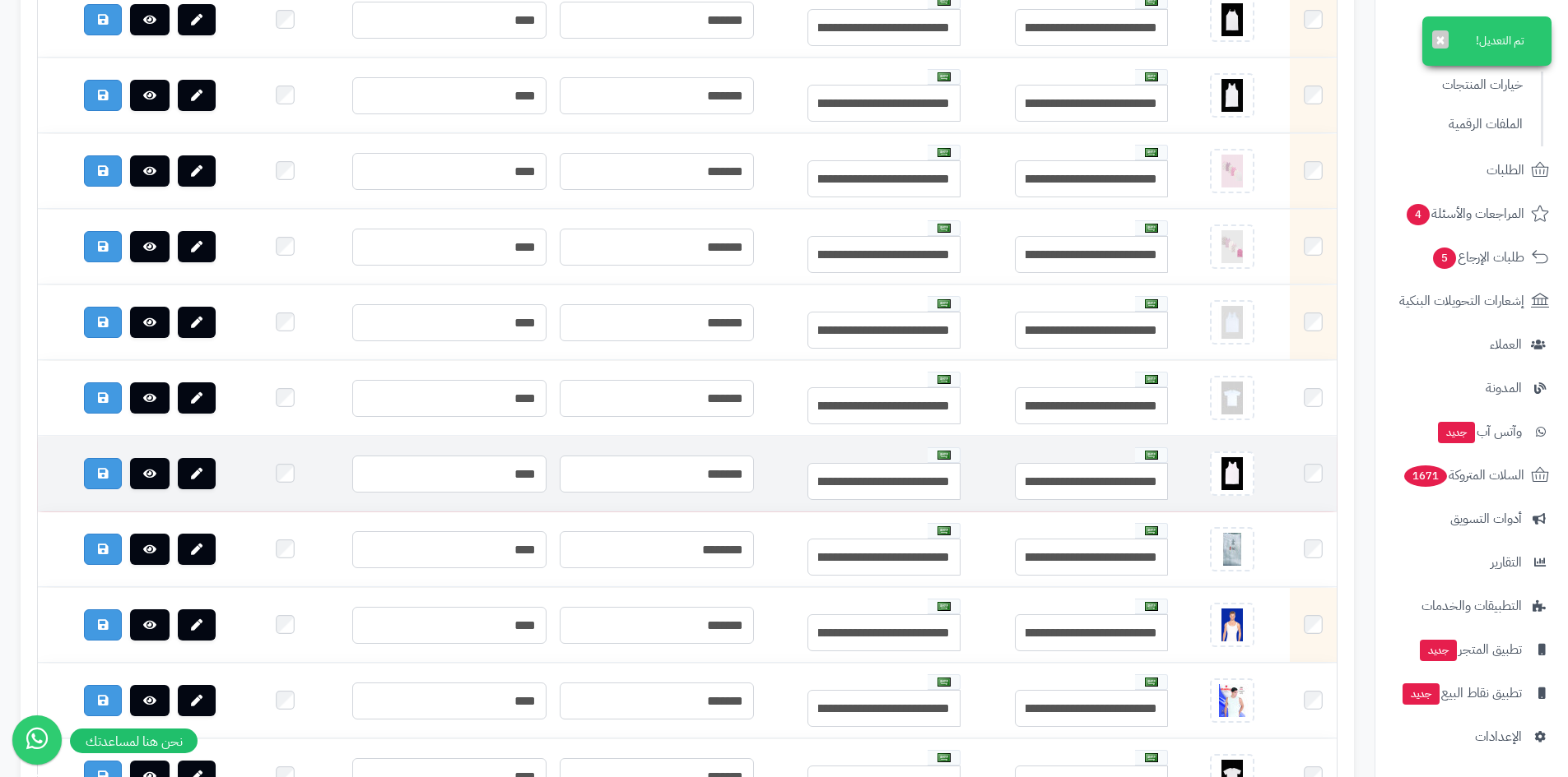
scroll to position [5511, 0]
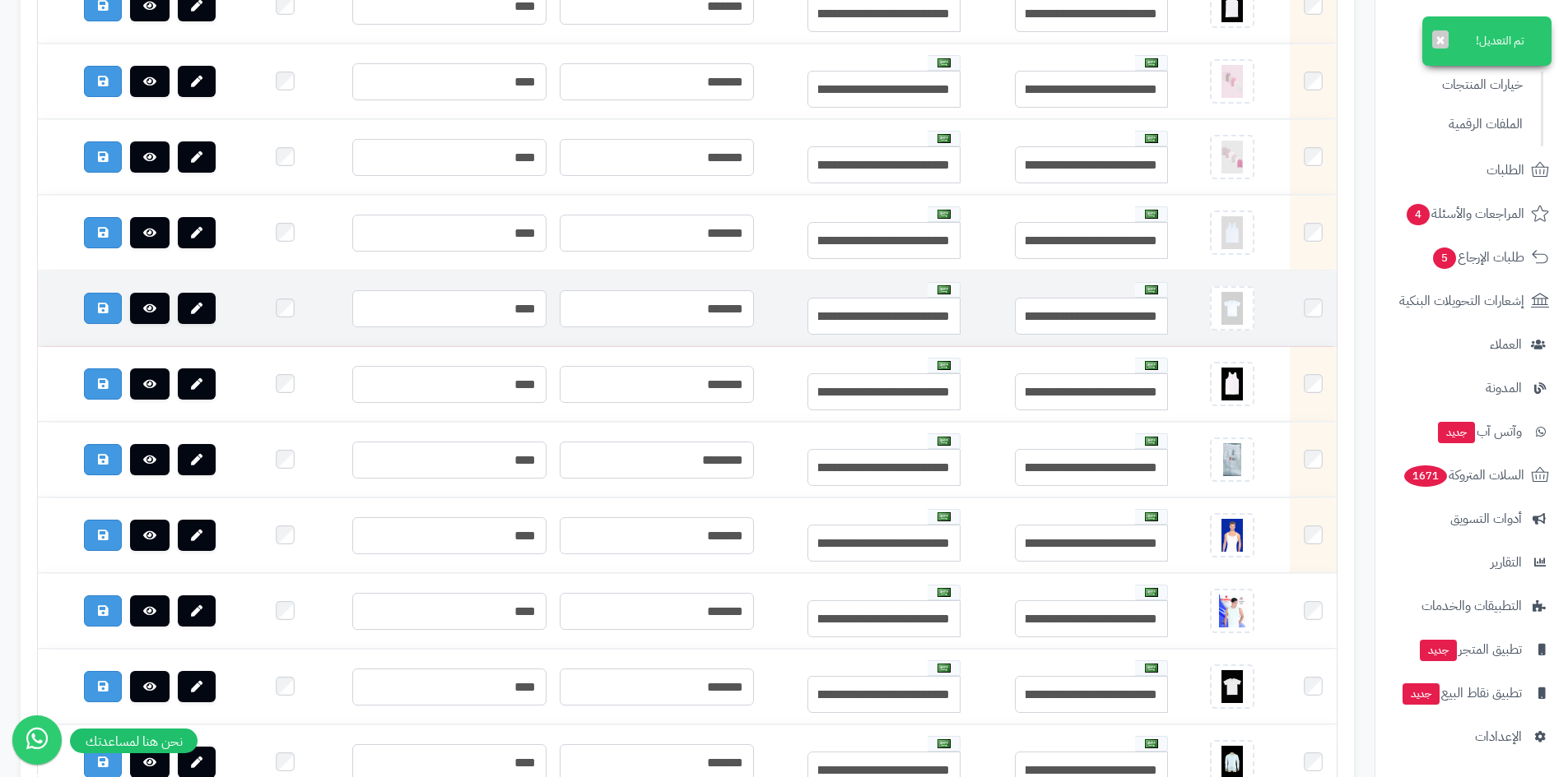
click at [1311, 314] on td at bounding box center [1312, 309] width 47 height 75
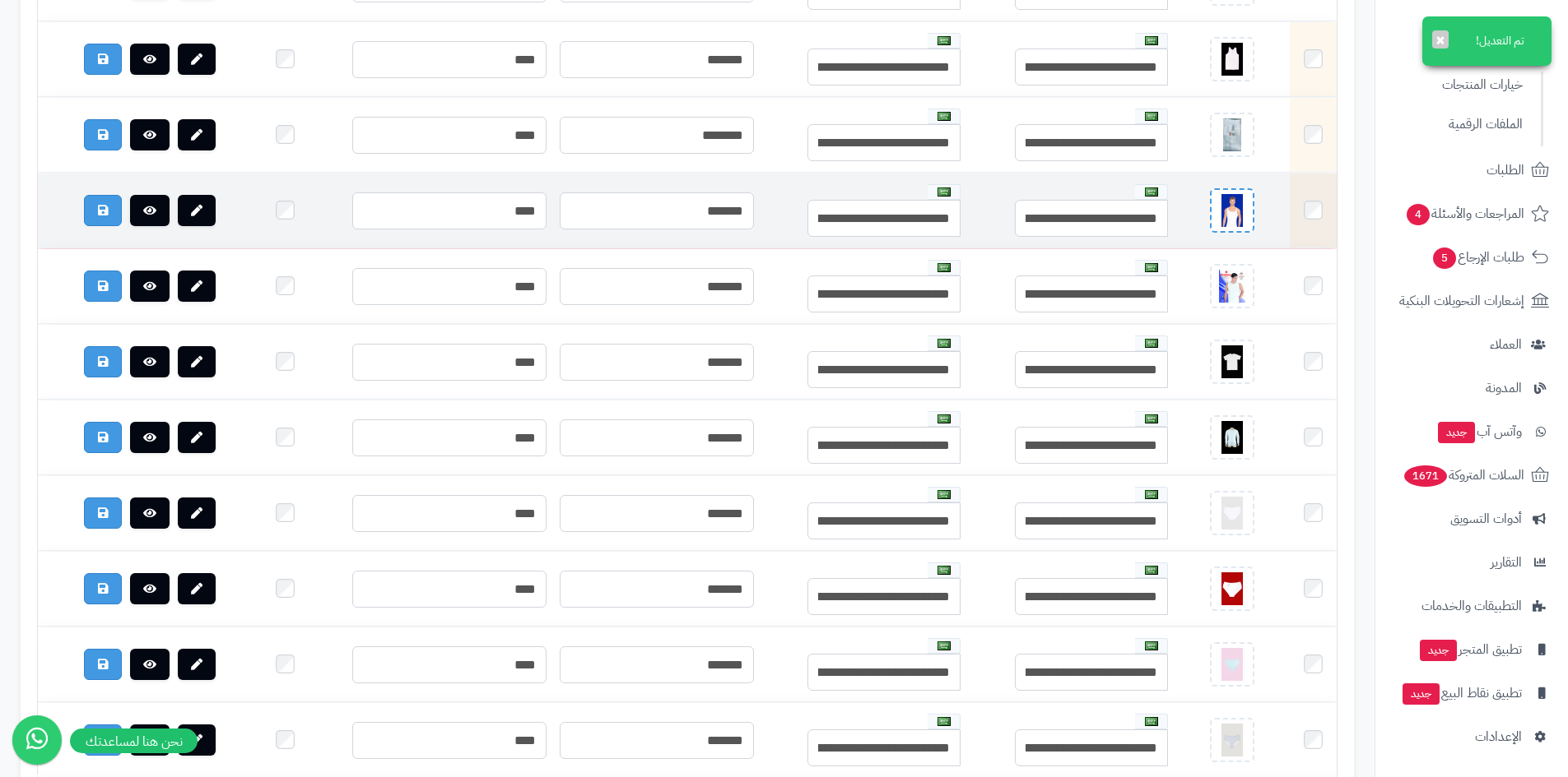
scroll to position [5840, 0]
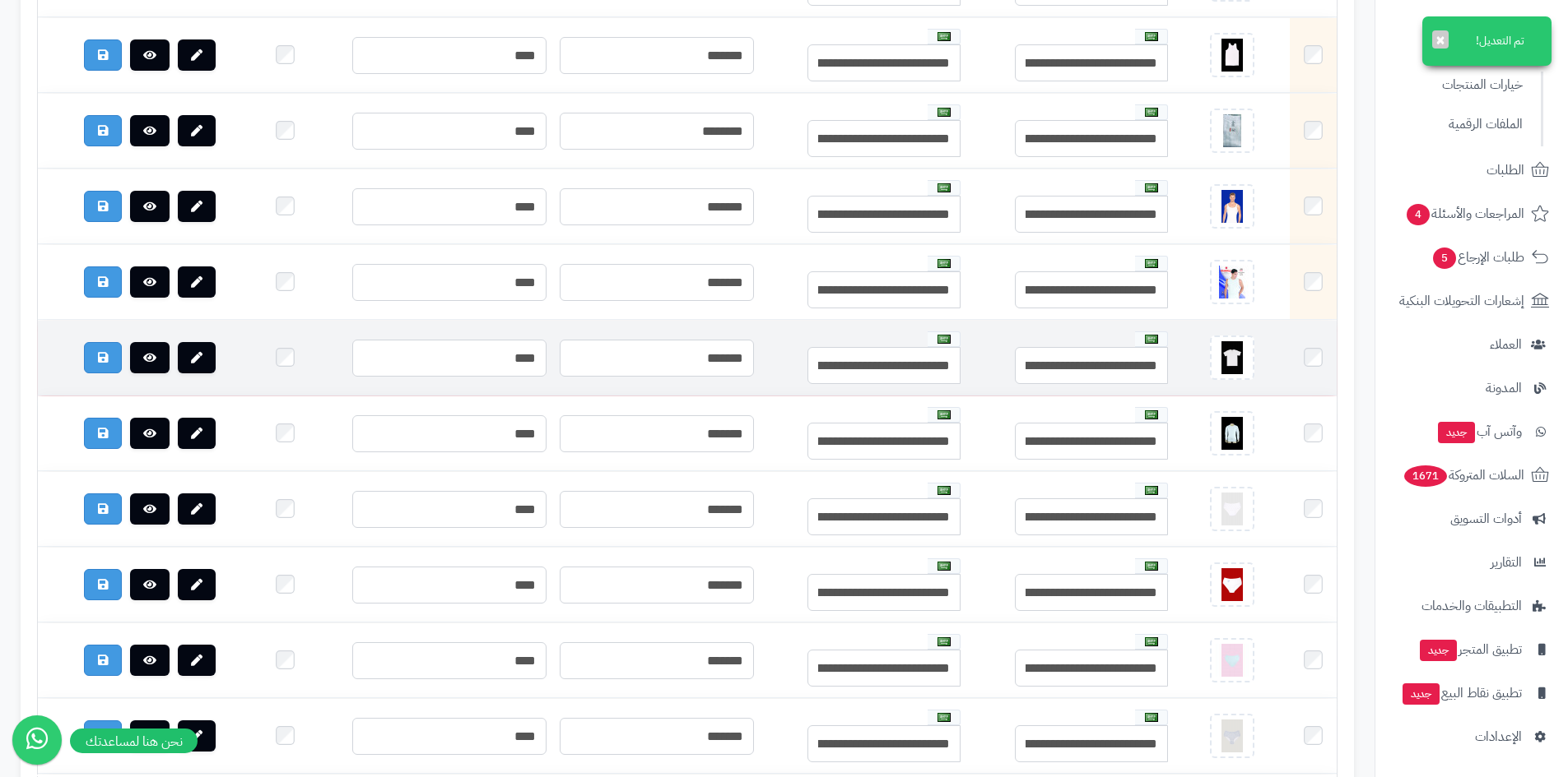
click at [1322, 375] on td at bounding box center [1312, 358] width 47 height 75
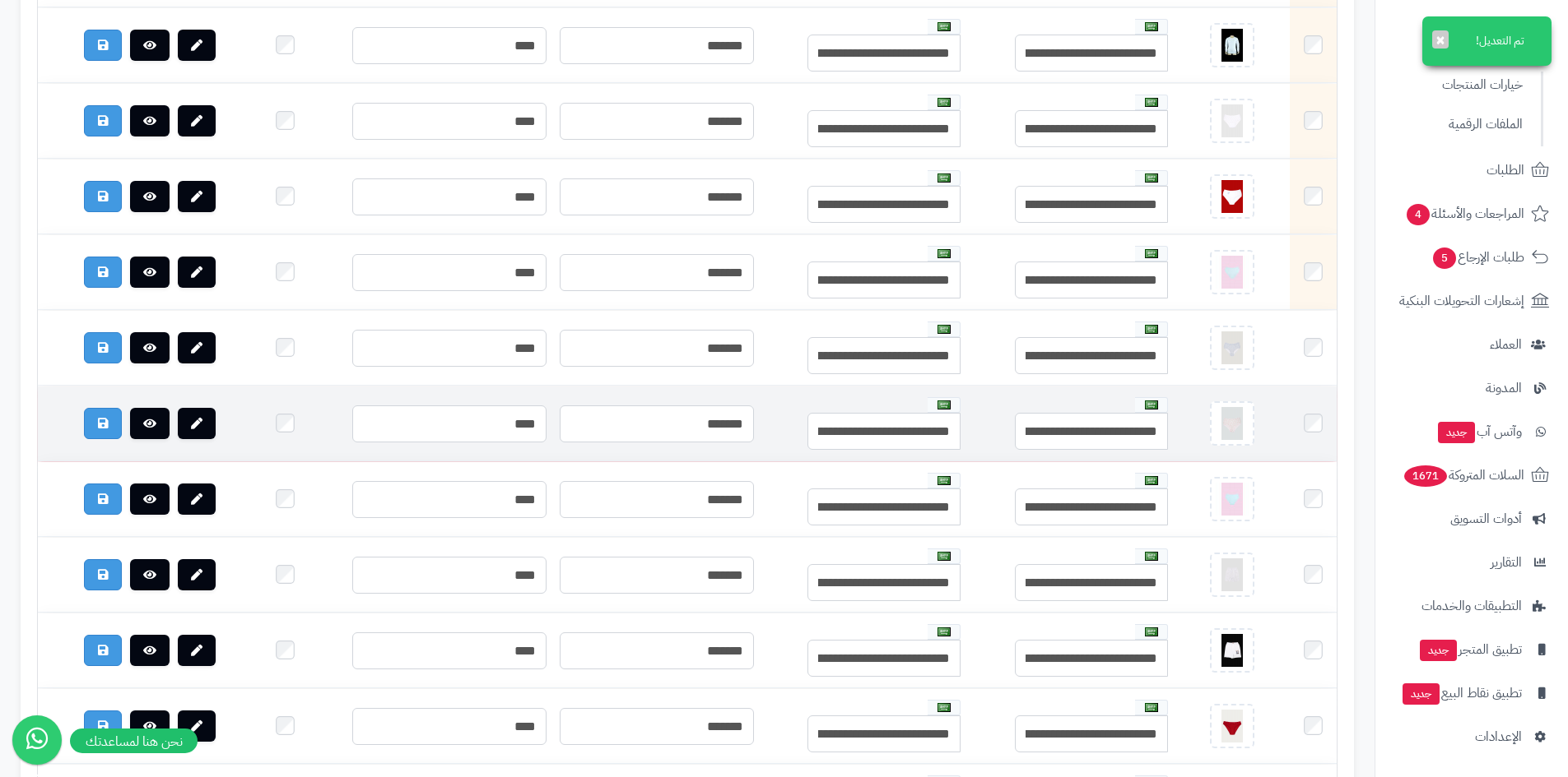
scroll to position [6252, 0]
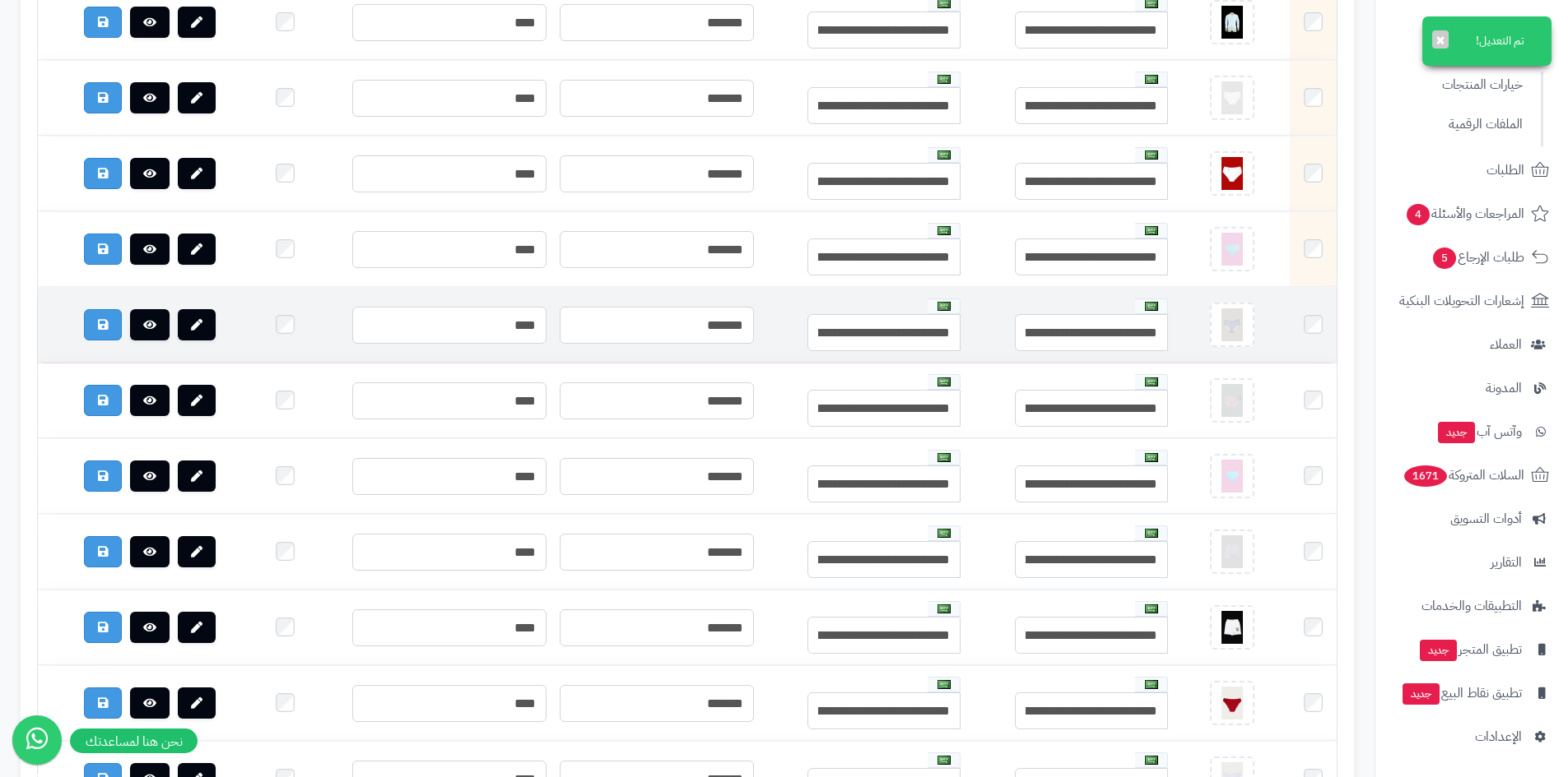
click at [1312, 350] on td at bounding box center [1312, 325] width 47 height 75
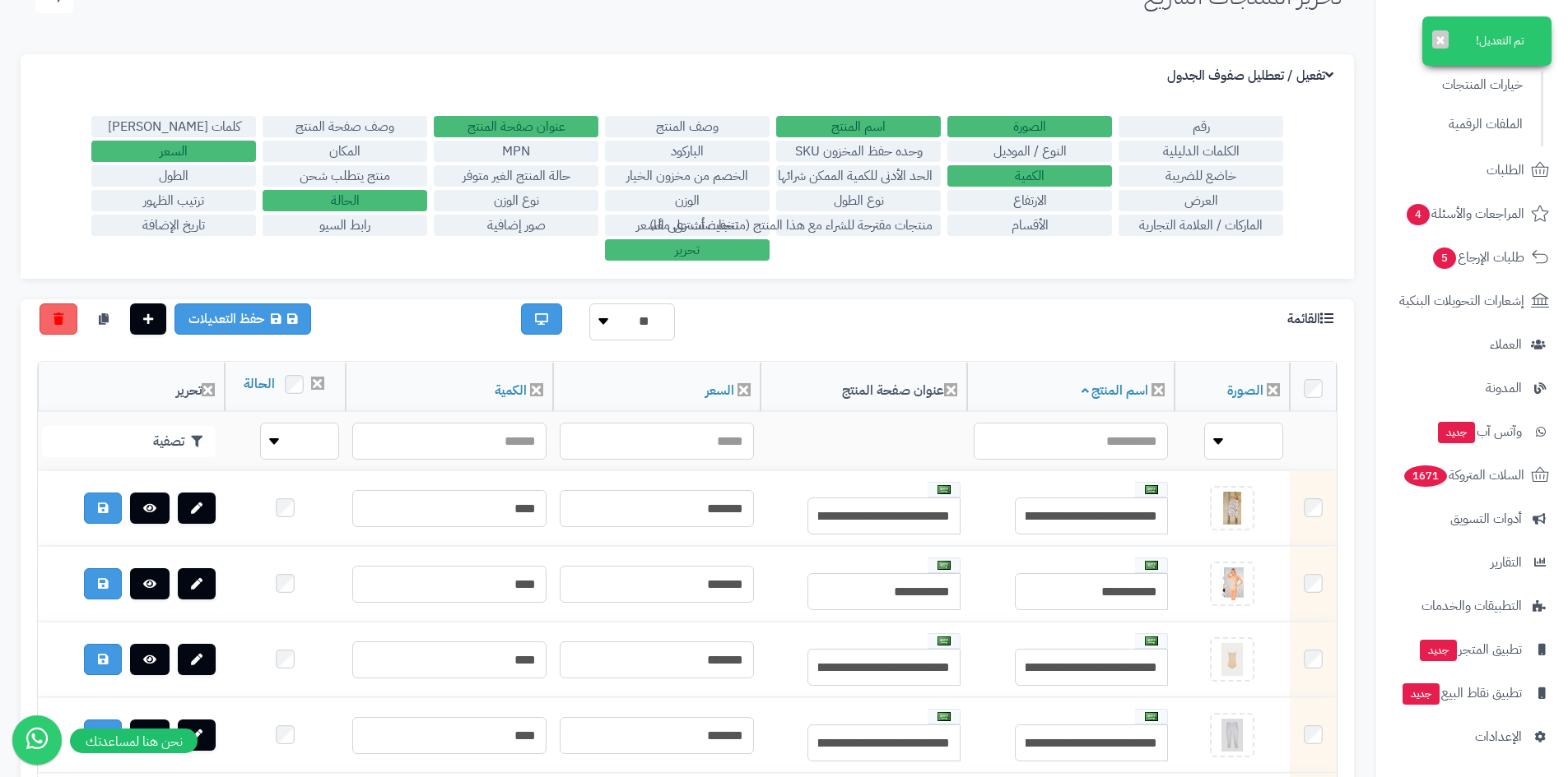
scroll to position [82, 0]
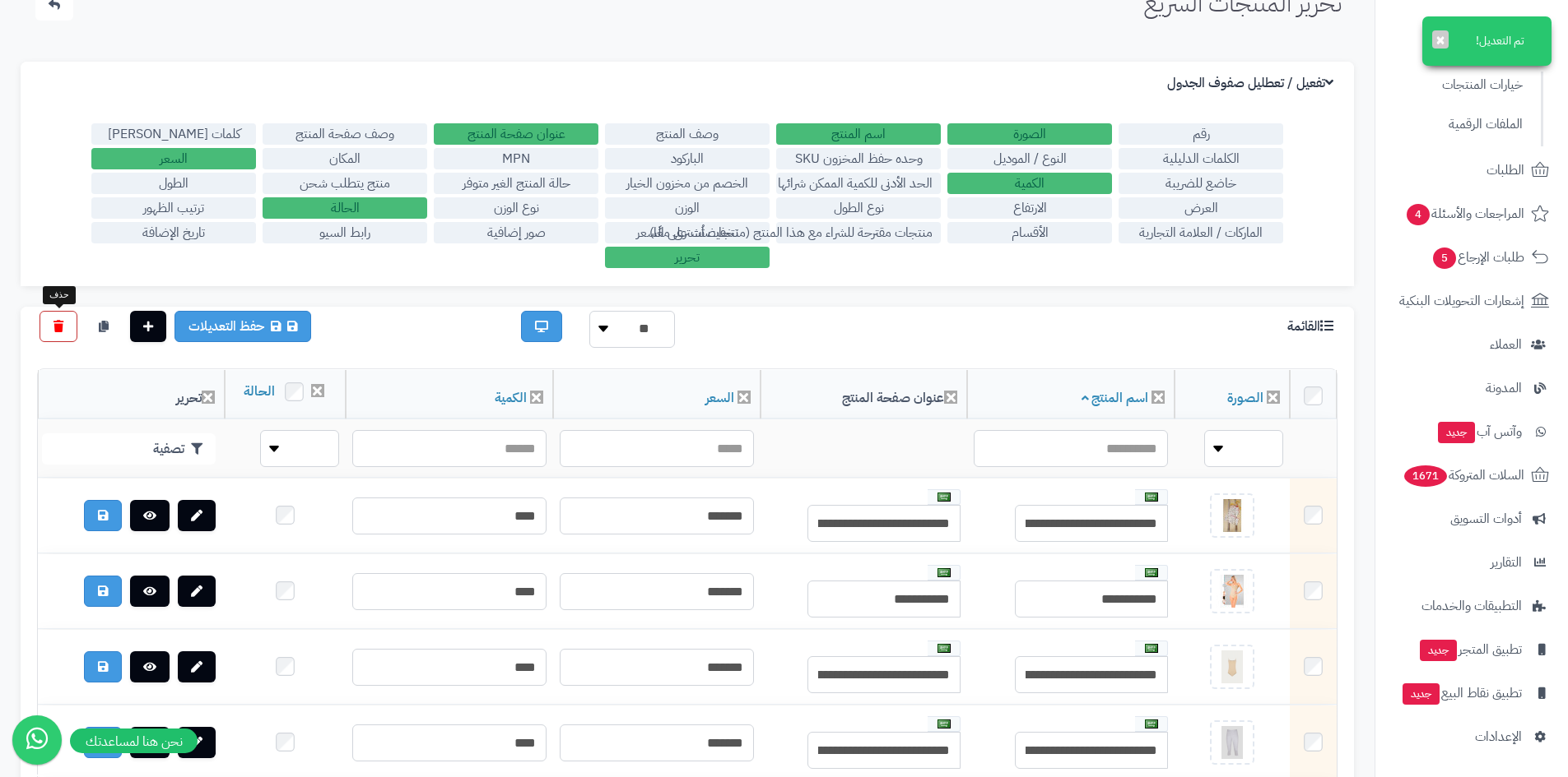
click at [64, 331] on link at bounding box center [58, 326] width 38 height 31
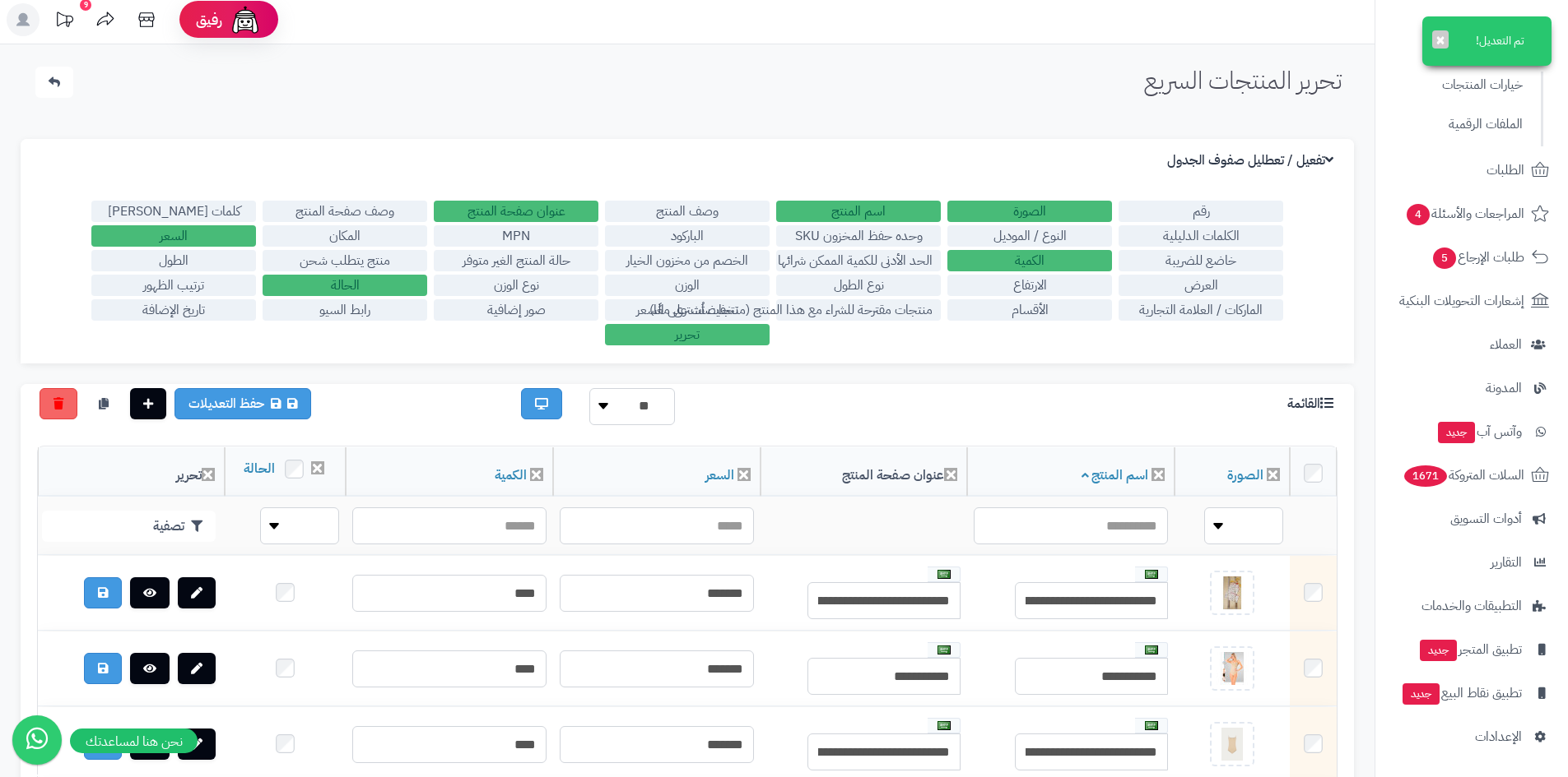
scroll to position [165, 0]
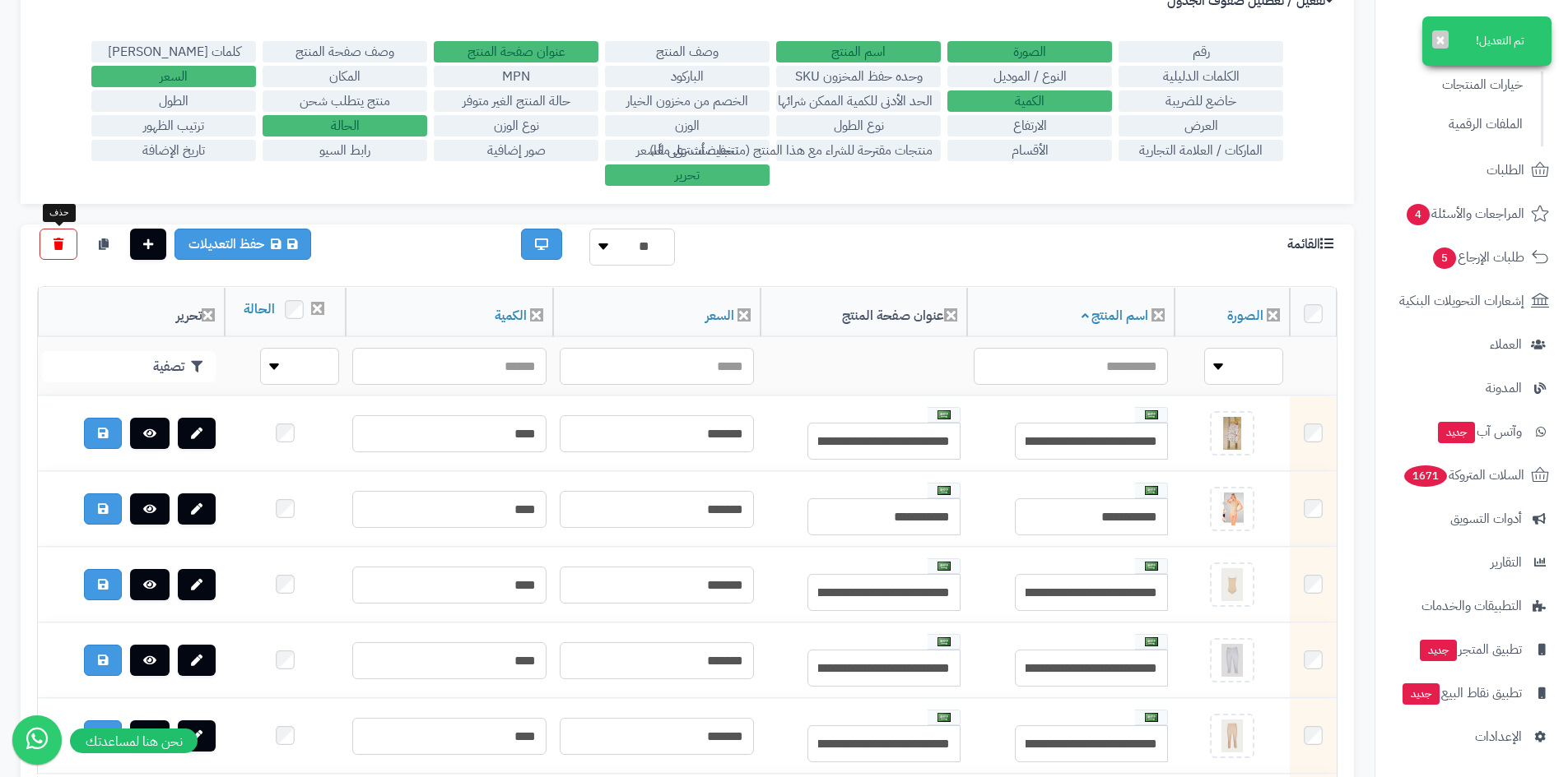
click at [61, 243] on icon at bounding box center [58, 244] width 10 height 12
click at [64, 251] on link at bounding box center [58, 244] width 38 height 31
click at [707, 96] on label "الخصم من مخزون الخيار" at bounding box center [687, 101] width 165 height 21
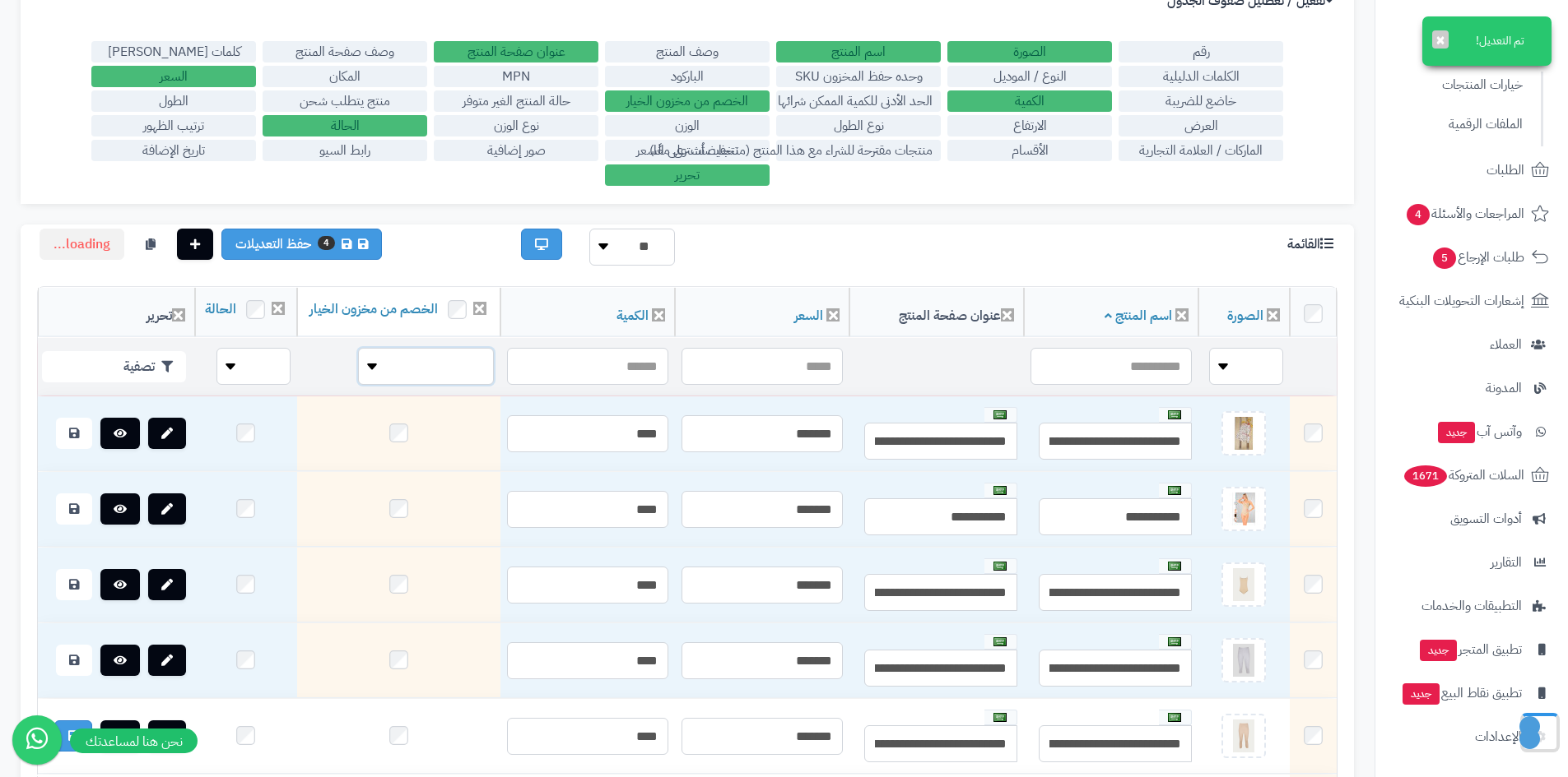
click at [358, 377] on select "**** ****" at bounding box center [426, 367] width 136 height 37
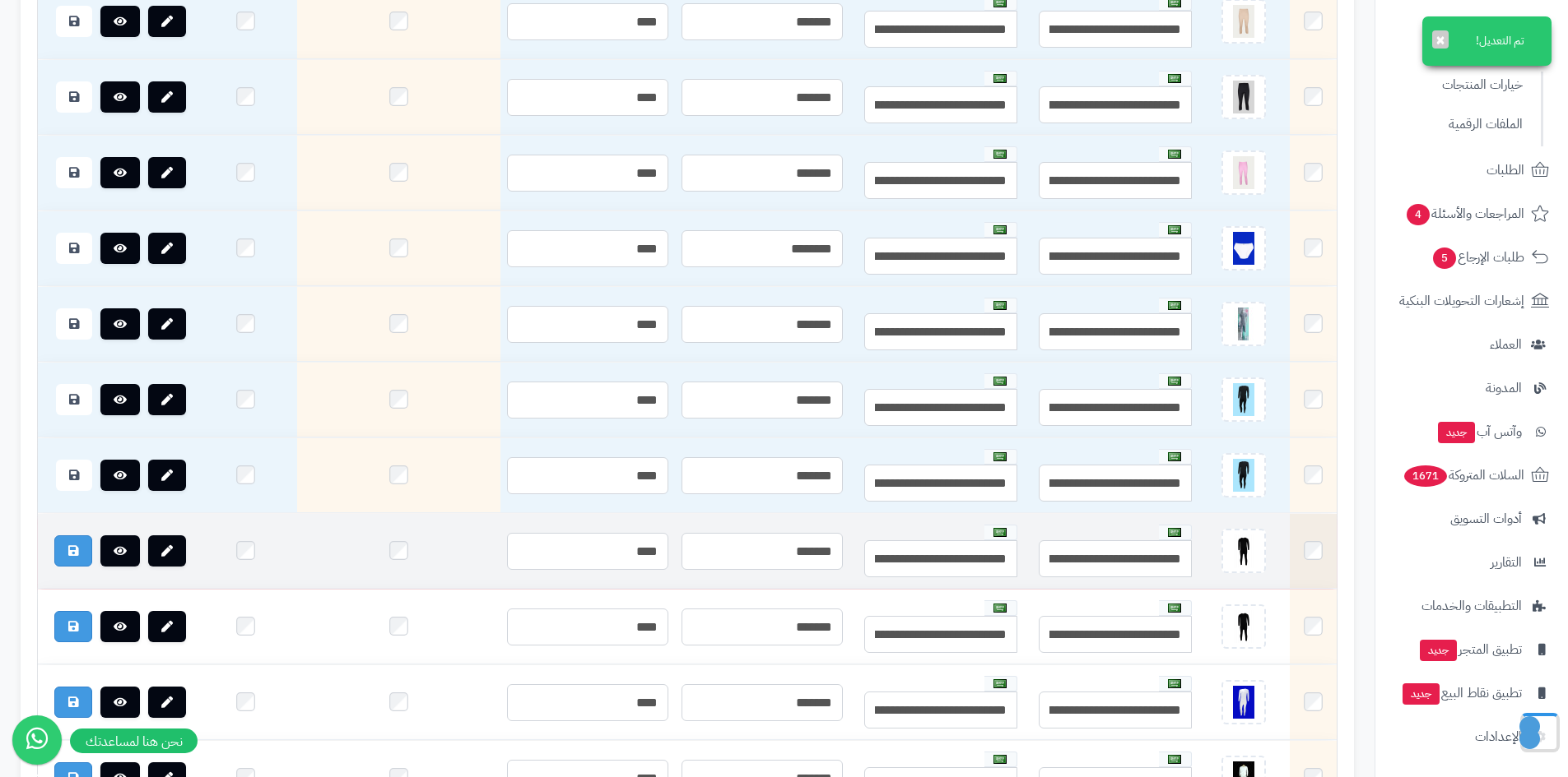
scroll to position [987, 0]
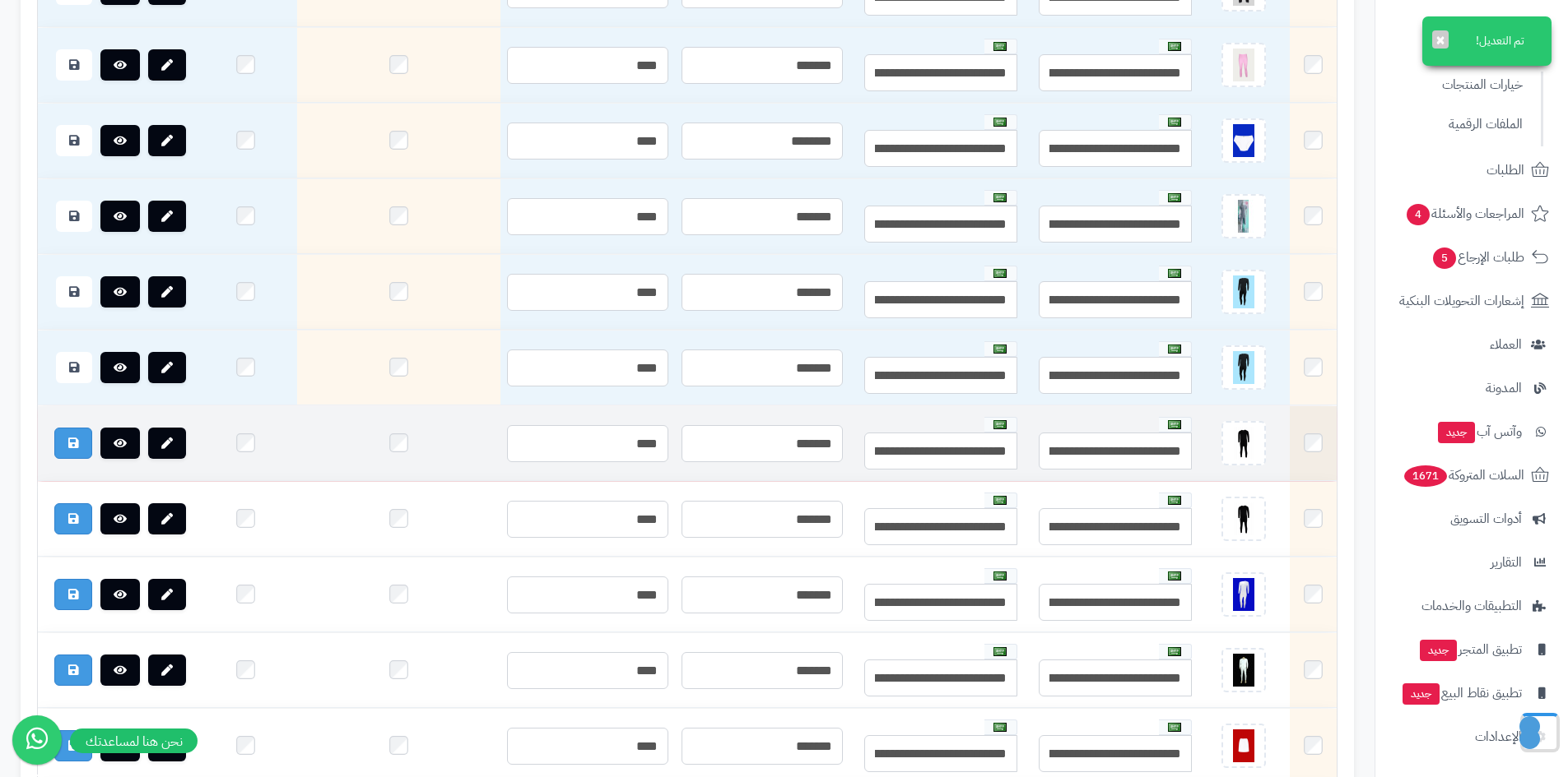
click at [341, 460] on td at bounding box center [399, 444] width 204 height 75
click at [341, 462] on td at bounding box center [399, 444] width 204 height 75
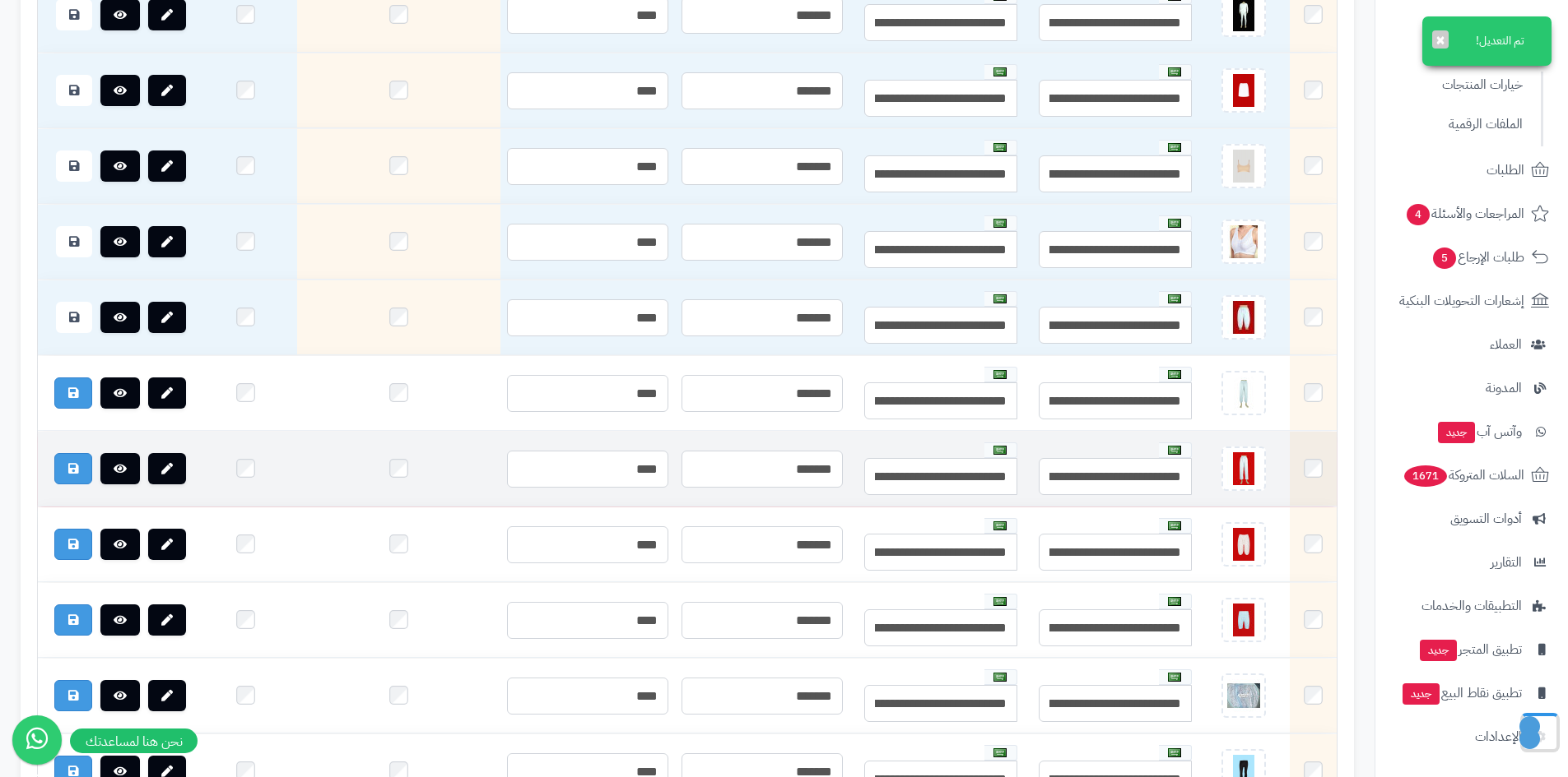
scroll to position [1645, 0]
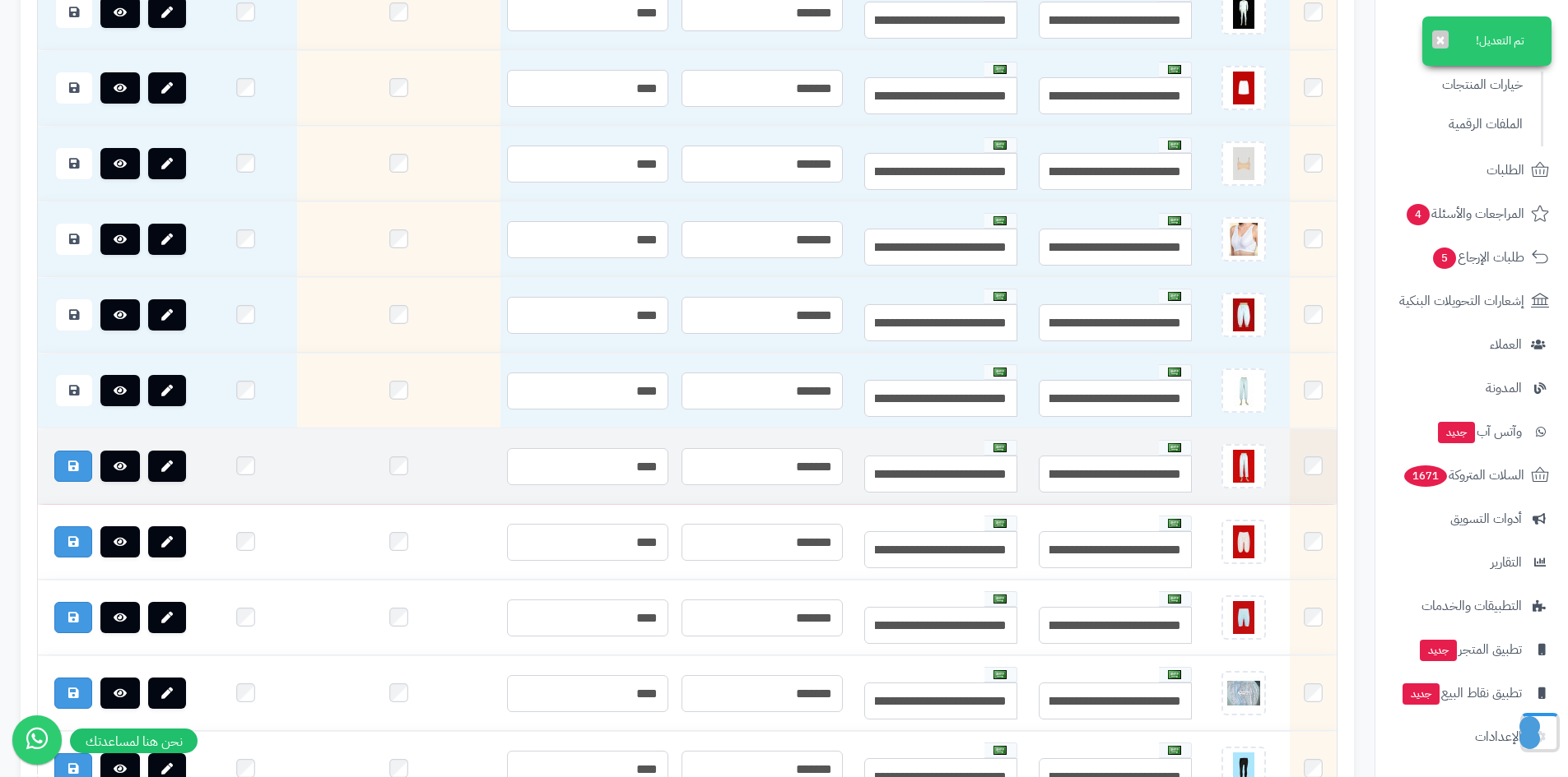
click at [341, 485] on td at bounding box center [399, 466] width 204 height 75
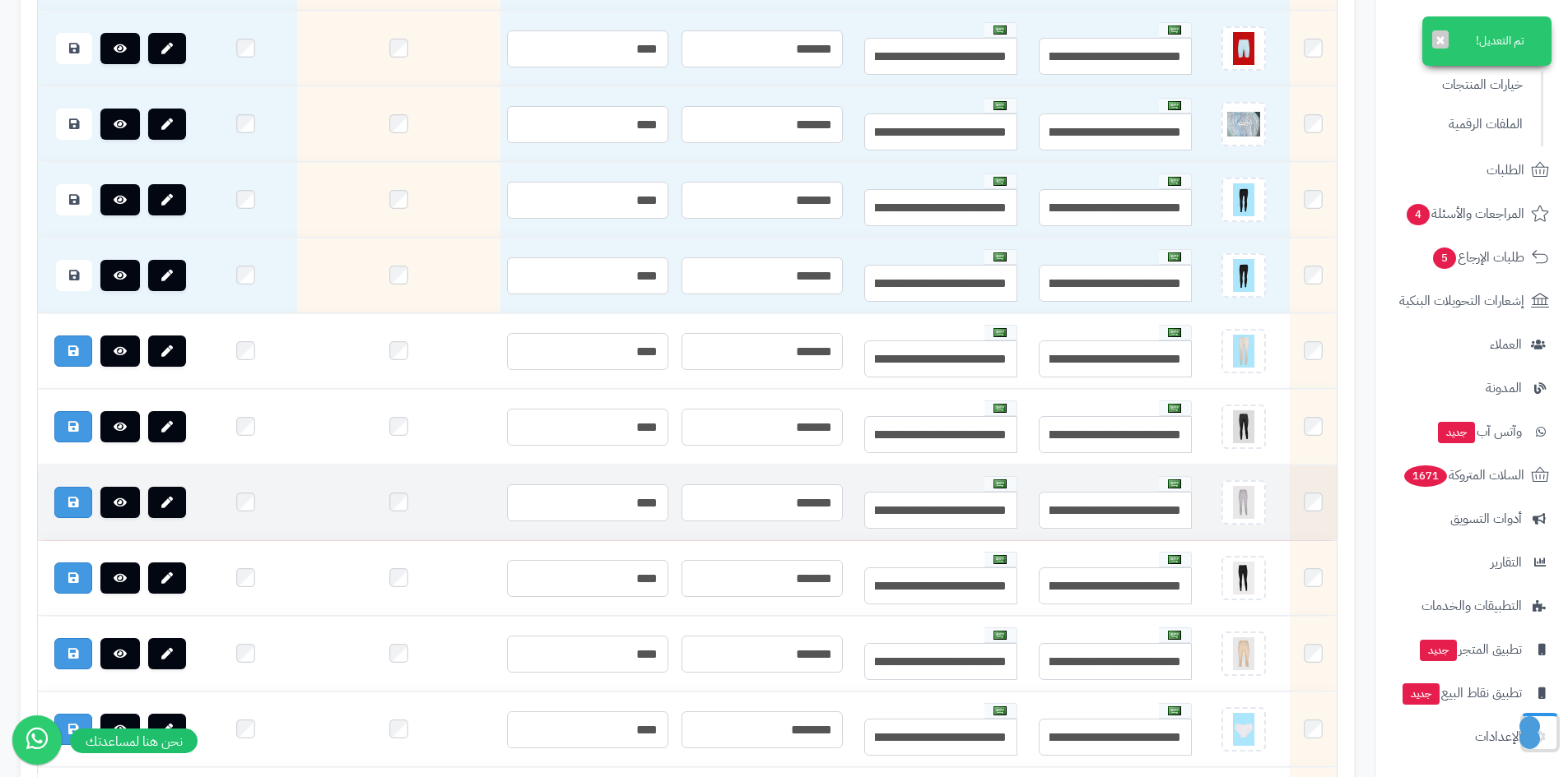
scroll to position [2221, 0]
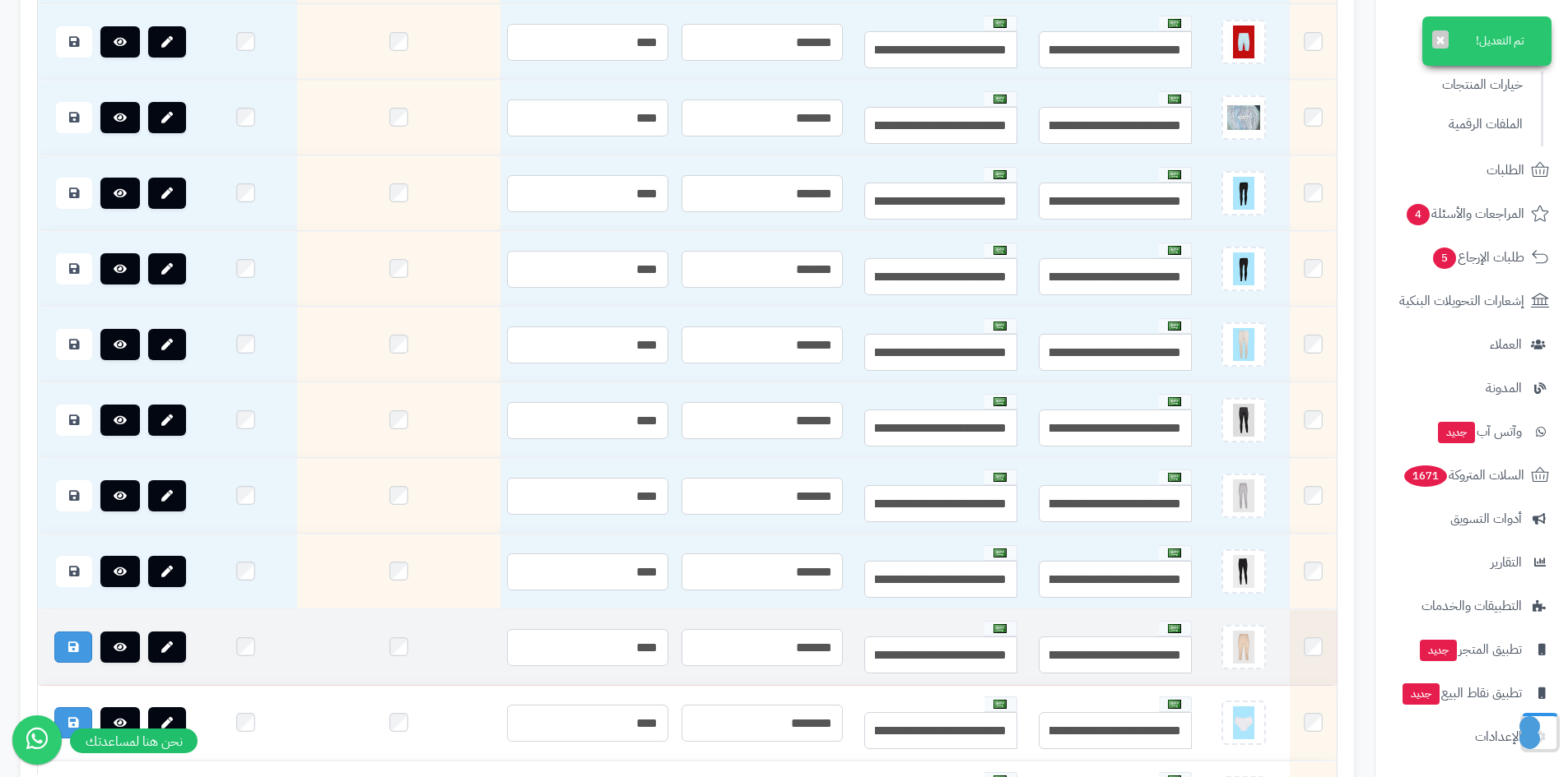
click at [353, 655] on td at bounding box center [399, 648] width 204 height 75
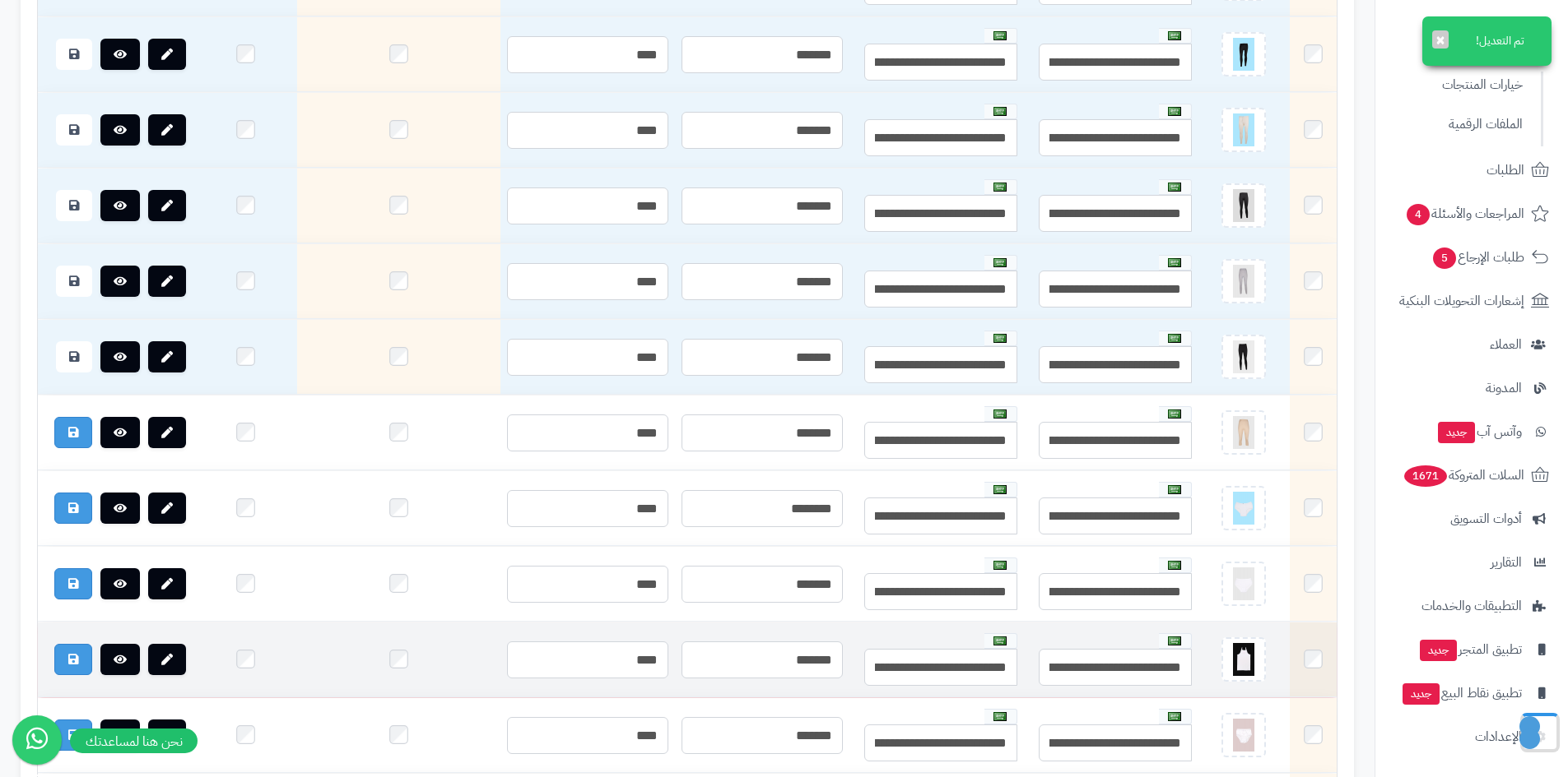
scroll to position [2550, 0]
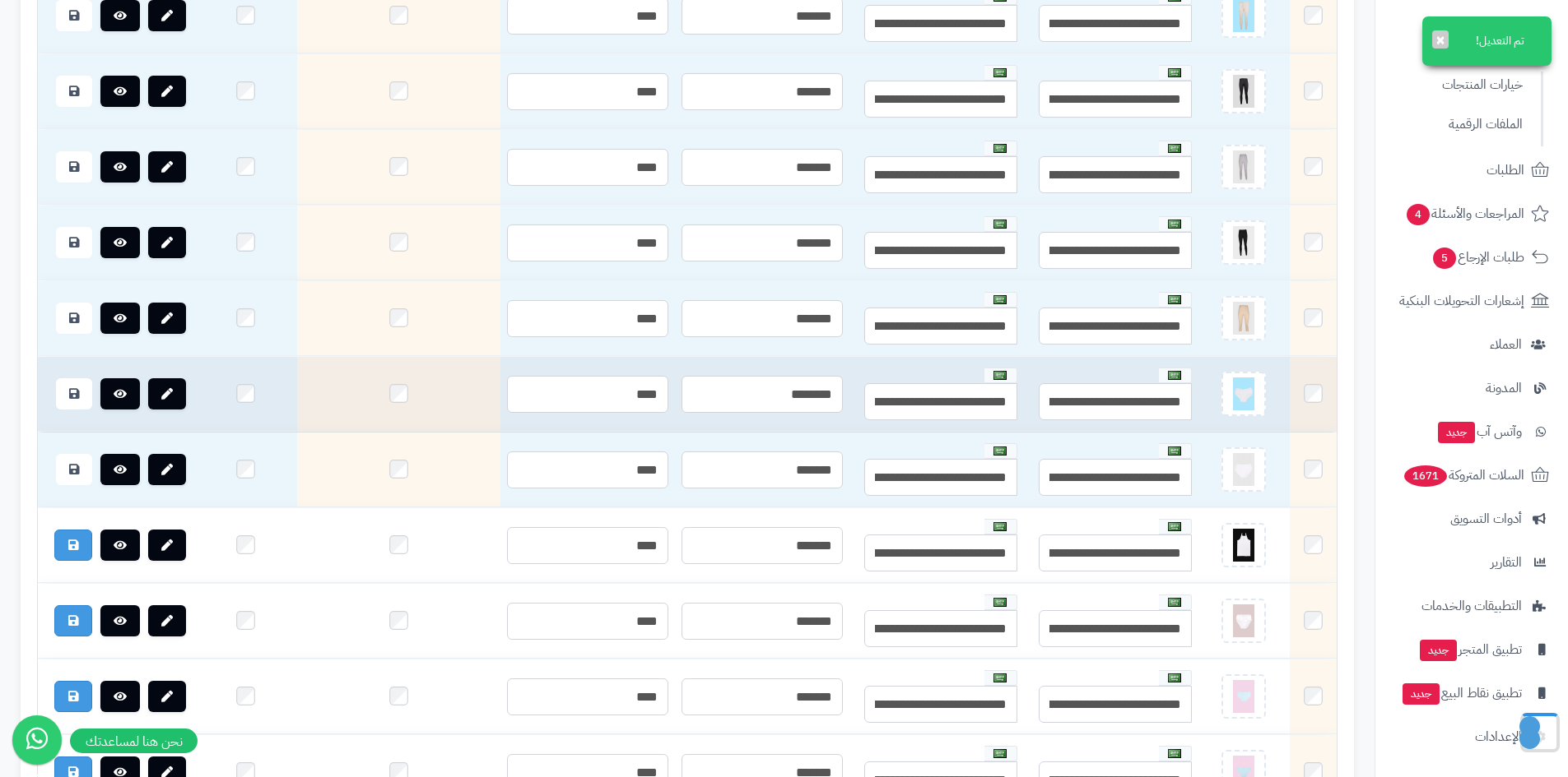
click at [339, 417] on td at bounding box center [399, 394] width 204 height 75
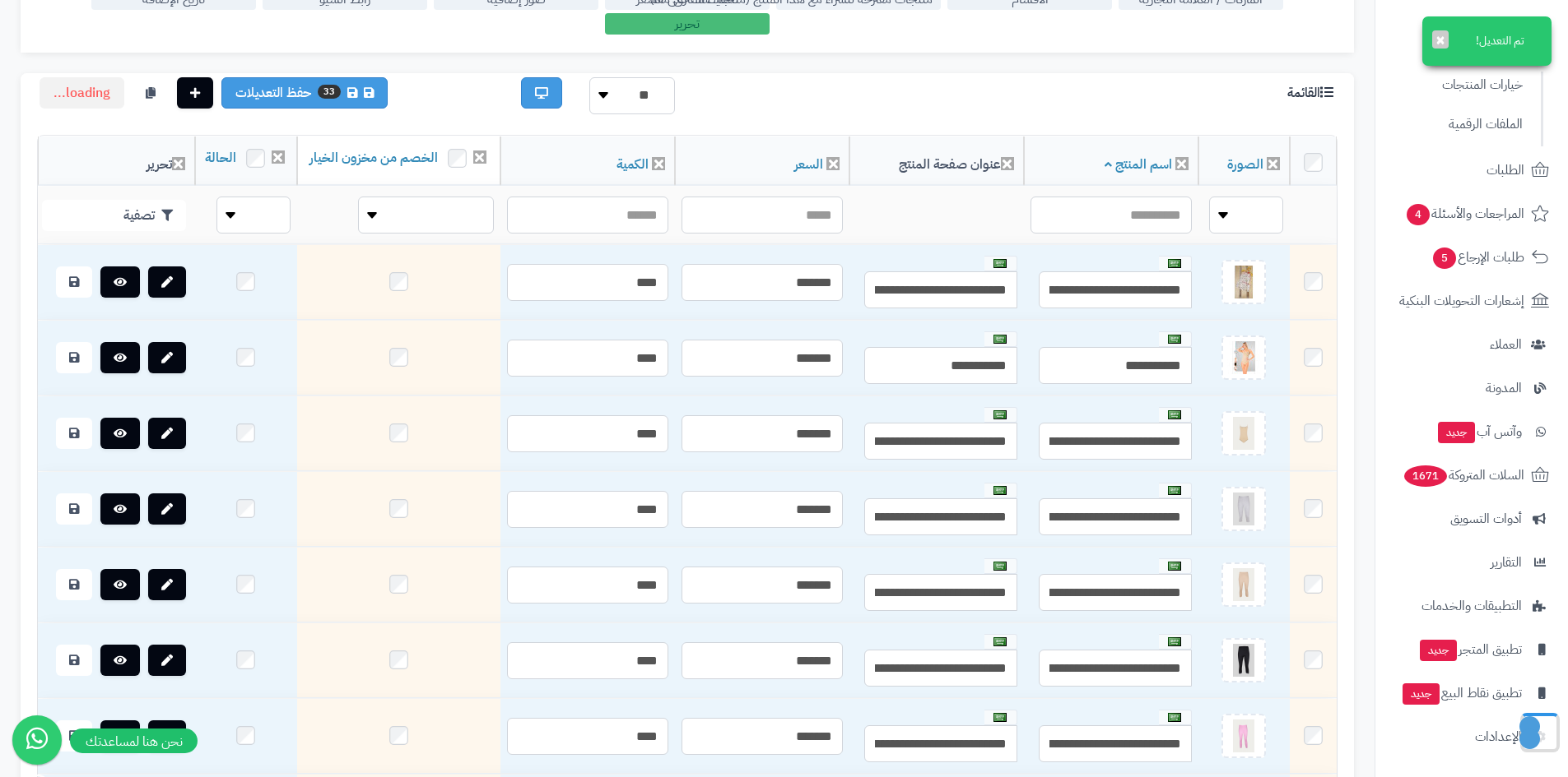
scroll to position [0, 0]
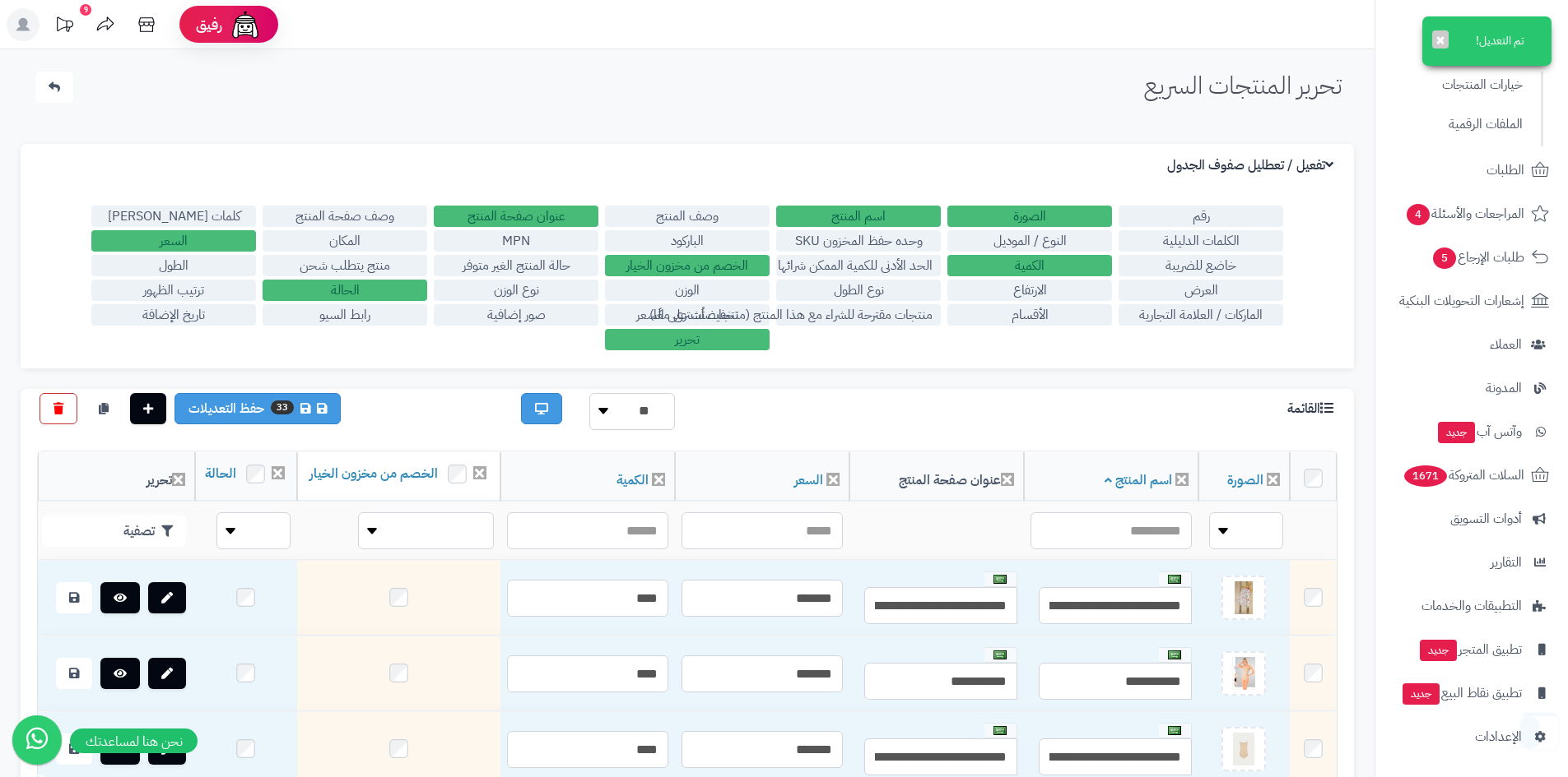
click at [62, 407] on icon at bounding box center [58, 409] width 10 height 12
